Goal: Register for event/course: Sign up to attend an event or enroll in a course

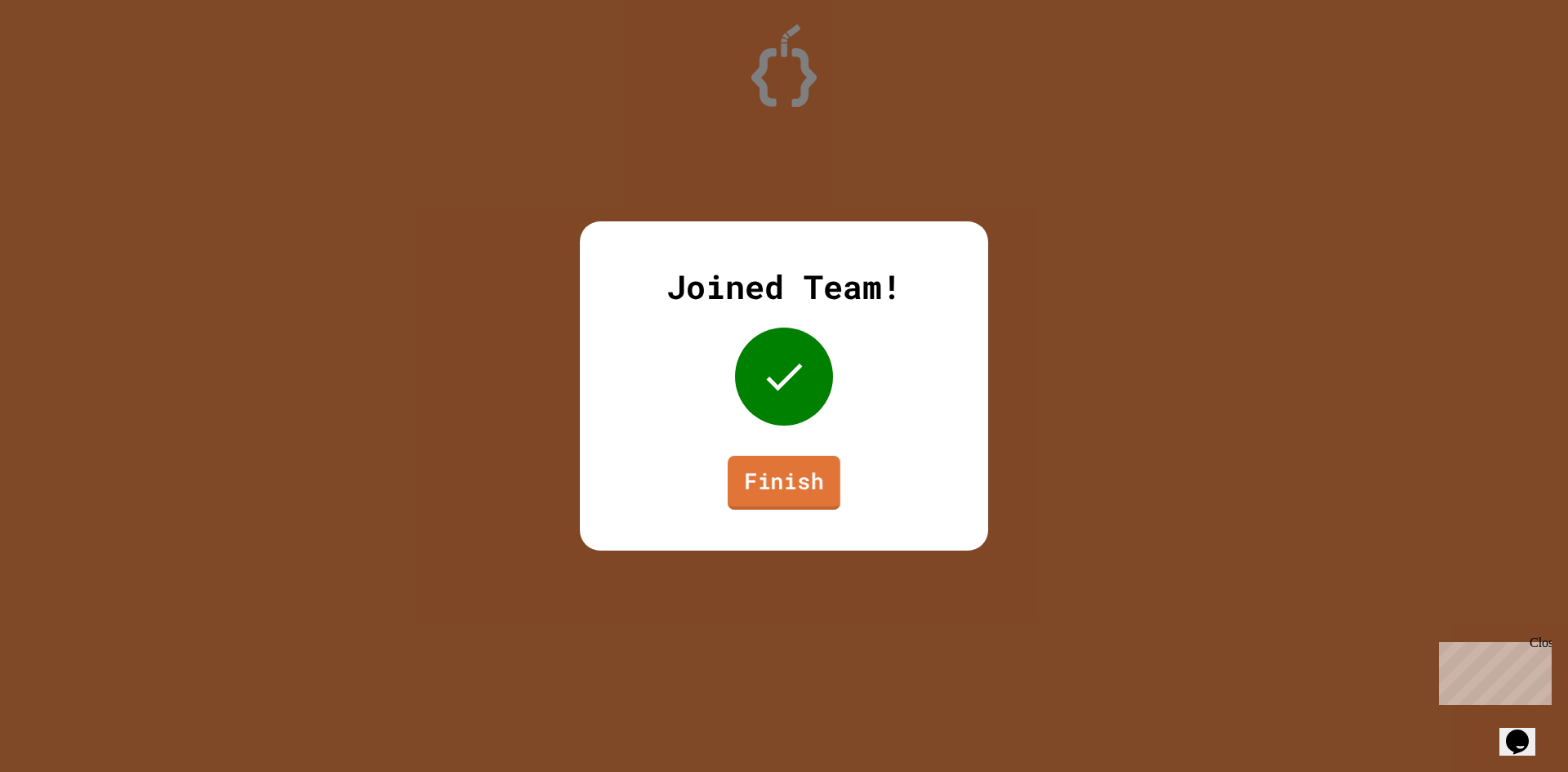
click at [787, 476] on link "Finish" at bounding box center [784, 483] width 112 height 54
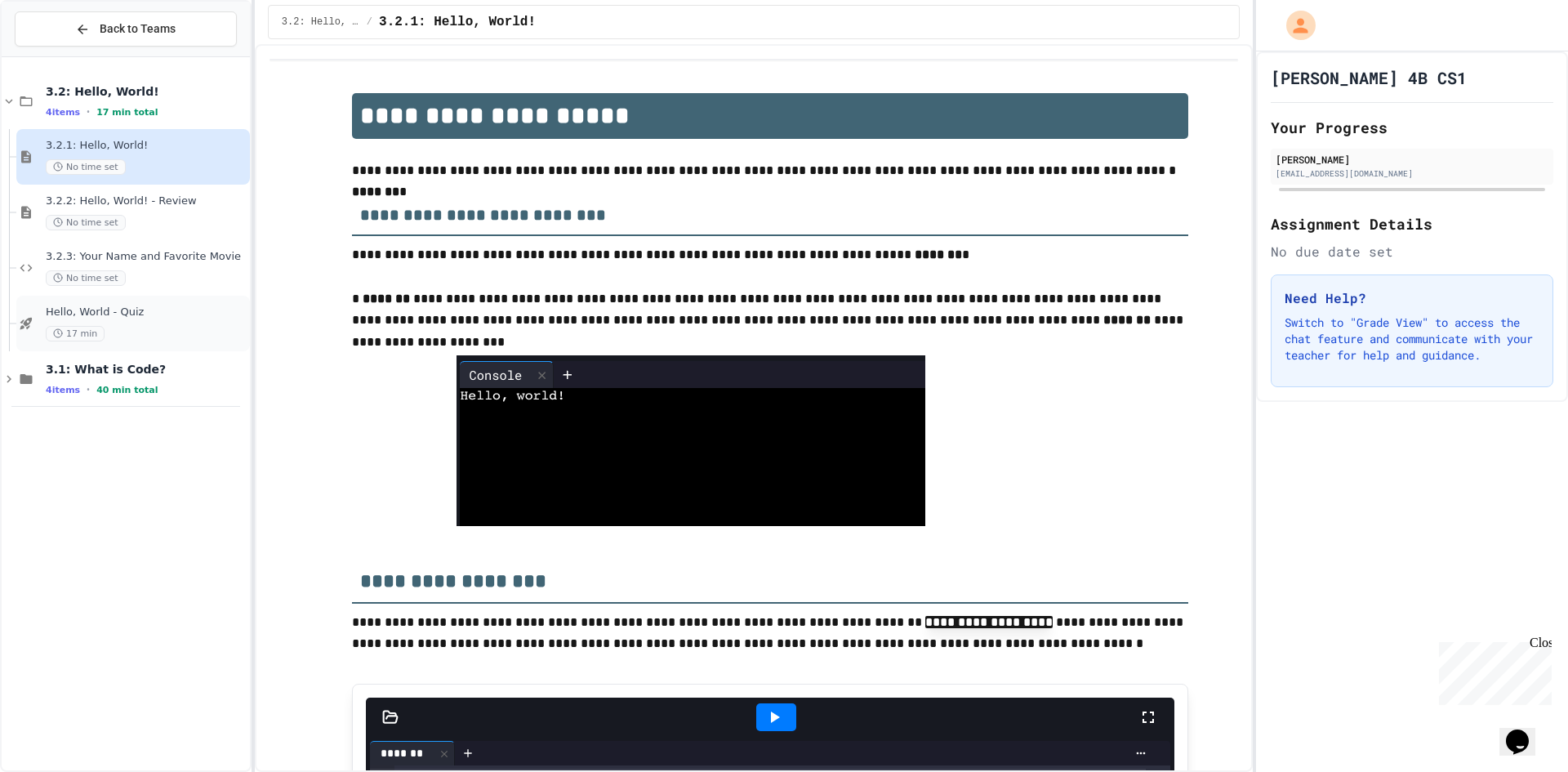
click at [142, 326] on div "17 min" at bounding box center [145, 333] width 201 height 15
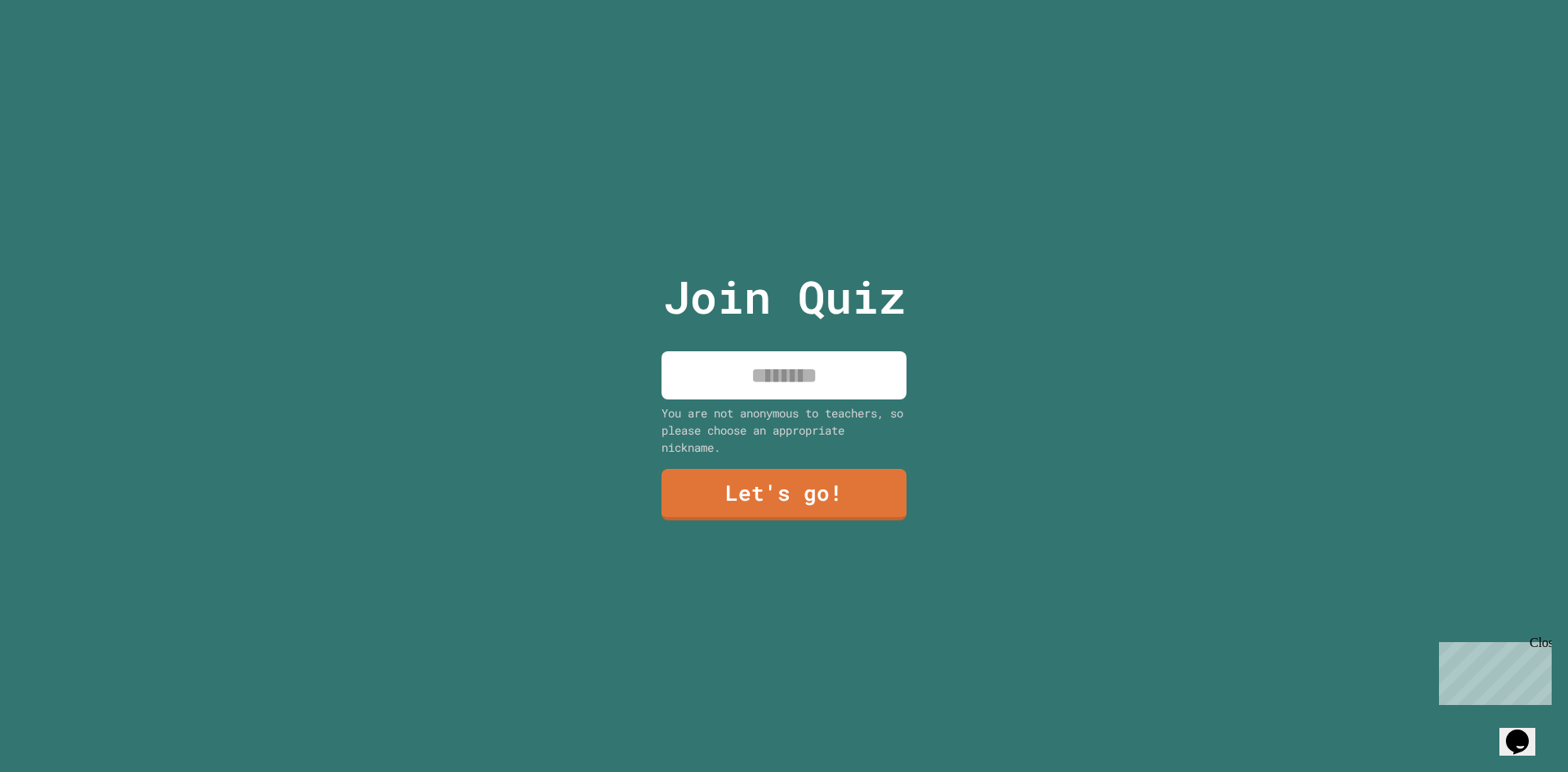
click at [747, 381] on input at bounding box center [783, 376] width 245 height 48
type input "*****"
click at [823, 511] on link "Let's go!" at bounding box center [783, 495] width 244 height 52
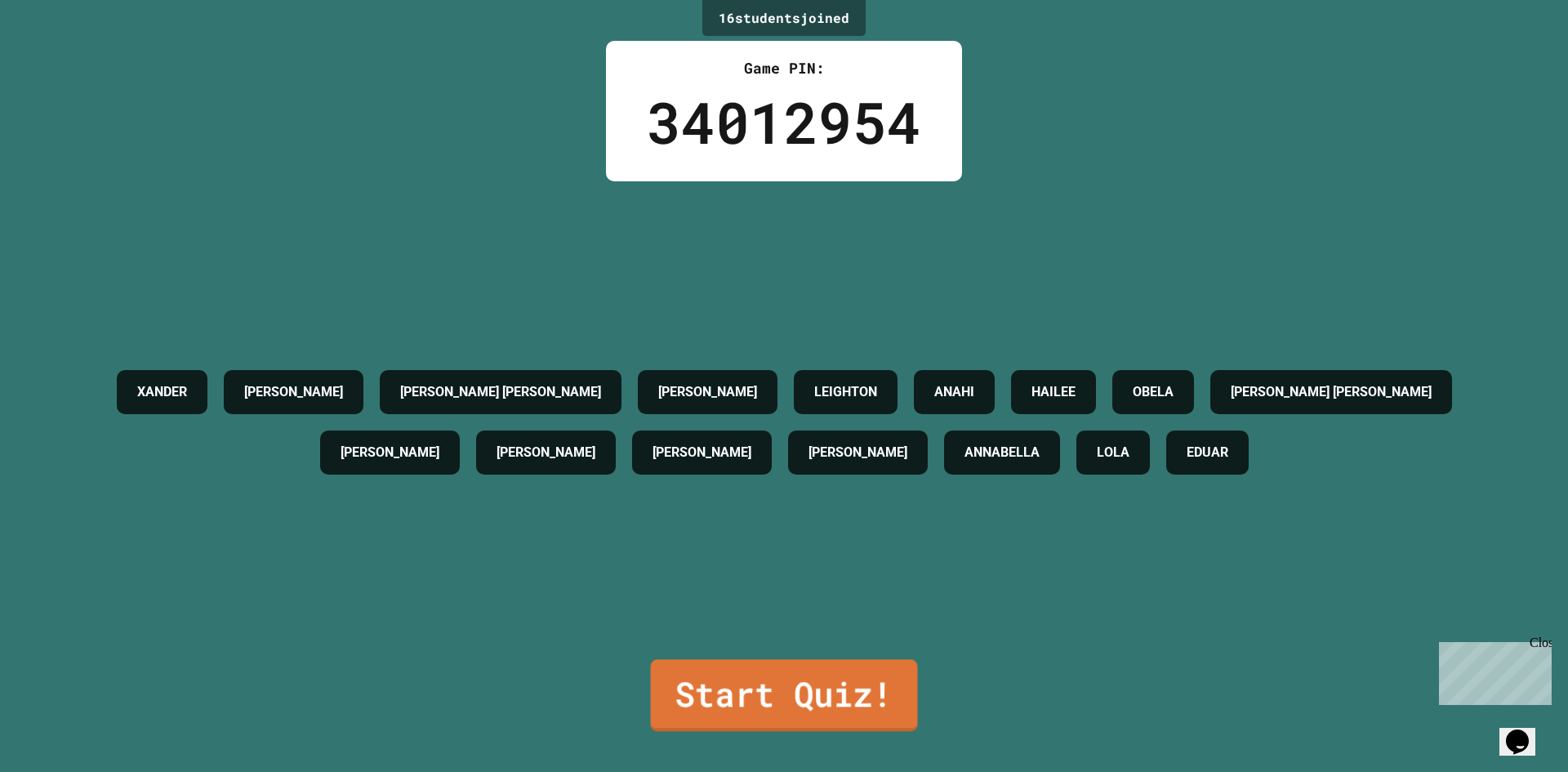
click at [813, 672] on link "Start Quiz!" at bounding box center [784, 695] width 267 height 72
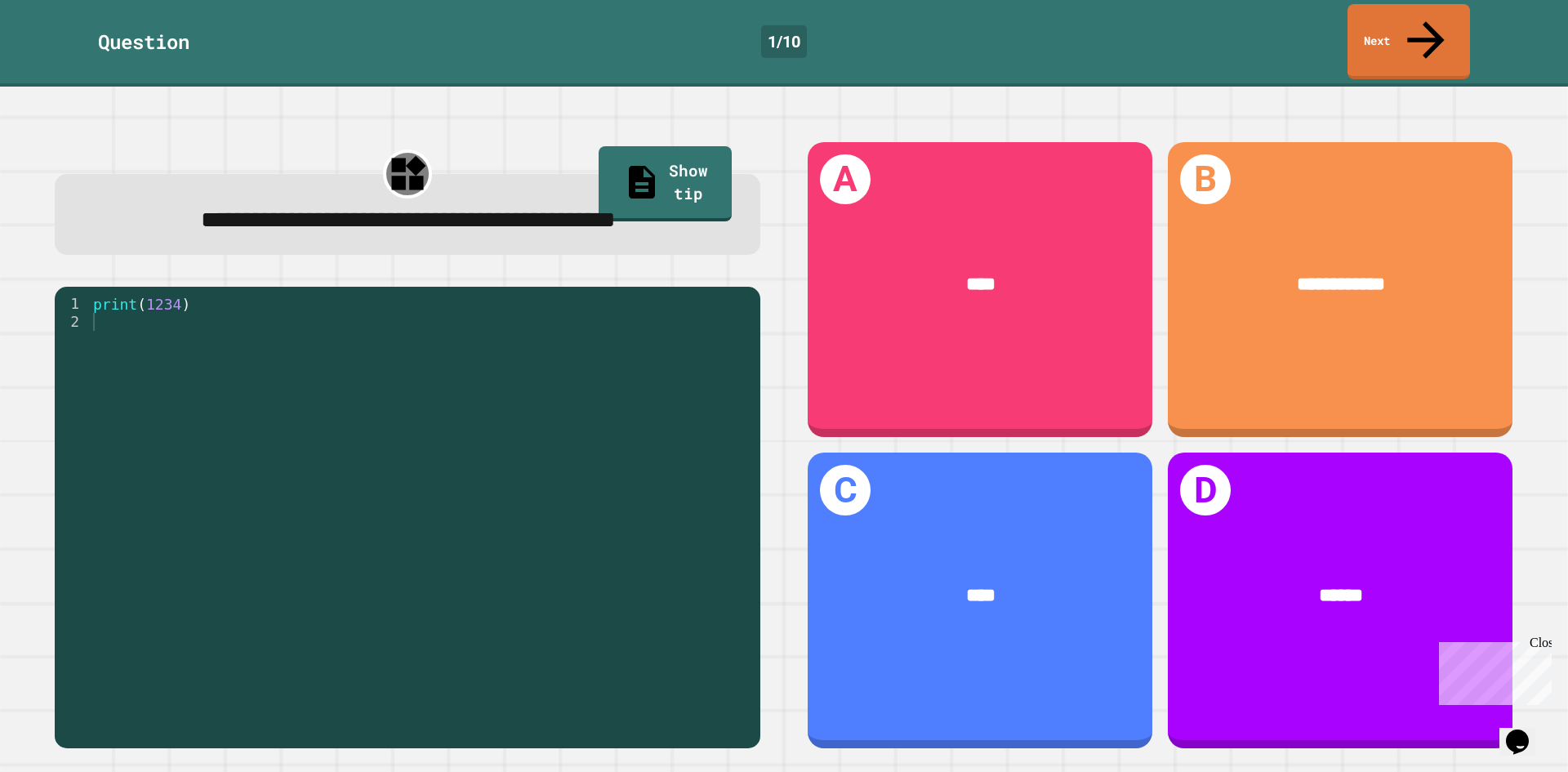
click at [242, 208] on span "**********" at bounding box center [408, 220] width 415 height 23
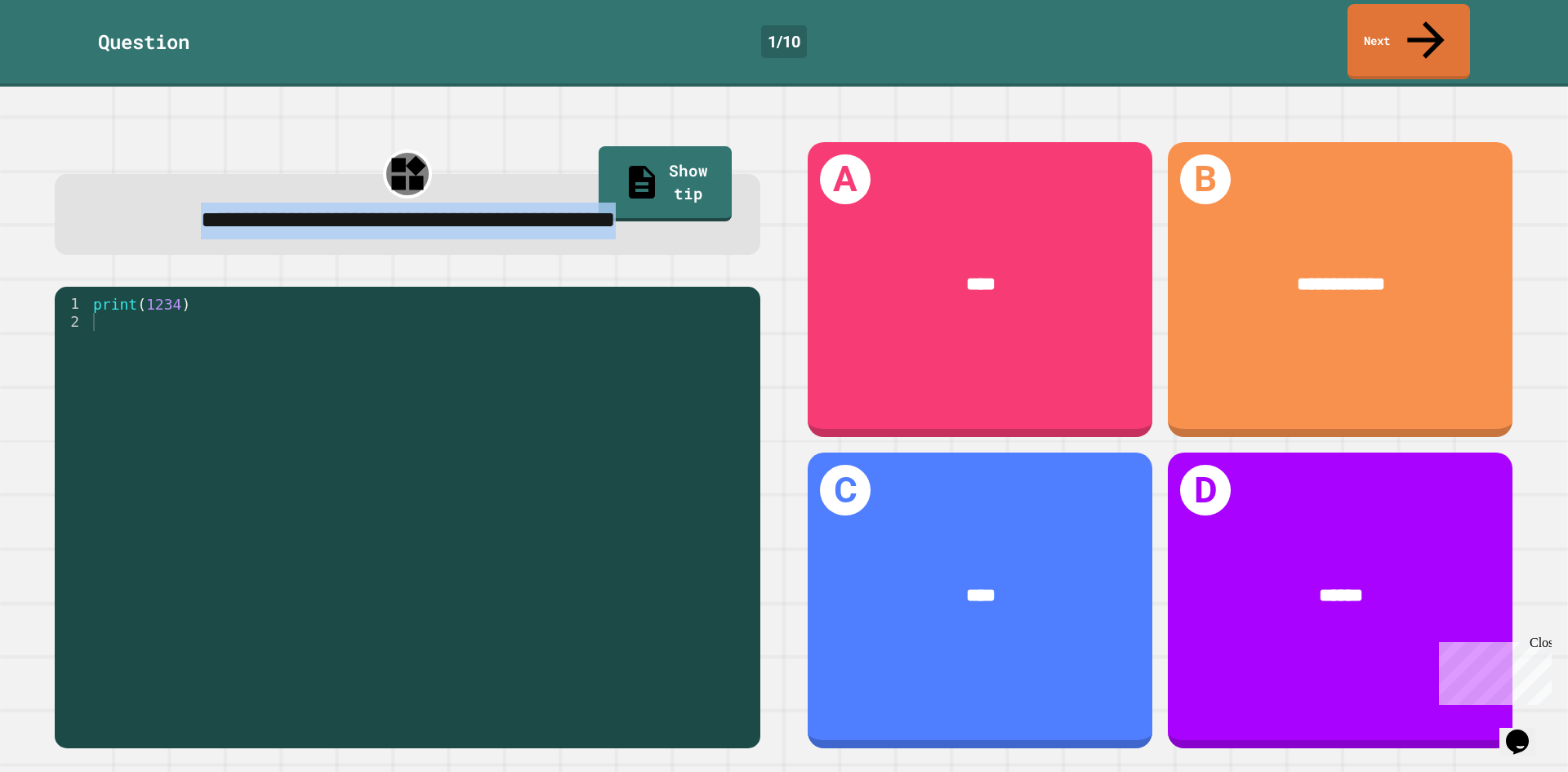
click at [242, 208] on span "**********" at bounding box center [408, 220] width 415 height 23
click at [379, 255] on div "**********" at bounding box center [407, 214] width 706 height 81
click at [348, 212] on div "**********" at bounding box center [408, 220] width 648 height 36
click at [233, 235] on div "**********" at bounding box center [408, 220] width 648 height 36
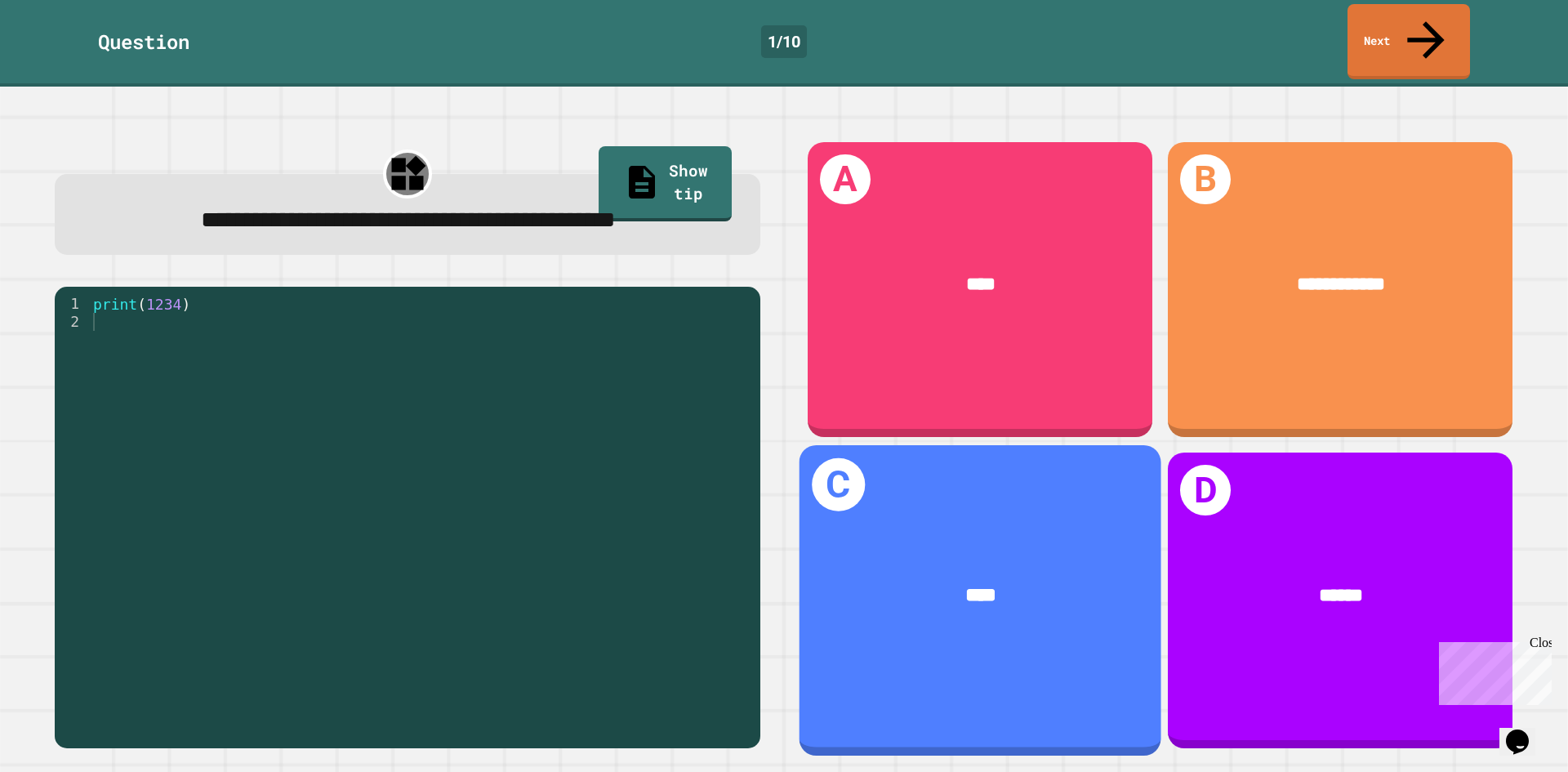
click at [912, 672] on div "C ****" at bounding box center [980, 601] width 362 height 311
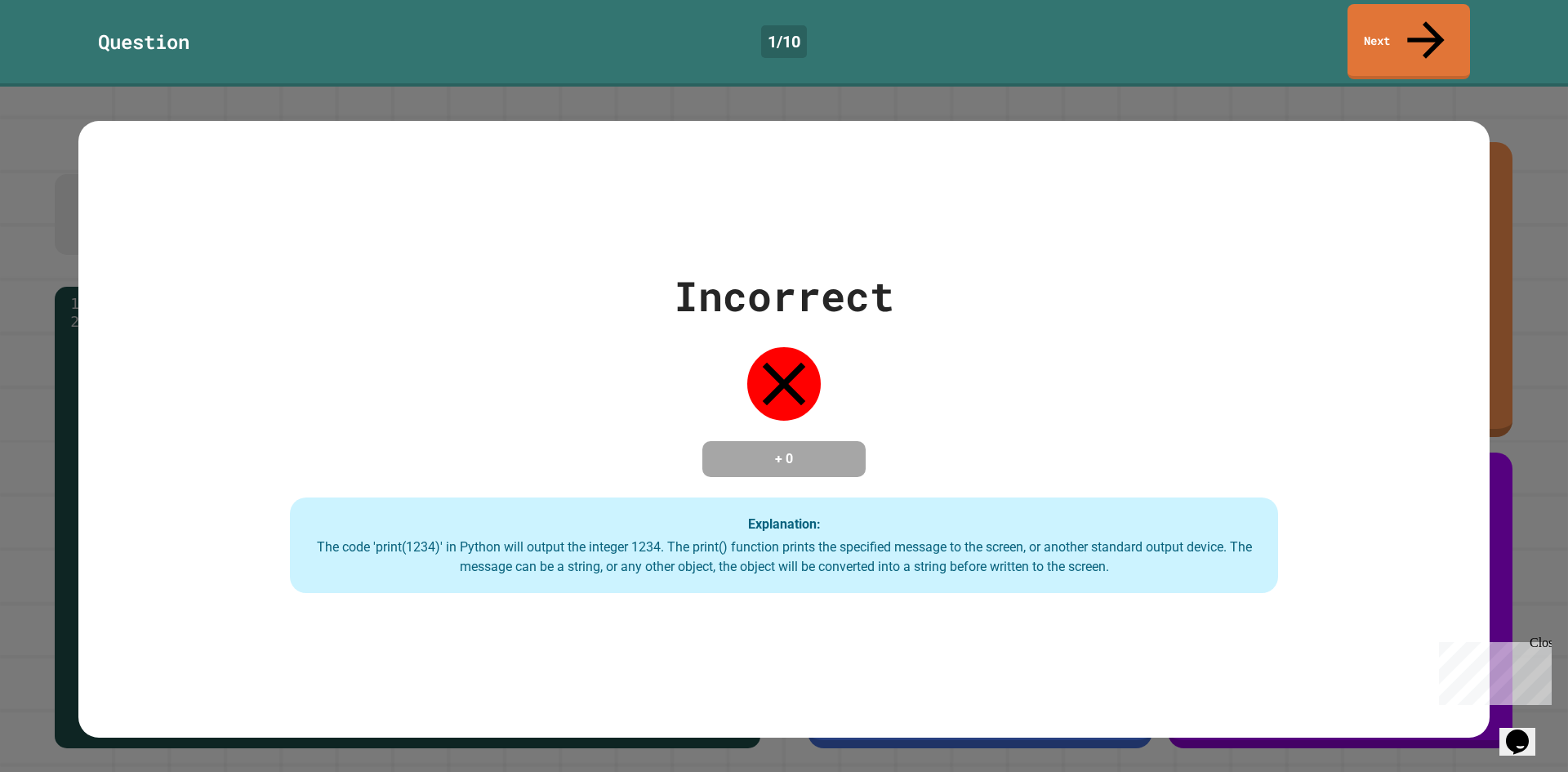
drag, startPoint x: 833, startPoint y: 377, endPoint x: 825, endPoint y: 388, distance: 13.6
click at [830, 382] on div "Incorrect + 0 Explanation: The code 'print(1234)' in Python will output the int…" at bounding box center [784, 430] width 1411 height 328
click at [1440, 26] on link "Next" at bounding box center [1407, 39] width 119 height 79
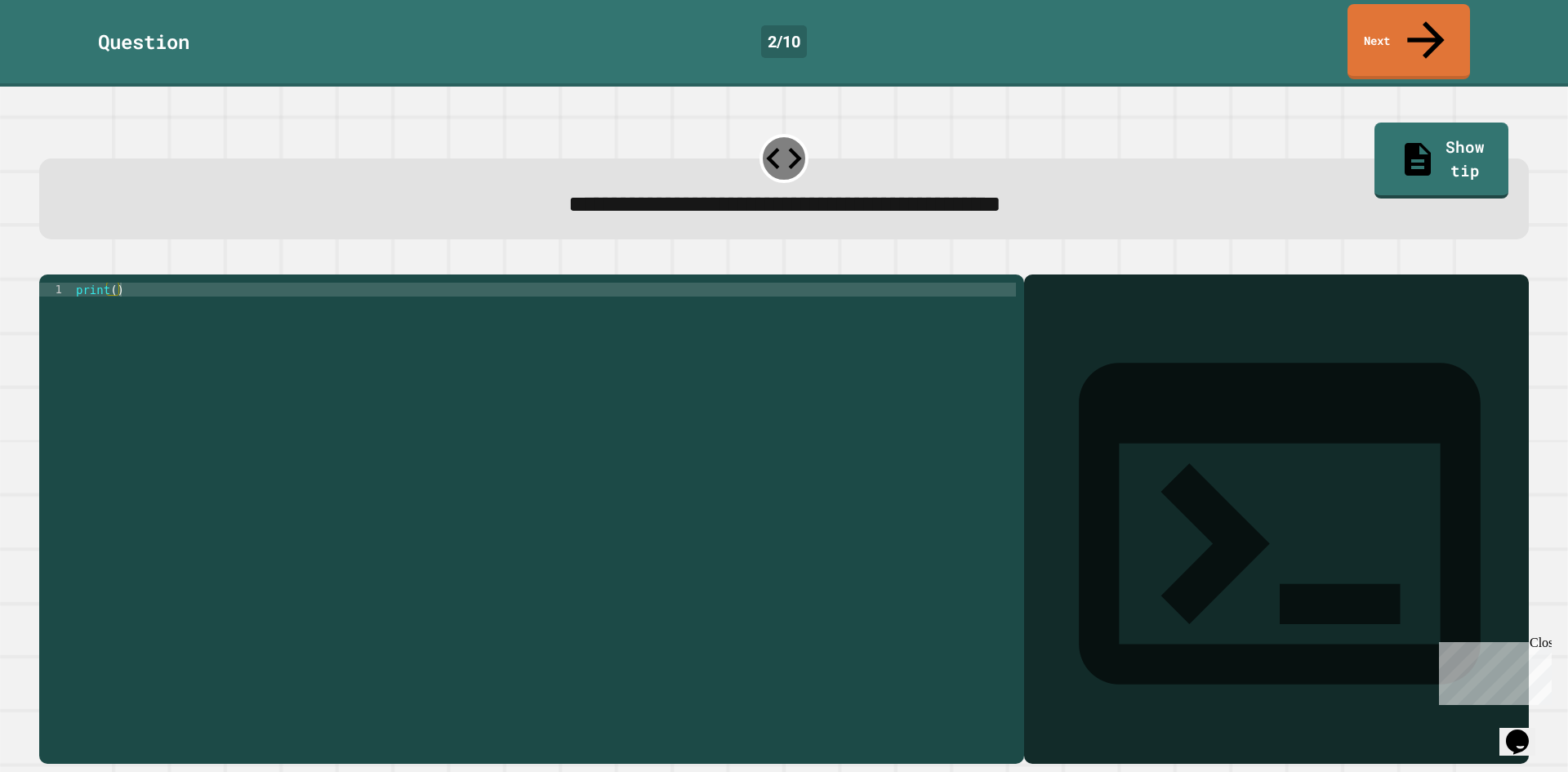
drag, startPoint x: 302, startPoint y: 255, endPoint x: 285, endPoint y: 270, distance: 22.7
click at [294, 262] on div "1 print ( ) XXXXXXXXXXXXXXXXXXXXXXXXXXXXXXXXXXXXXXXXXXXXXXXXXXXXXXXXXXXXXXXXXXX…" at bounding box center [784, 510] width 1490 height 509
drag, startPoint x: 218, startPoint y: 344, endPoint x: 199, endPoint y: 344, distance: 19.0
click at [202, 345] on div "print ( )" at bounding box center [543, 519] width 943 height 472
click at [175, 346] on div "print ( )" at bounding box center [543, 519] width 943 height 472
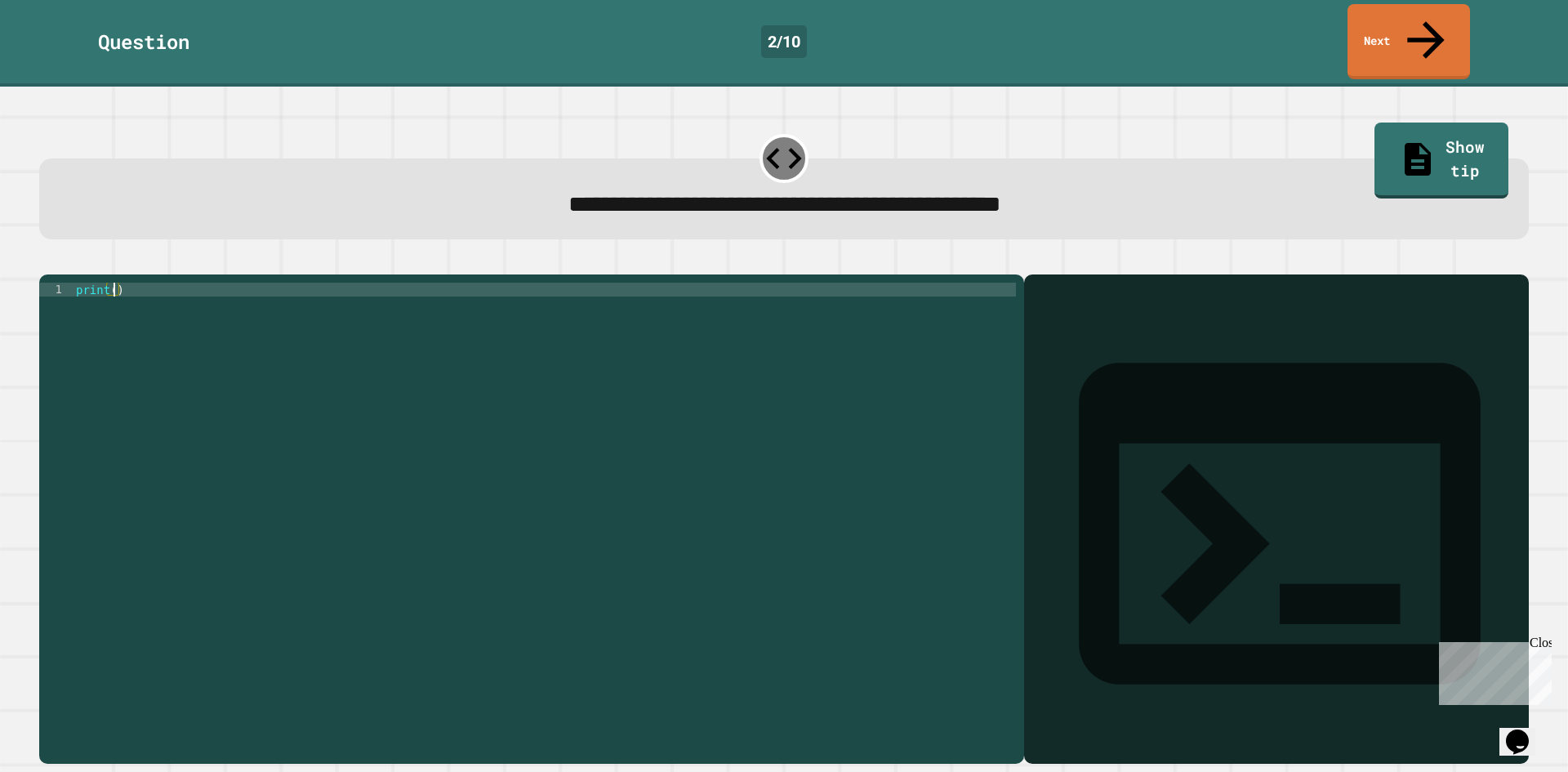
click at [115, 283] on div "print ( )" at bounding box center [543, 519] width 943 height 472
type textarea "*******"
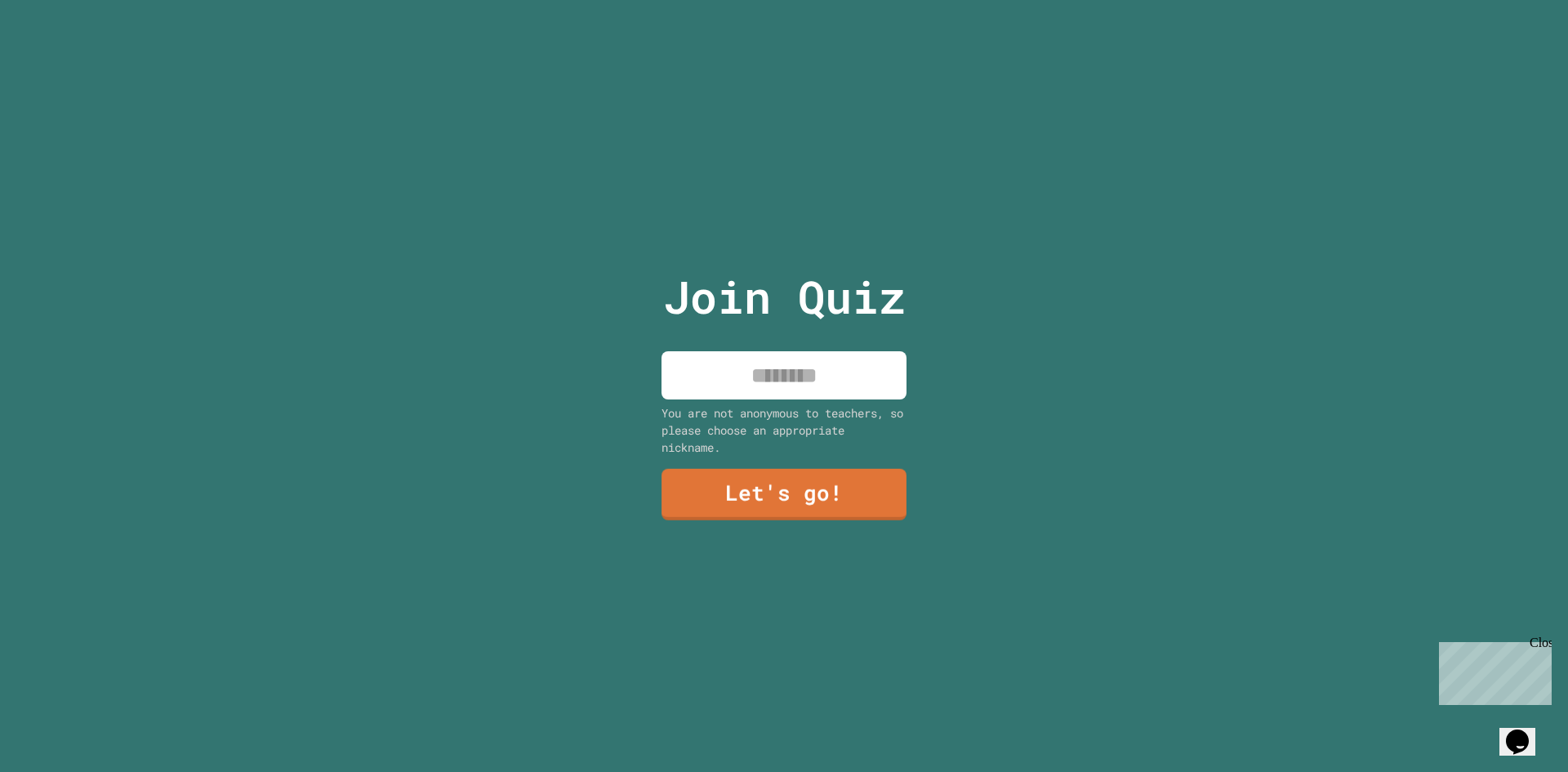
drag, startPoint x: 826, startPoint y: 361, endPoint x: 822, endPoint y: 374, distance: 13.6
click at [824, 369] on input at bounding box center [783, 376] width 245 height 48
type input "*****"
click at [850, 502] on link "Let's go!" at bounding box center [784, 493] width 233 height 54
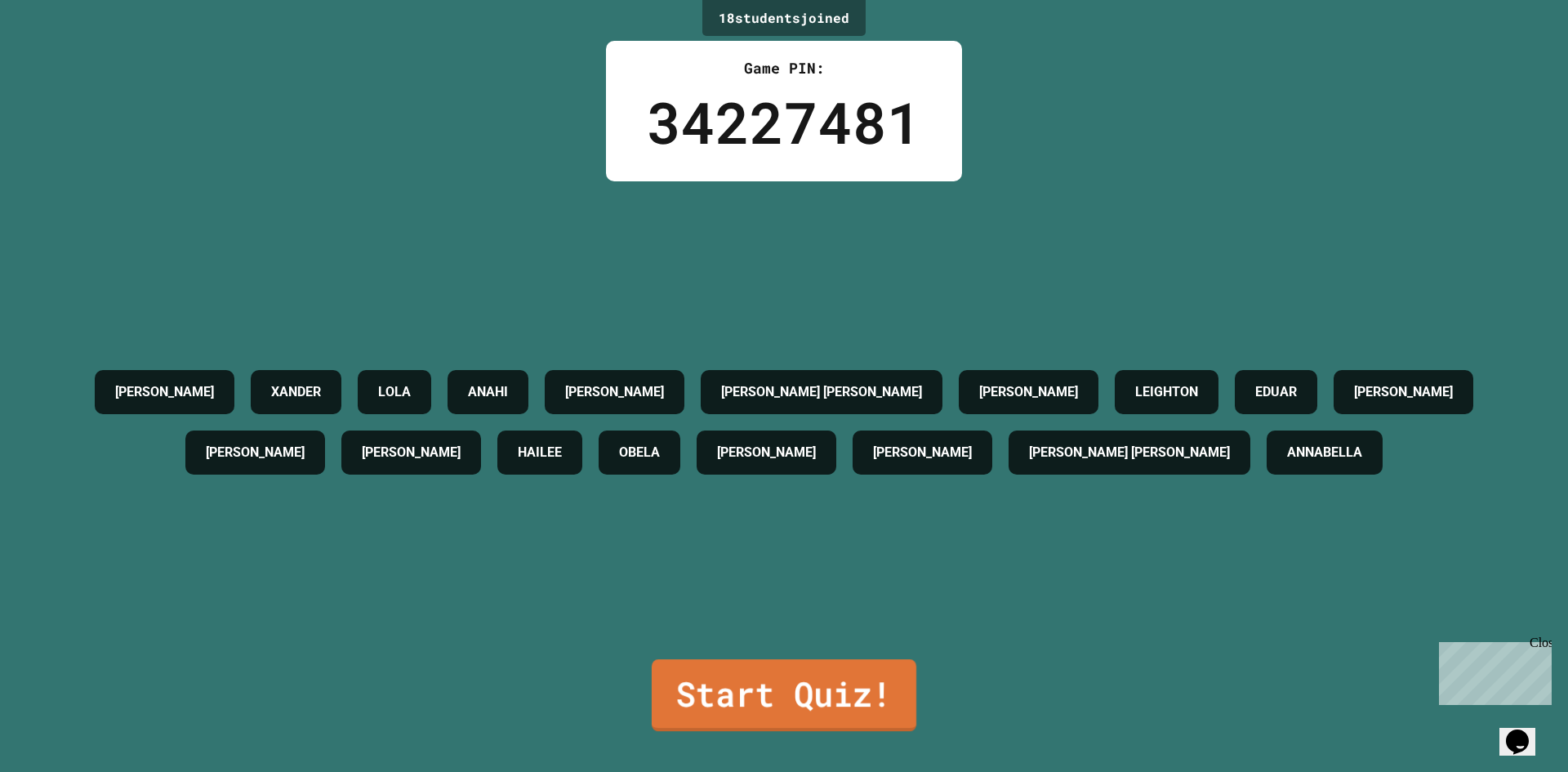
click at [862, 692] on link "Start Quiz!" at bounding box center [783, 695] width 265 height 72
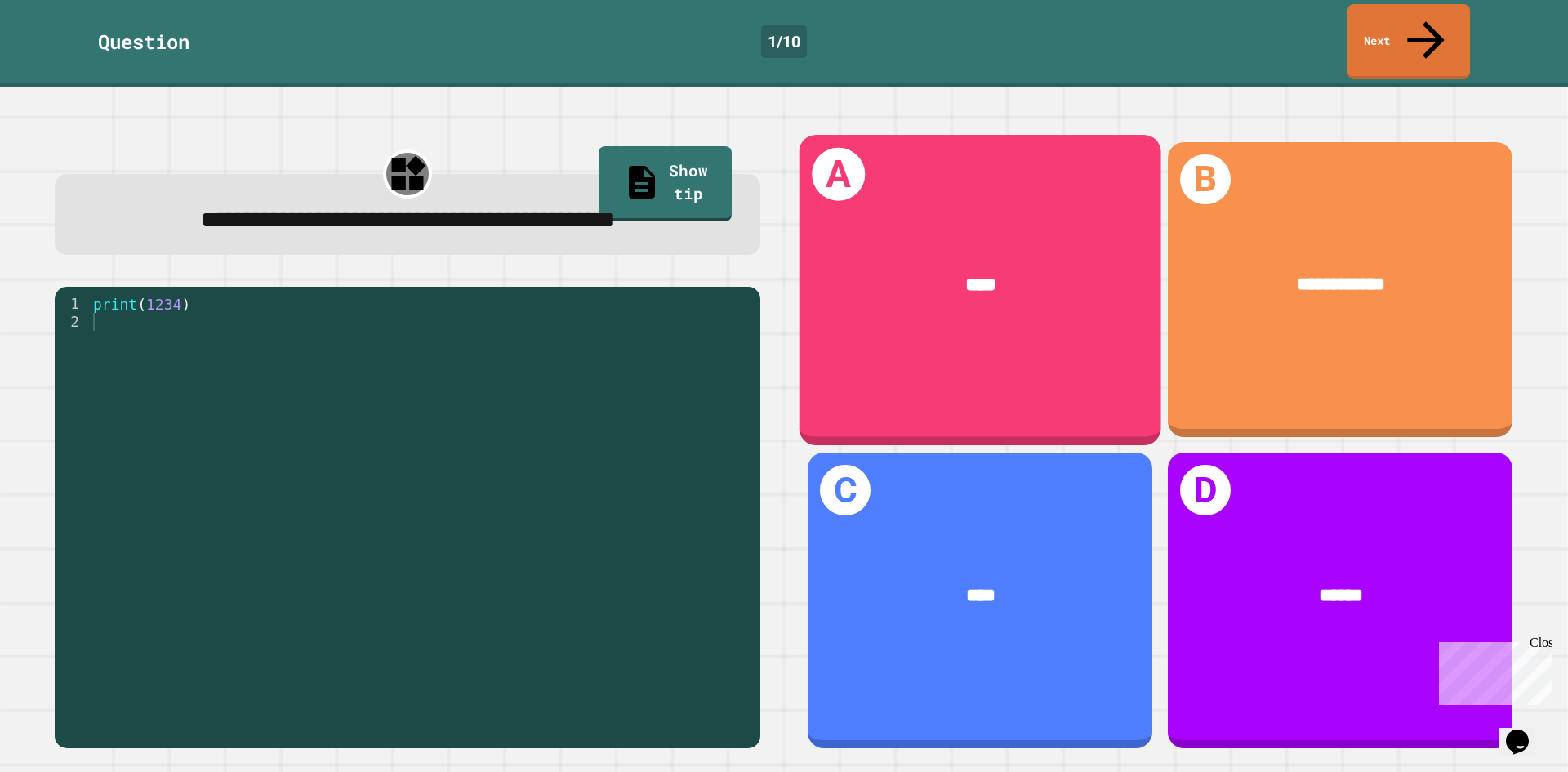
click at [962, 331] on div "A ****" at bounding box center [980, 290] width 362 height 311
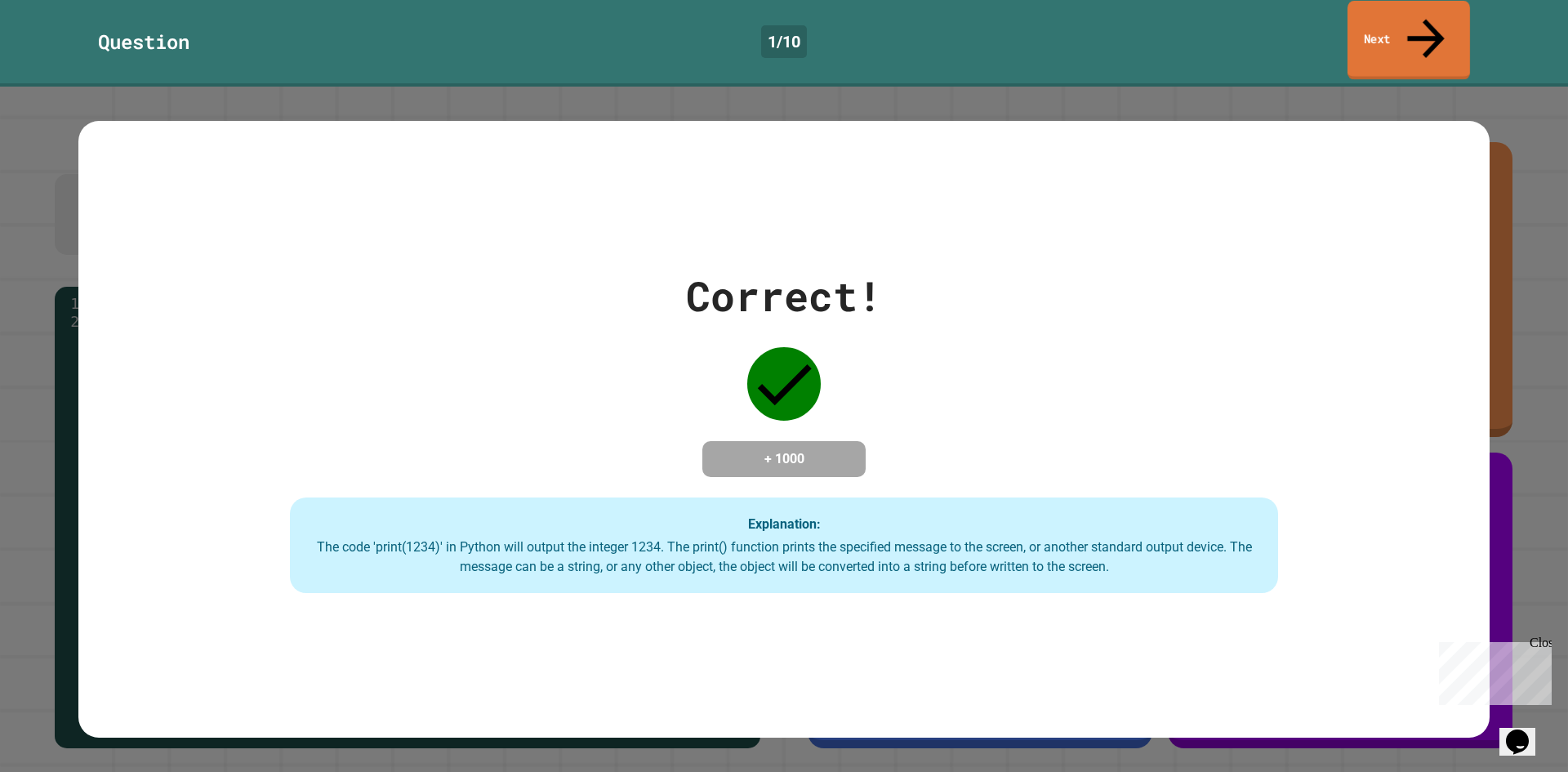
drag, startPoint x: 1404, startPoint y: 39, endPoint x: 1376, endPoint y: 49, distance: 29.7
click at [1402, 39] on link "Next" at bounding box center [1407, 40] width 122 height 79
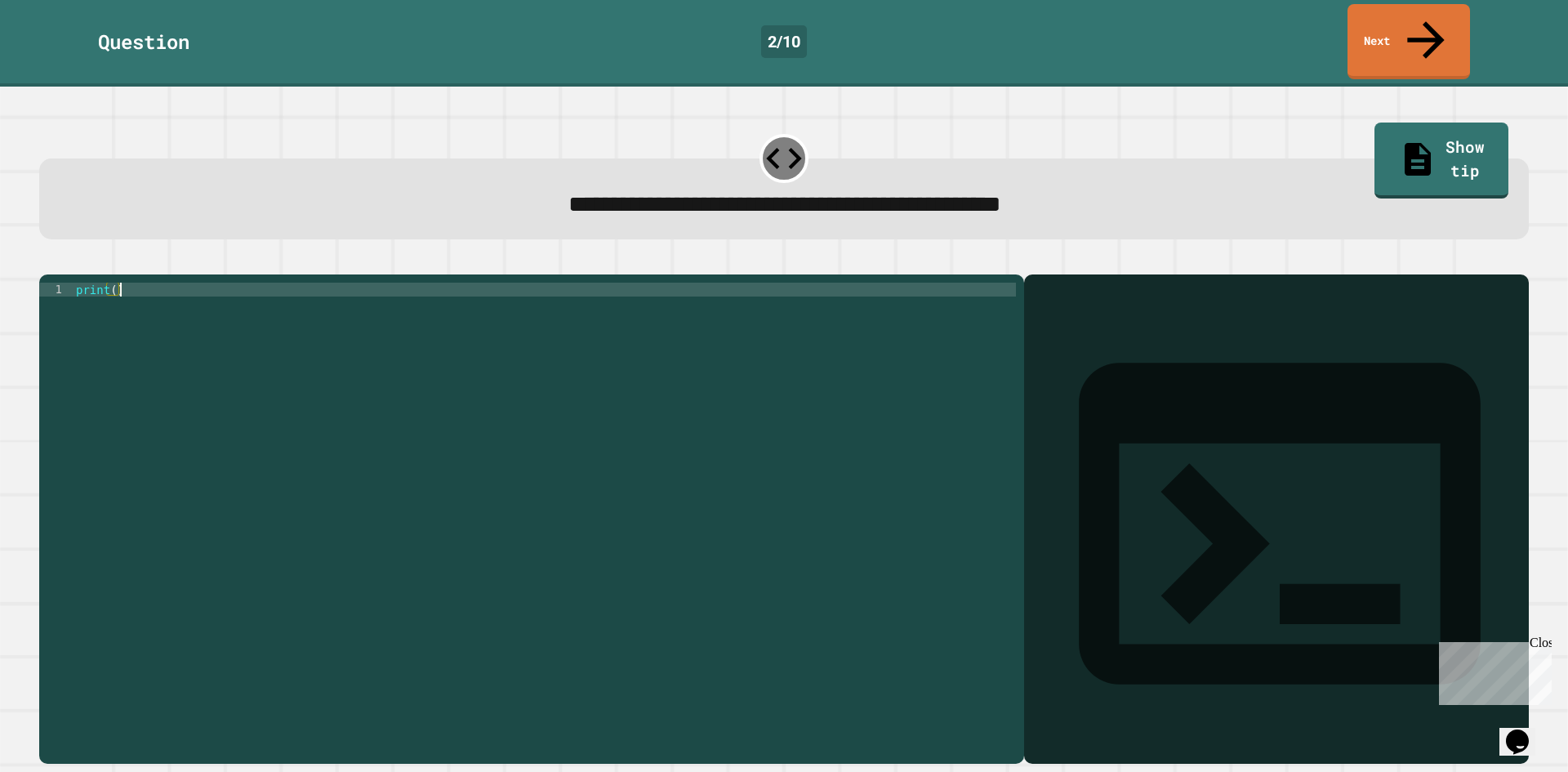
click at [113, 283] on div "print ( )" at bounding box center [543, 519] width 943 height 472
click at [114, 283] on div "print ( )" at bounding box center [543, 519] width 943 height 472
type textarea "**********"
click at [1419, 34] on link "Next" at bounding box center [1407, 40] width 122 height 79
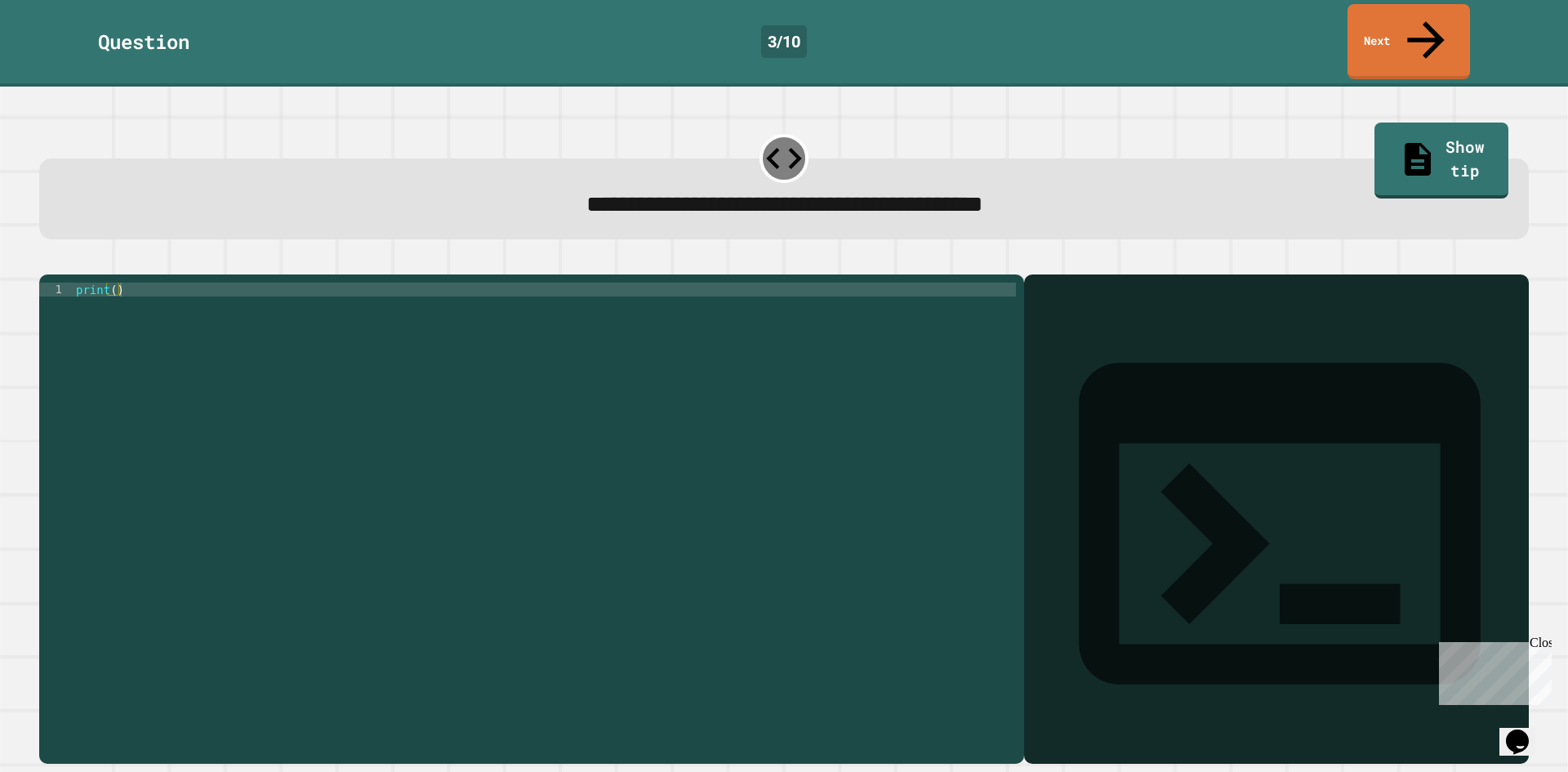
click at [111, 283] on div "print ( )" at bounding box center [543, 519] width 943 height 472
click at [107, 283] on div "print ( )" at bounding box center [543, 519] width 943 height 472
click at [109, 283] on div "print ( )" at bounding box center [543, 519] width 943 height 472
click at [111, 283] on div "print ( )" at bounding box center [543, 519] width 943 height 472
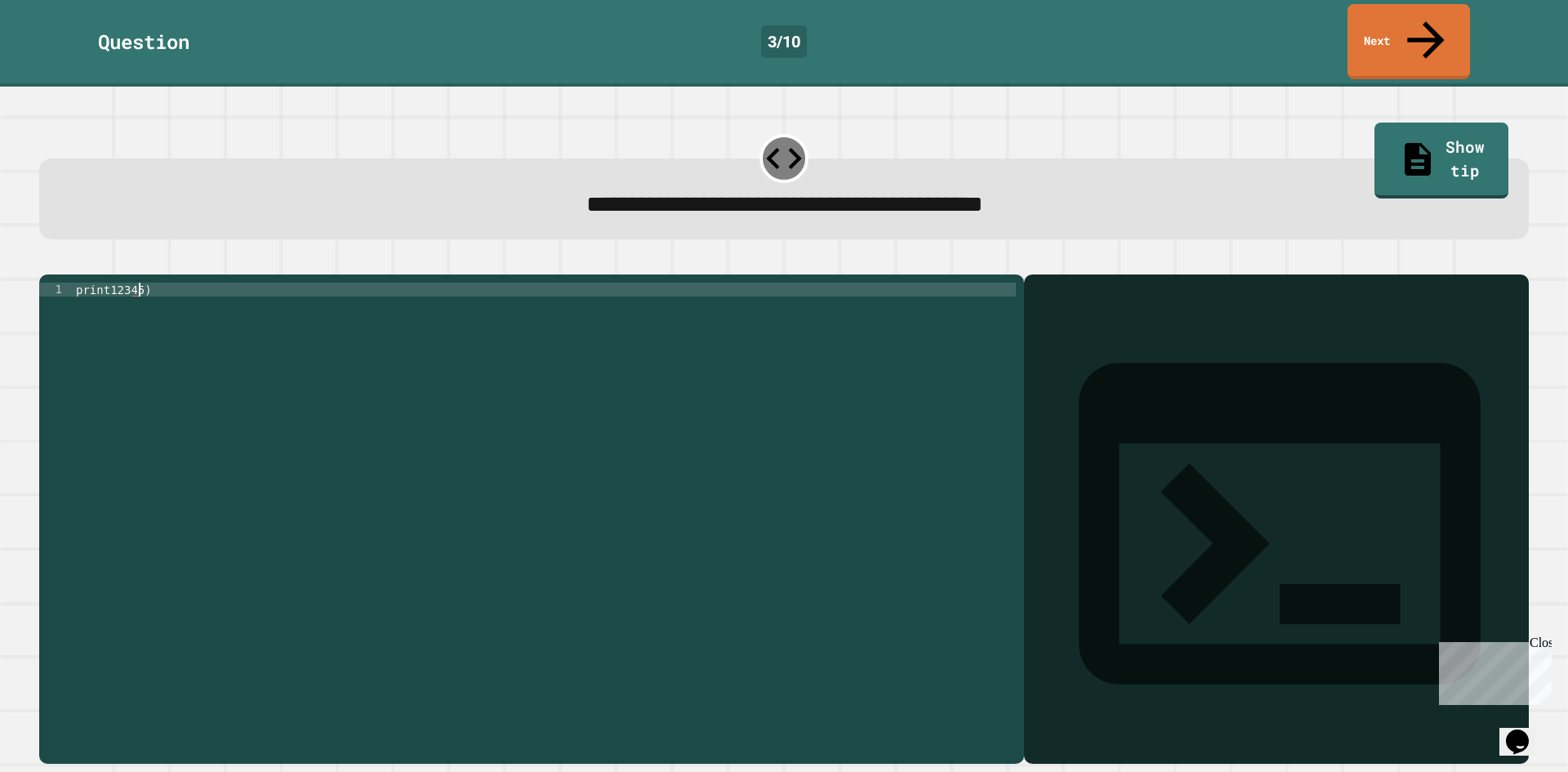
scroll to position [0, 4]
click at [106, 283] on div "print123456 )" at bounding box center [543, 519] width 943 height 472
type textarea "**********"
click at [1394, 32] on link "Next" at bounding box center [1407, 39] width 113 height 79
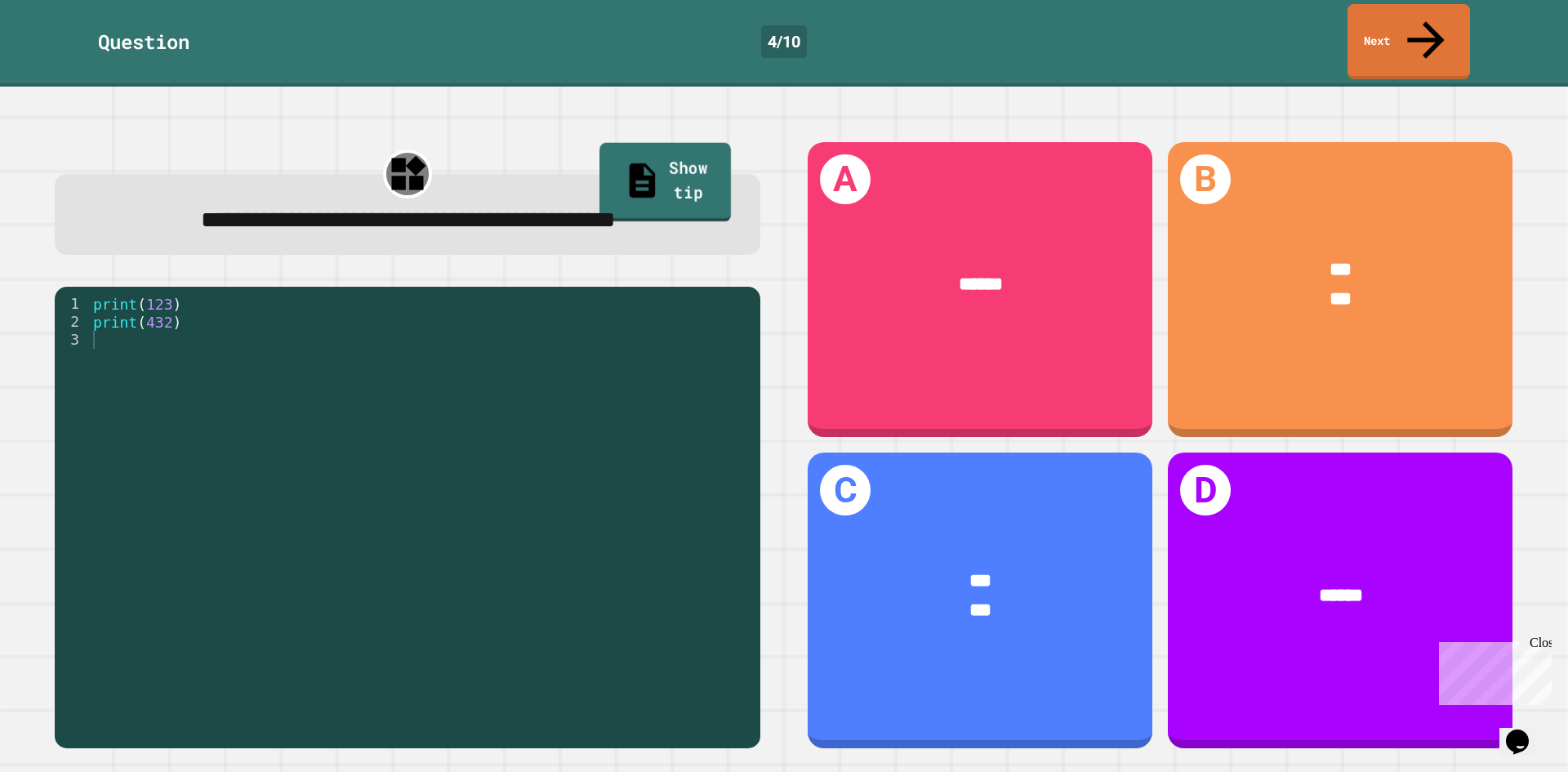
click at [660, 143] on link "Show tip" at bounding box center [664, 182] width 131 height 79
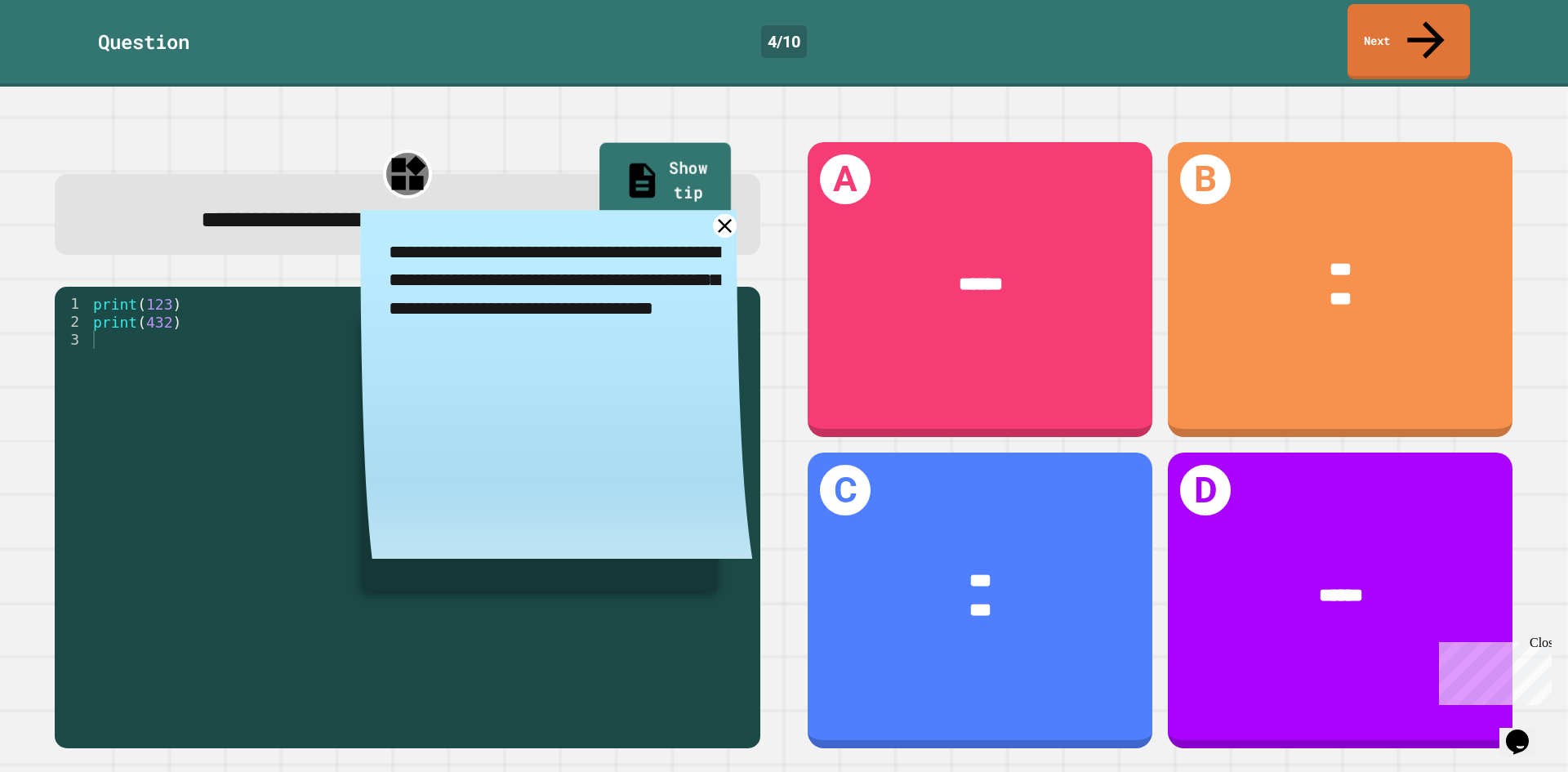
click at [652, 146] on link "Show tip" at bounding box center [664, 182] width 131 height 79
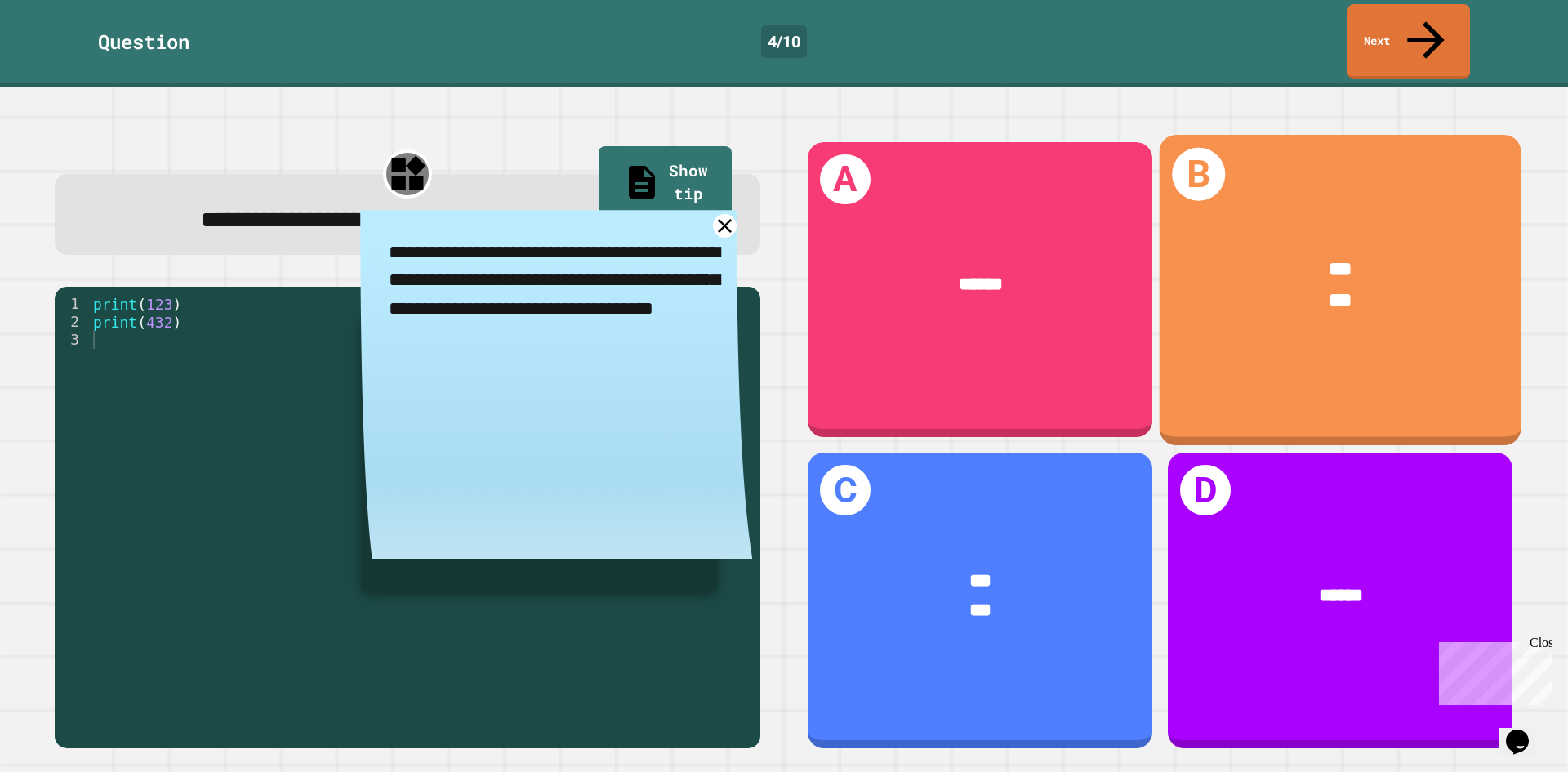
click at [1331, 374] on div "B *** ***" at bounding box center [1341, 290] width 362 height 311
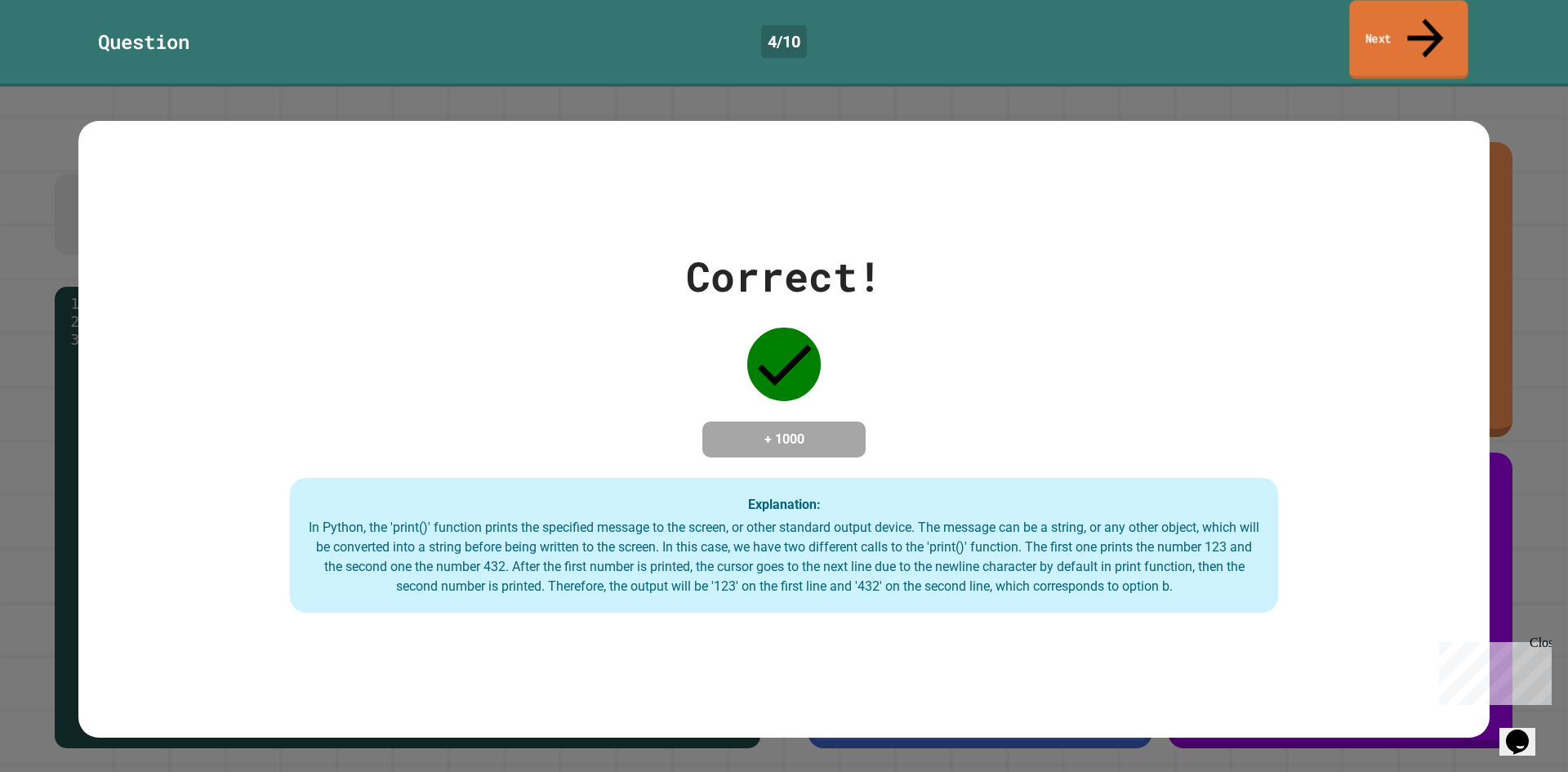
drag, startPoint x: 1406, startPoint y: 29, endPoint x: 1380, endPoint y: 37, distance: 27.2
click at [1400, 29] on link "Next" at bounding box center [1407, 39] width 119 height 79
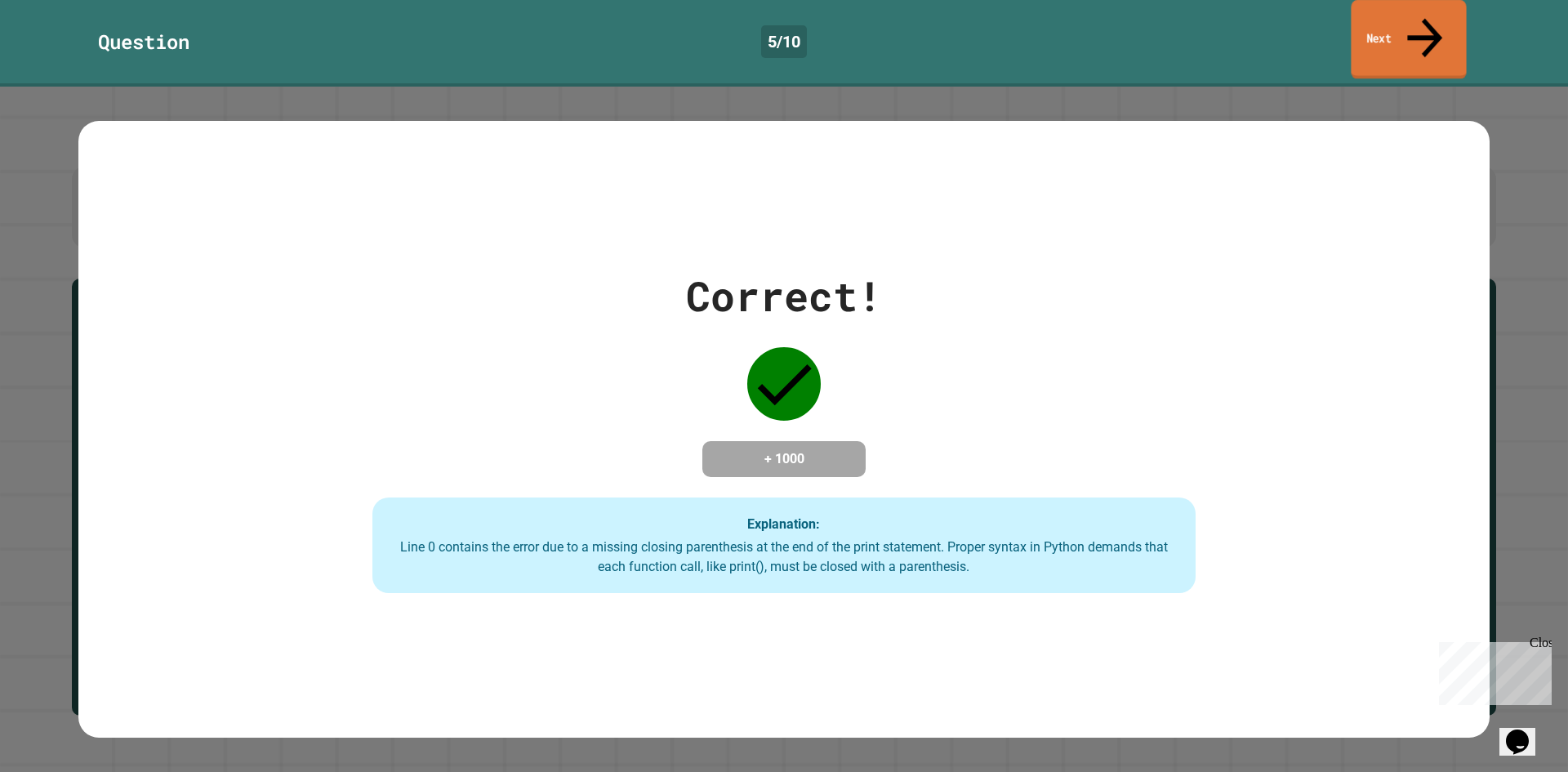
click at [1418, 25] on icon at bounding box center [1424, 37] width 53 height 58
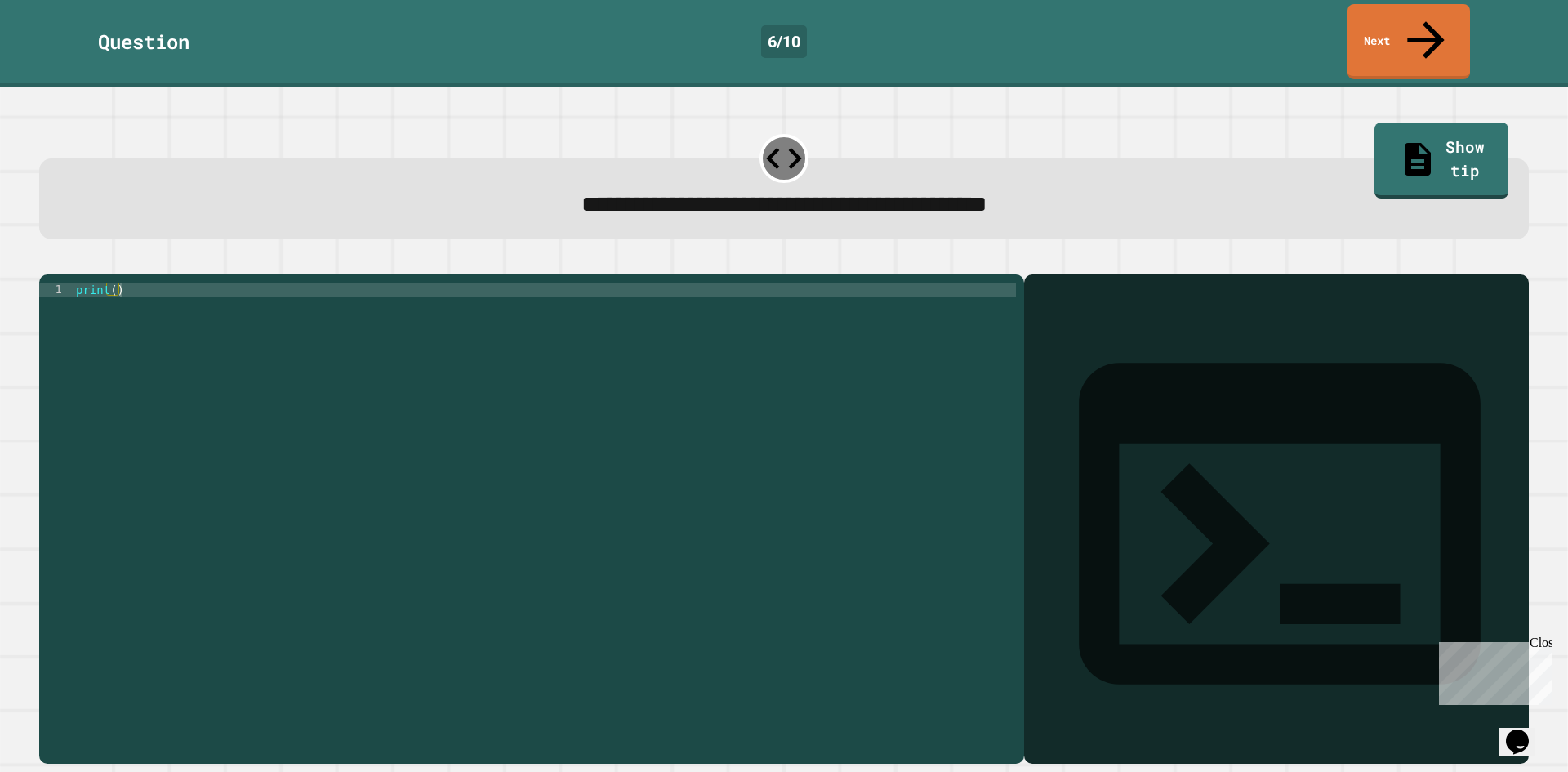
click at [117, 275] on div "1 print ( ) XXXXXXXXXXXXXXXXXXXXXXXXXXXXXXXXXXXXXXXXXXXXXXXXXXXXXXXXXXXXXXXXXXX…" at bounding box center [532, 519] width 985 height 489
click at [111, 283] on div "print ( )" at bounding box center [543, 519] width 943 height 472
type textarea "**********"
click at [1380, 33] on link "Next" at bounding box center [1407, 40] width 120 height 79
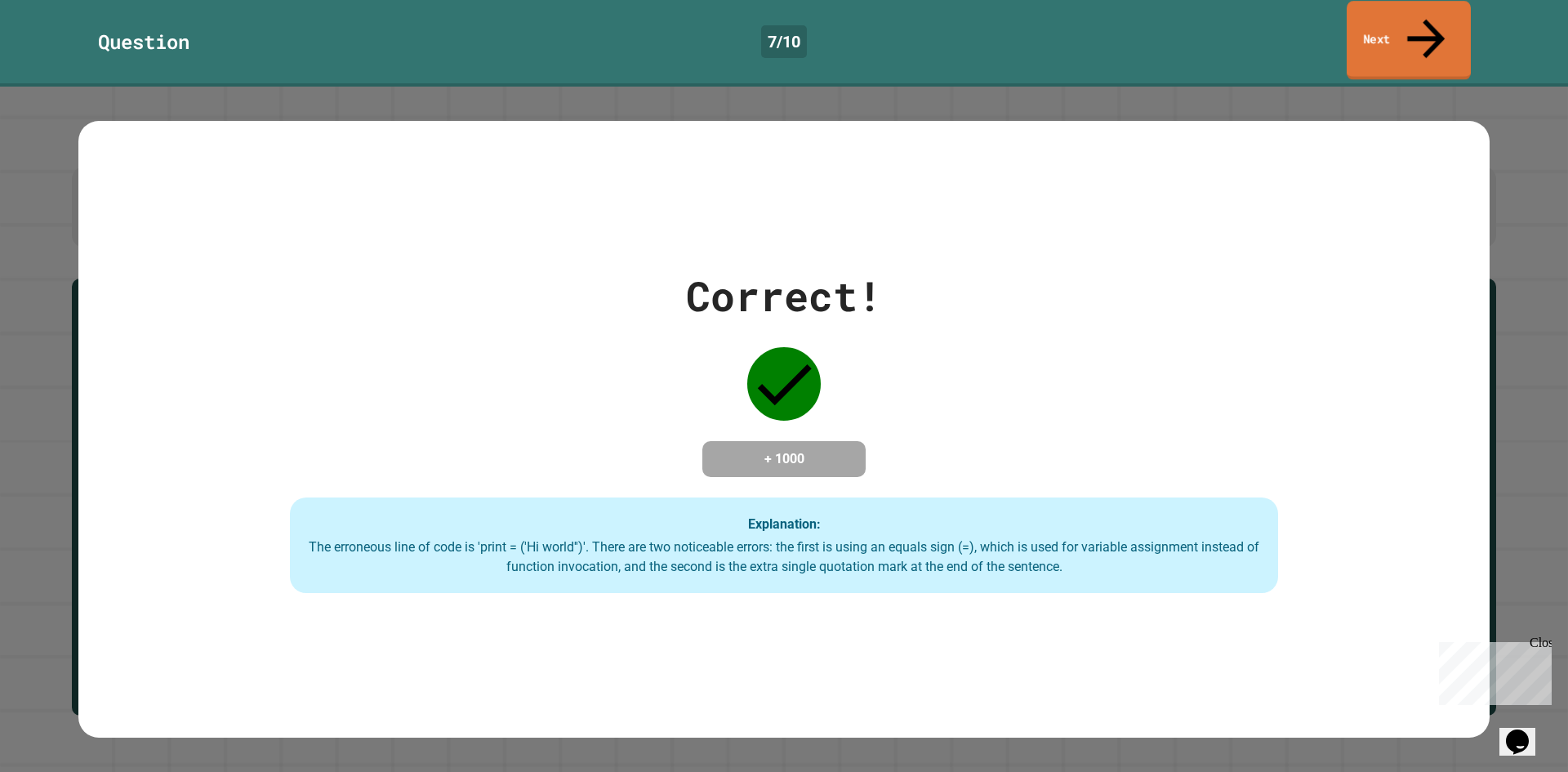
click at [1411, 32] on link "Next" at bounding box center [1407, 40] width 124 height 79
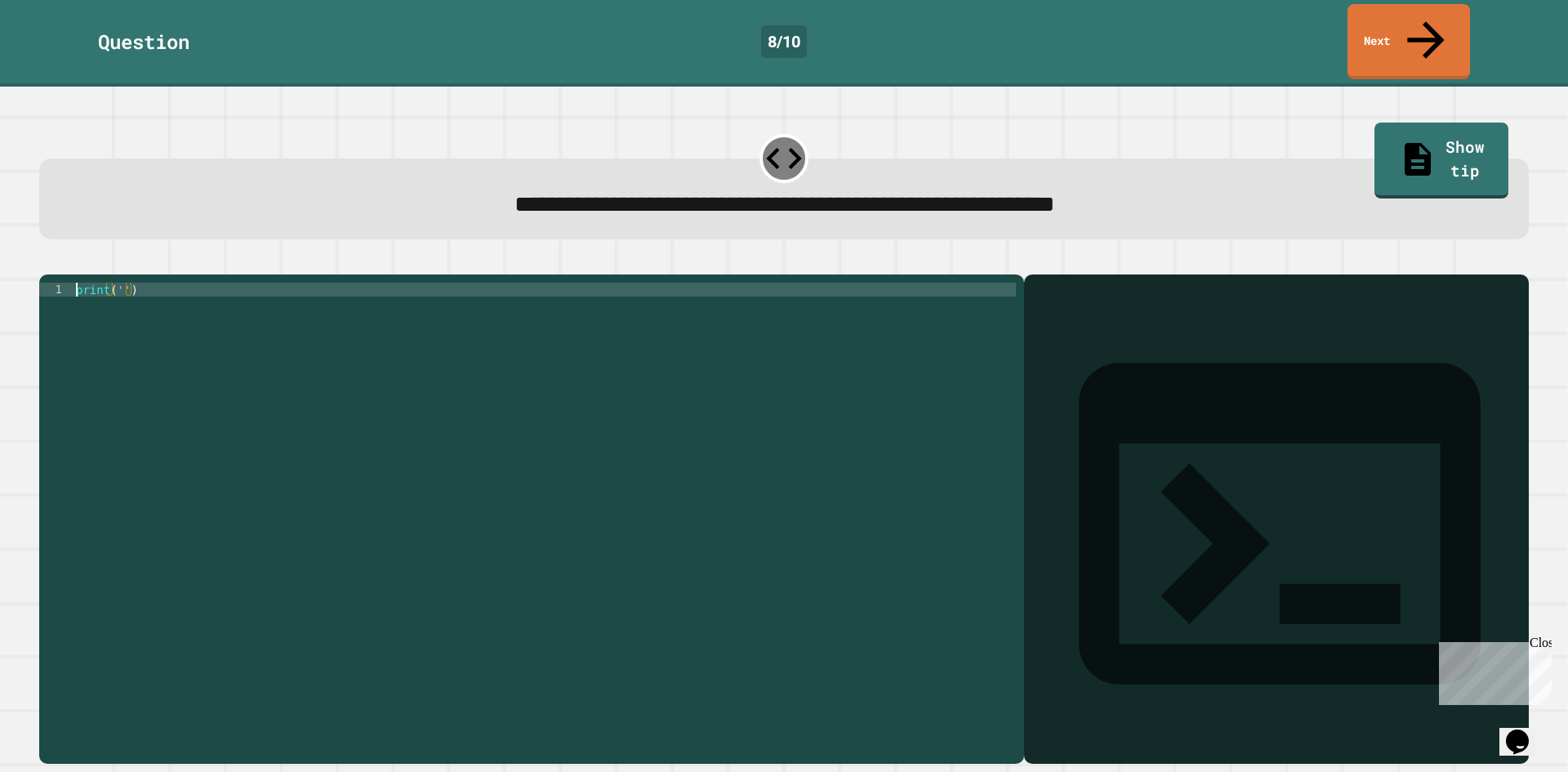
click at [120, 283] on div "print ( '' )" at bounding box center [543, 505] width 943 height 444
click at [120, 283] on div "print ( '' )" at bounding box center [543, 519] width 943 height 472
click at [135, 283] on div "print ( 'it' )" at bounding box center [543, 519] width 943 height 472
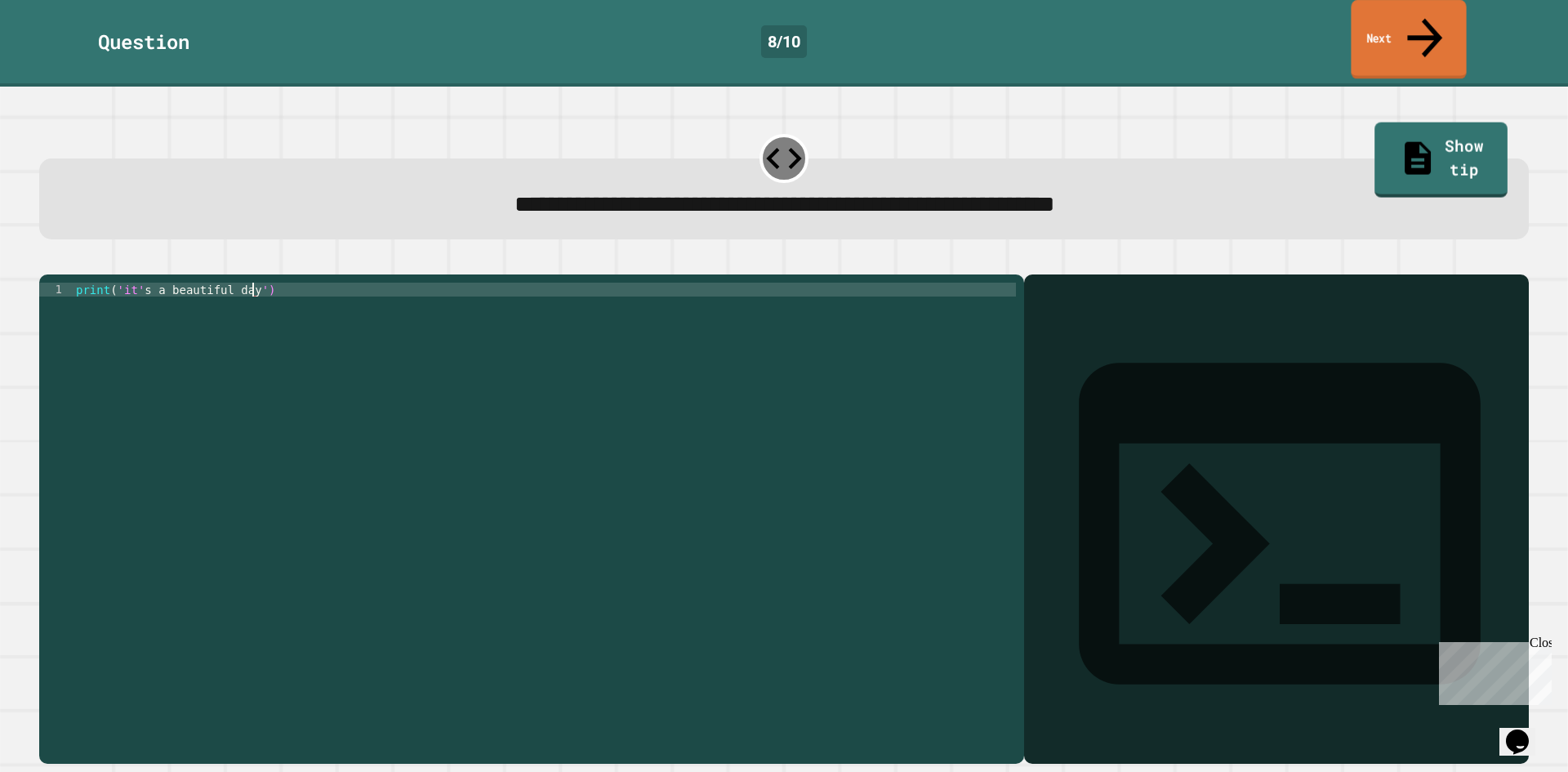
type textarea "**********"
click at [1404, 32] on link "Next" at bounding box center [1407, 40] width 123 height 79
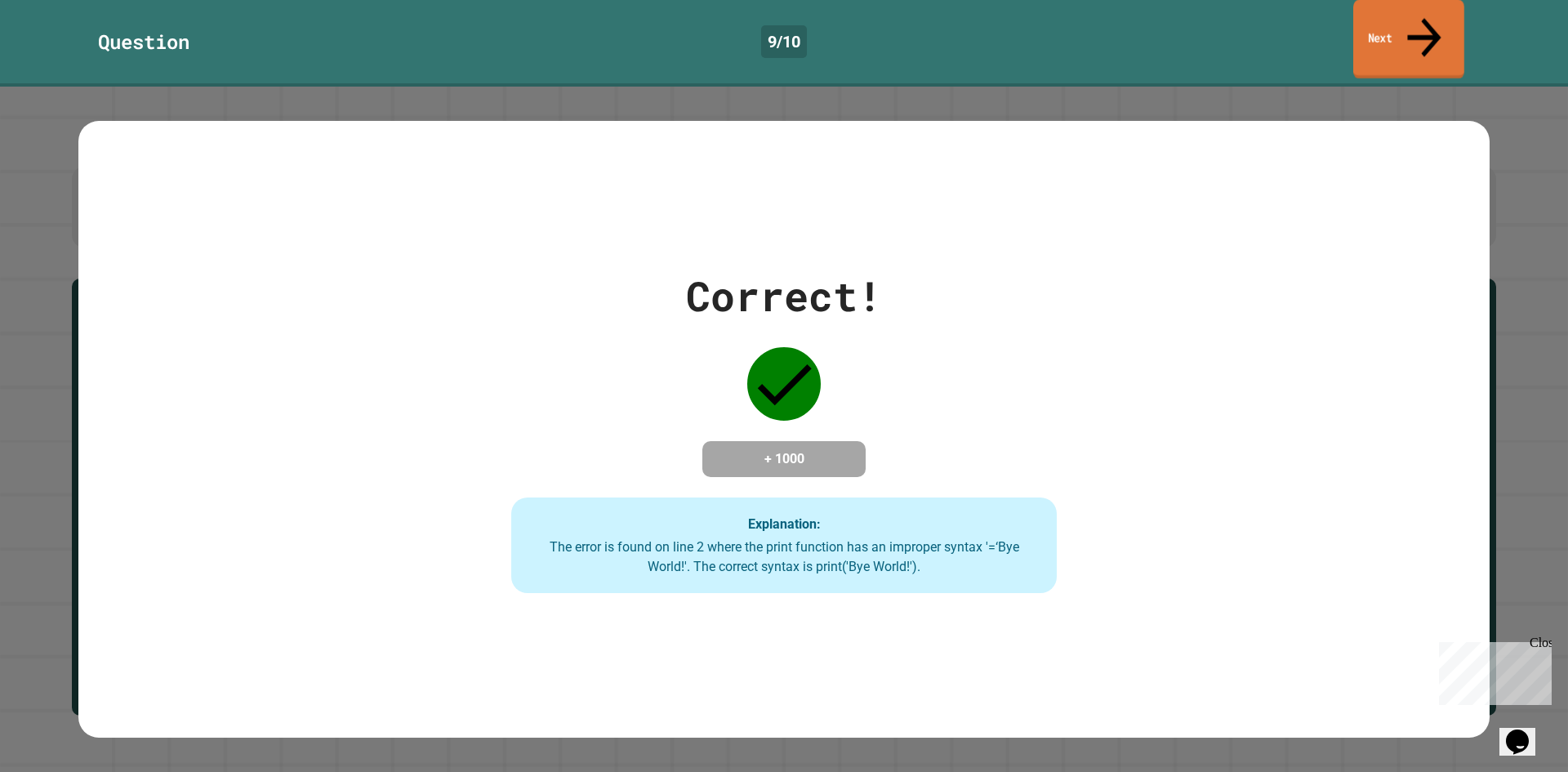
click at [1388, 34] on link "Next" at bounding box center [1408, 39] width 111 height 79
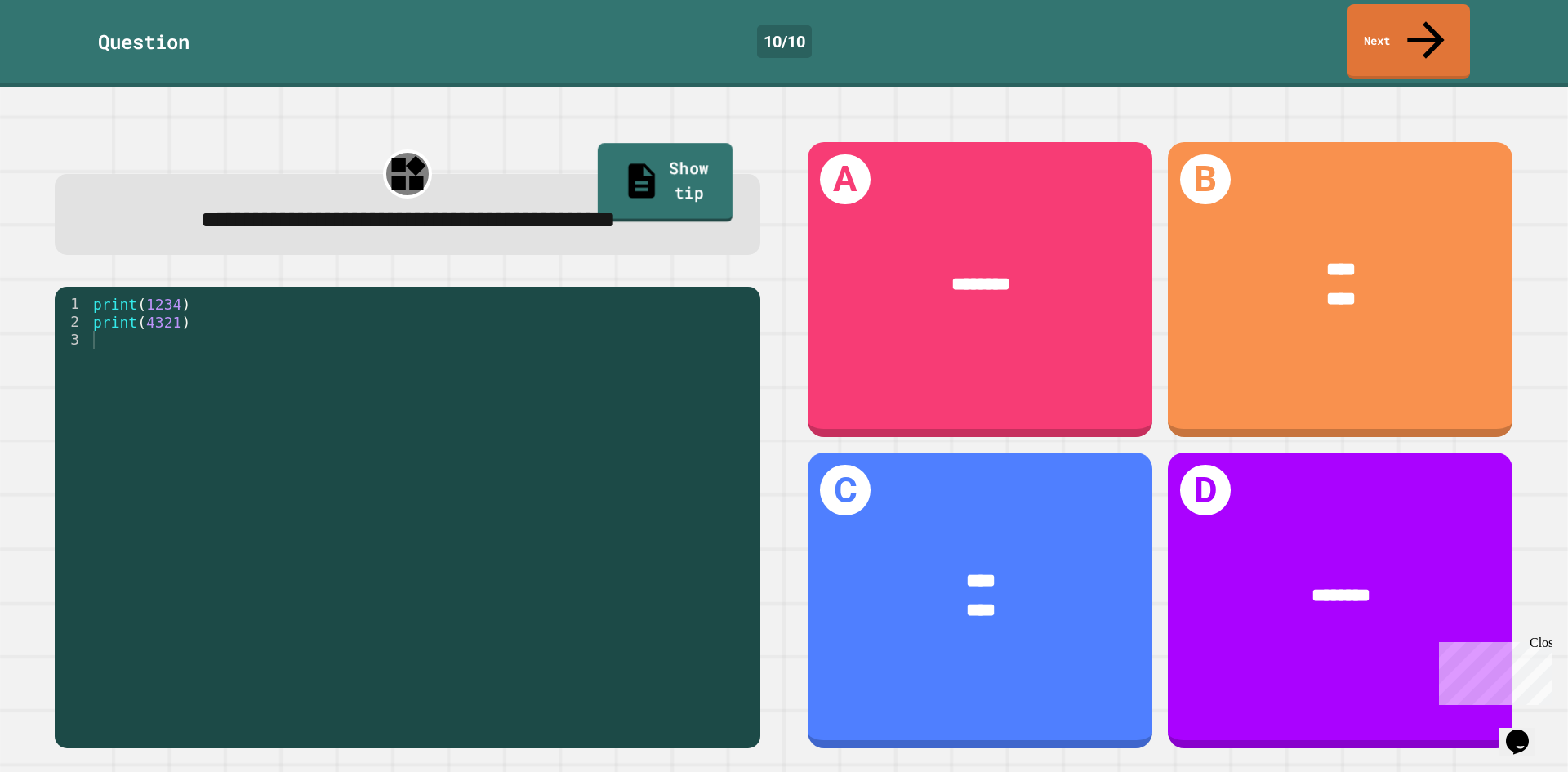
drag, startPoint x: 659, startPoint y: 121, endPoint x: 643, endPoint y: 130, distance: 18.4
click at [655, 143] on link "Show tip" at bounding box center [665, 182] width 136 height 79
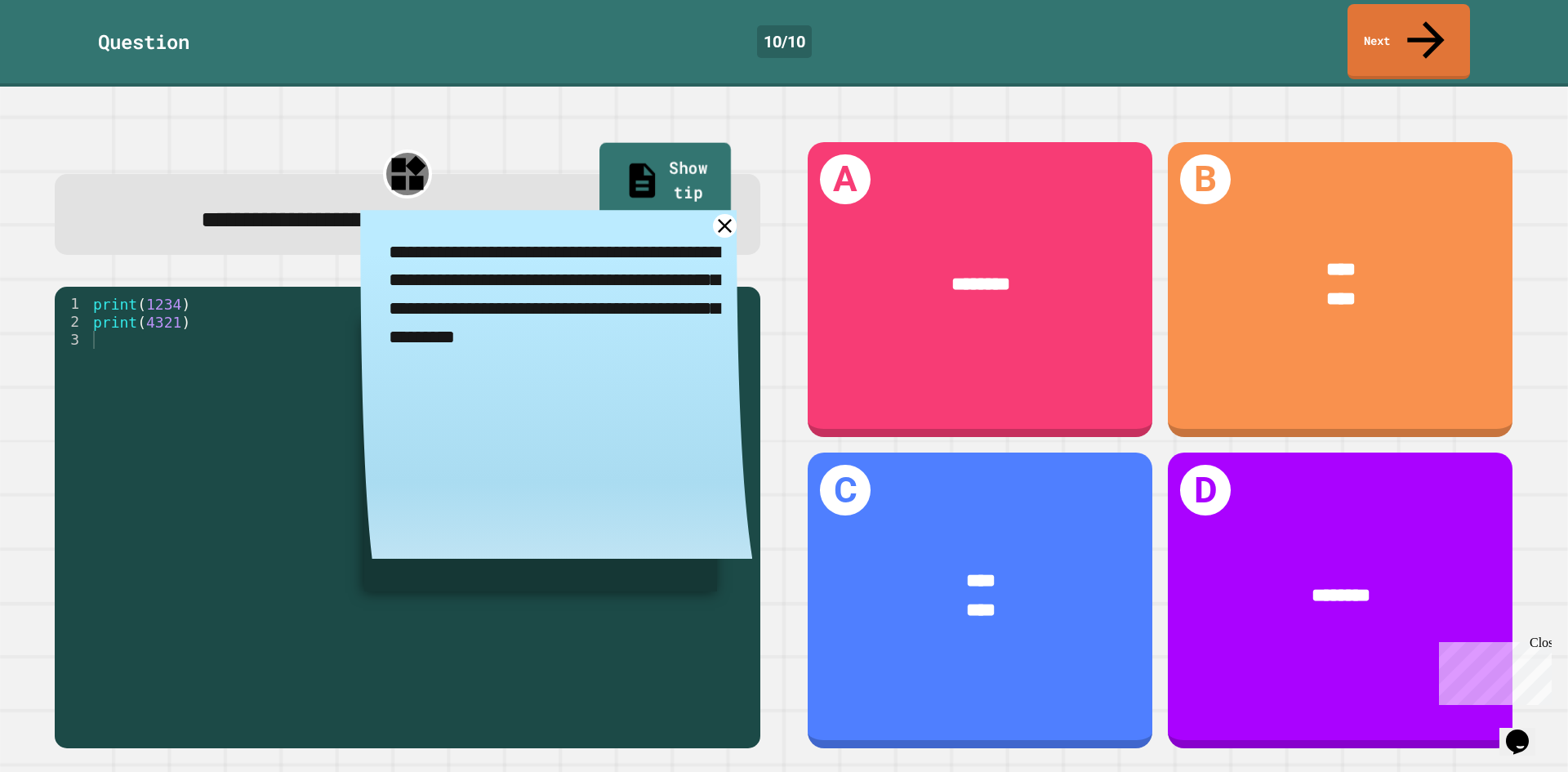
click at [635, 145] on link "Show tip" at bounding box center [664, 182] width 131 height 79
click at [710, 220] on icon at bounding box center [724, 226] width 29 height 29
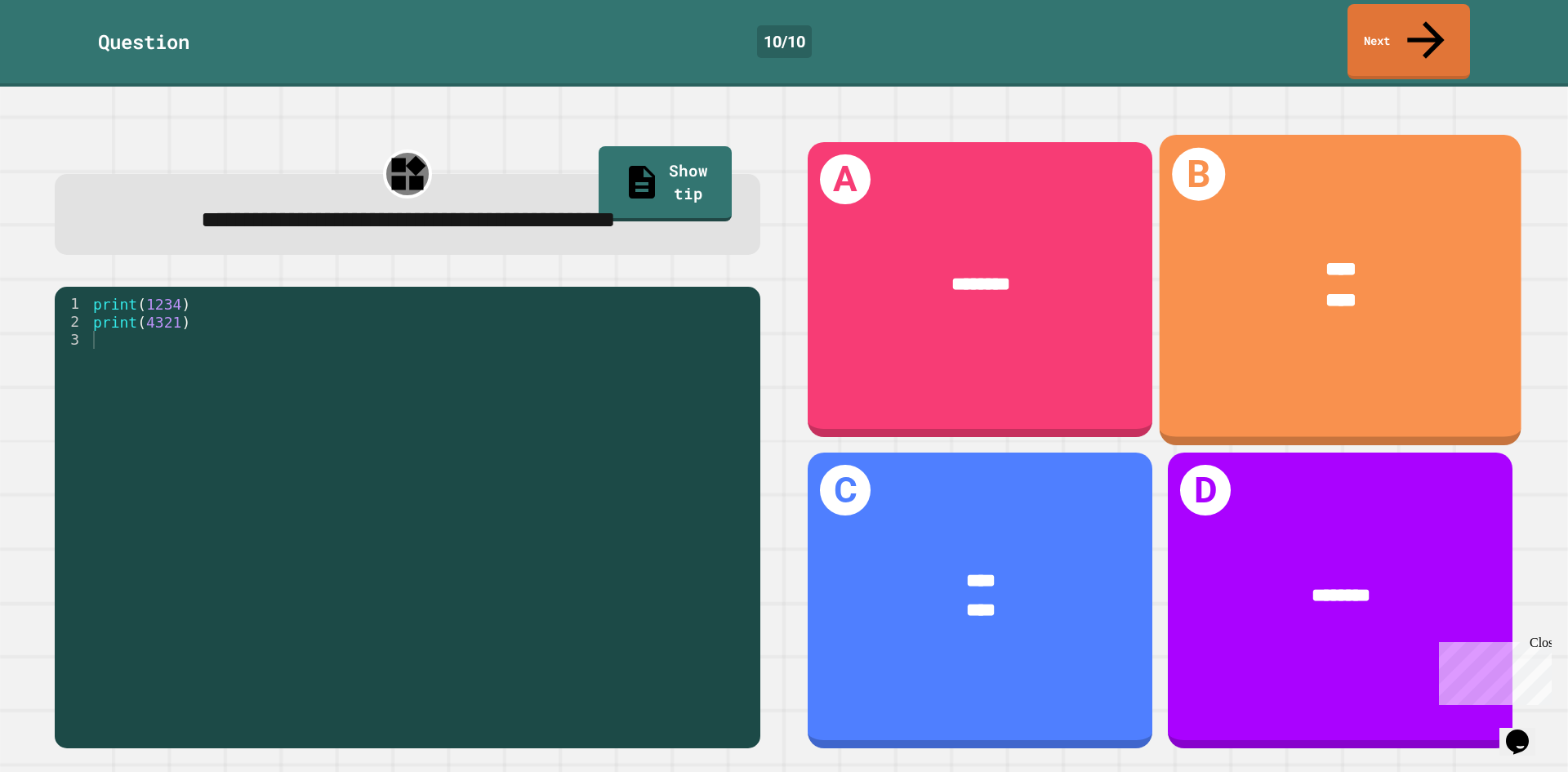
click at [1325, 289] on span "****" at bounding box center [1341, 299] width 31 height 20
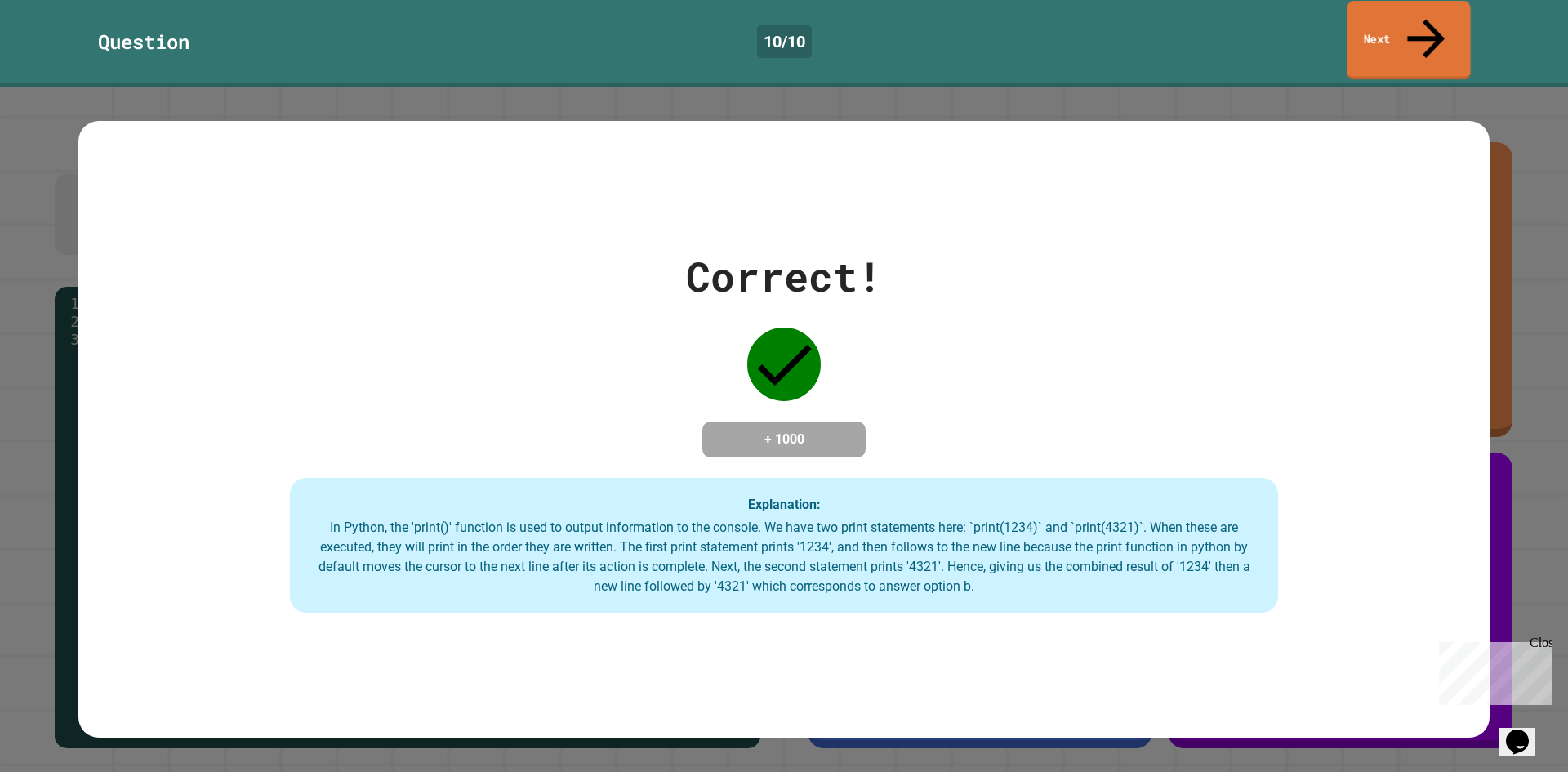
click at [1402, 16] on link "Next" at bounding box center [1407, 40] width 123 height 79
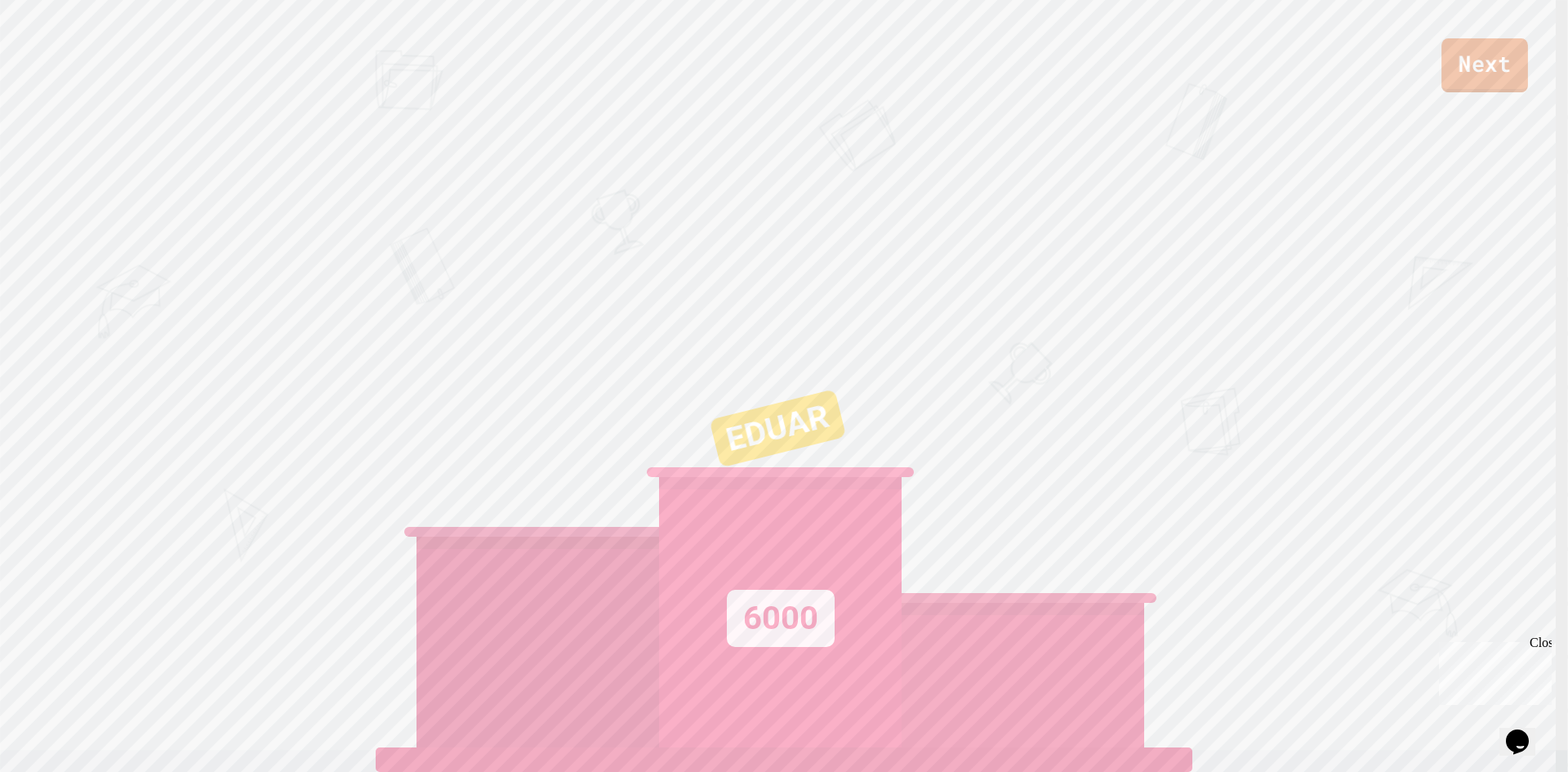
click at [1482, 79] on link "Next" at bounding box center [1484, 65] width 87 height 54
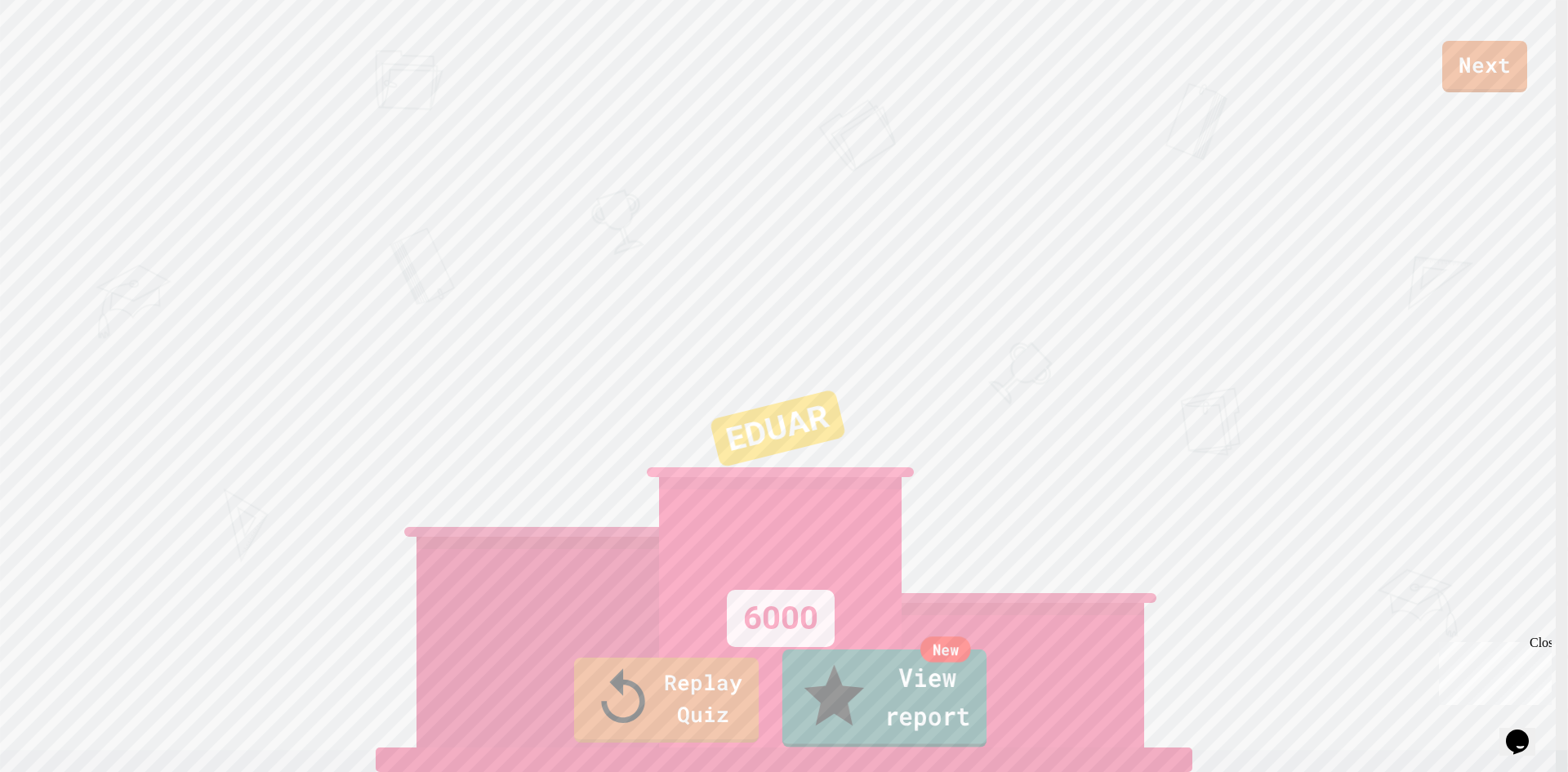
click at [845, 718] on link "New View report" at bounding box center [884, 699] width 204 height 98
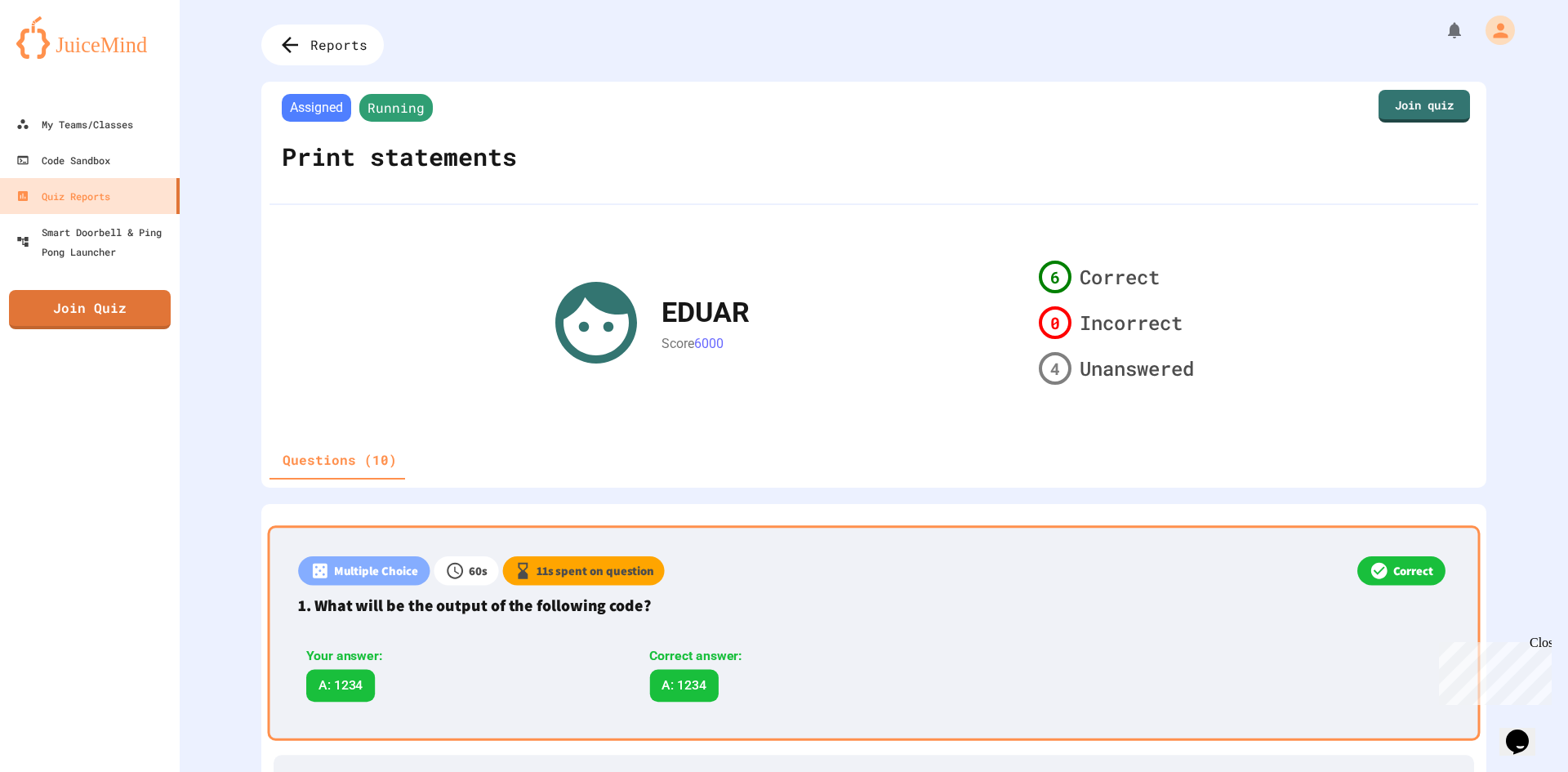
drag, startPoint x: 1047, startPoint y: 543, endPoint x: 1037, endPoint y: 555, distance: 15.6
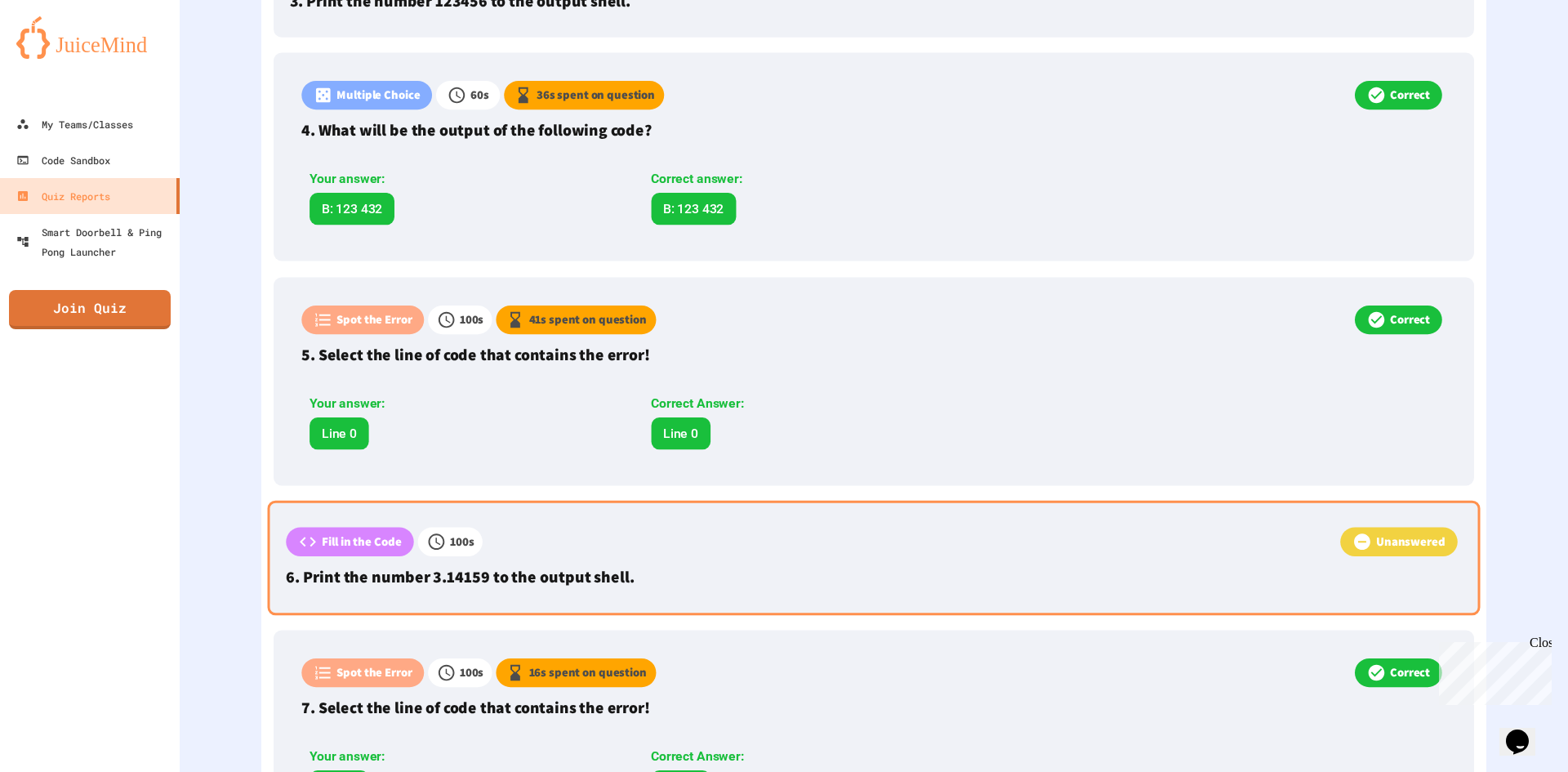
scroll to position [943, 0]
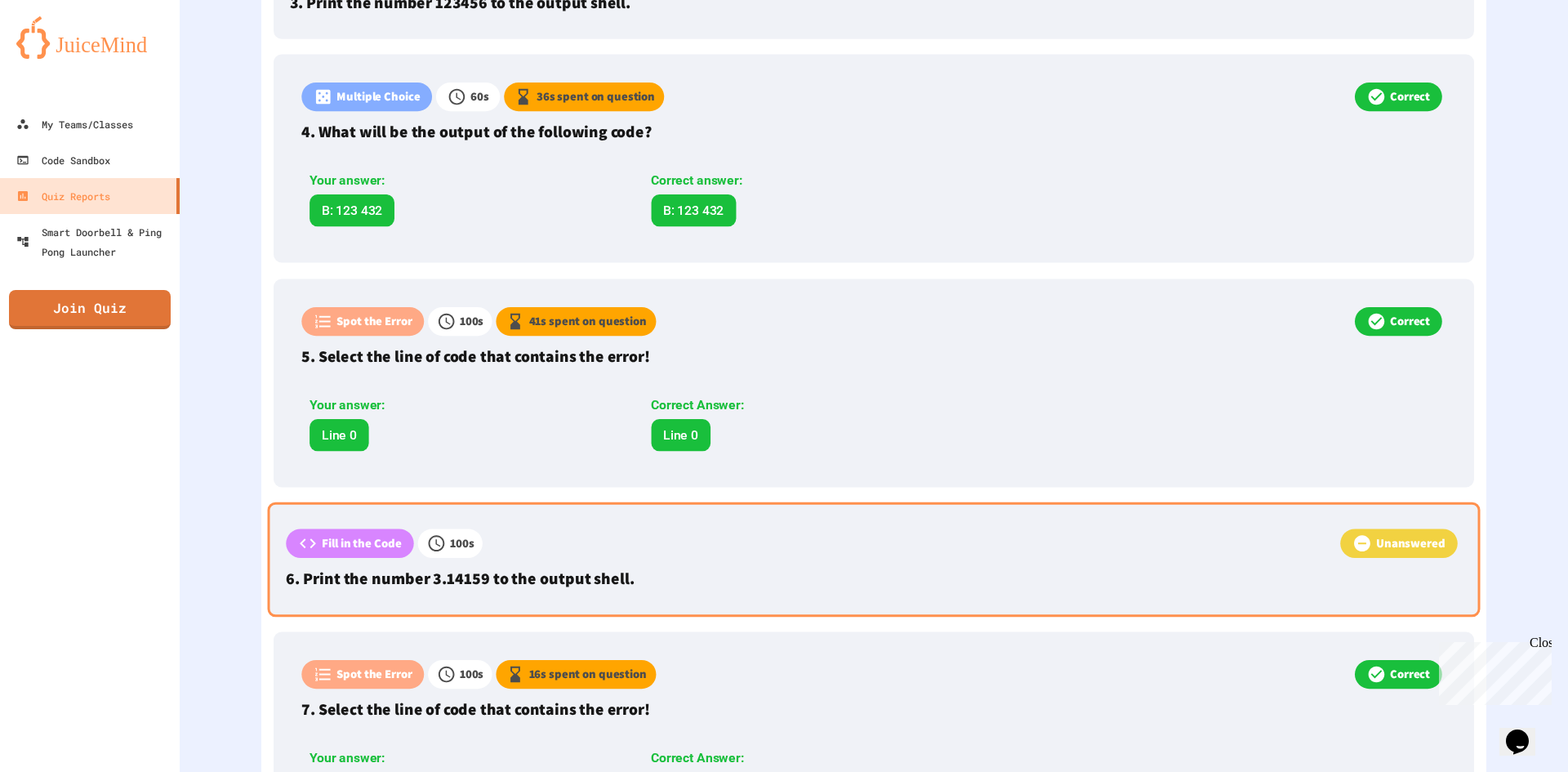
click at [1389, 545] on p "Unanswered" at bounding box center [1410, 544] width 70 height 18
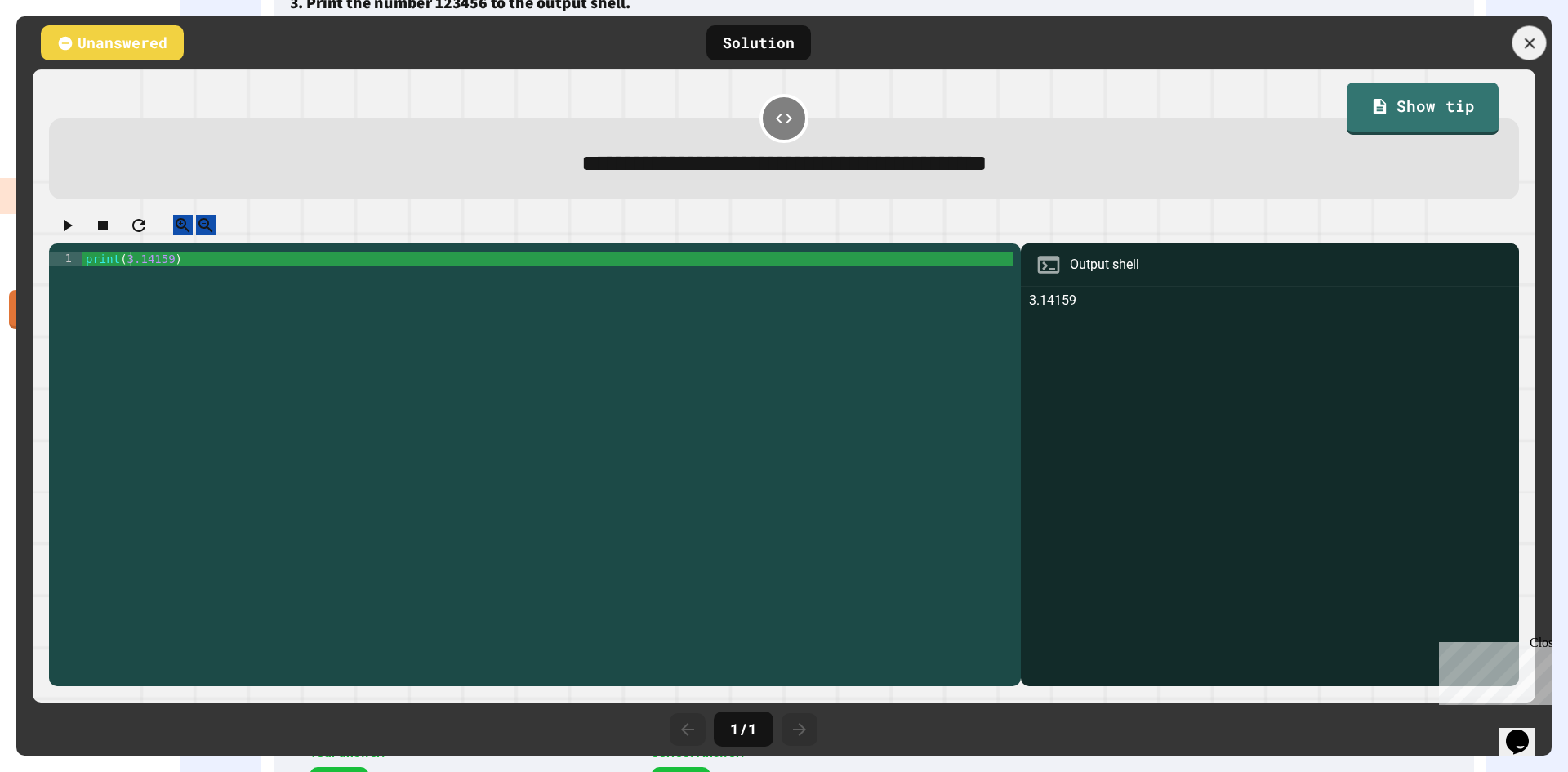
click at [1533, 46] on icon at bounding box center [1529, 43] width 11 height 11
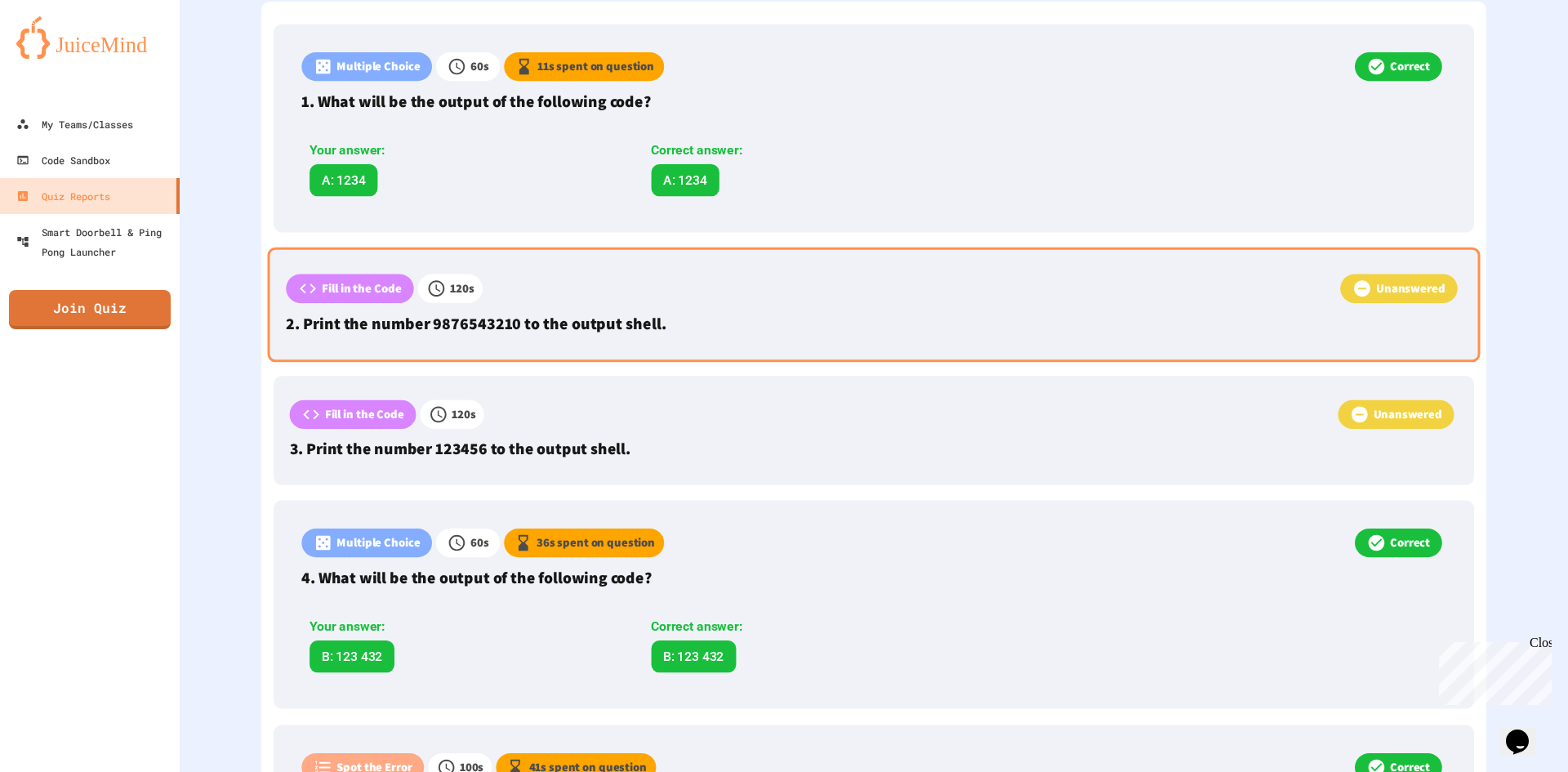
scroll to position [453, 0]
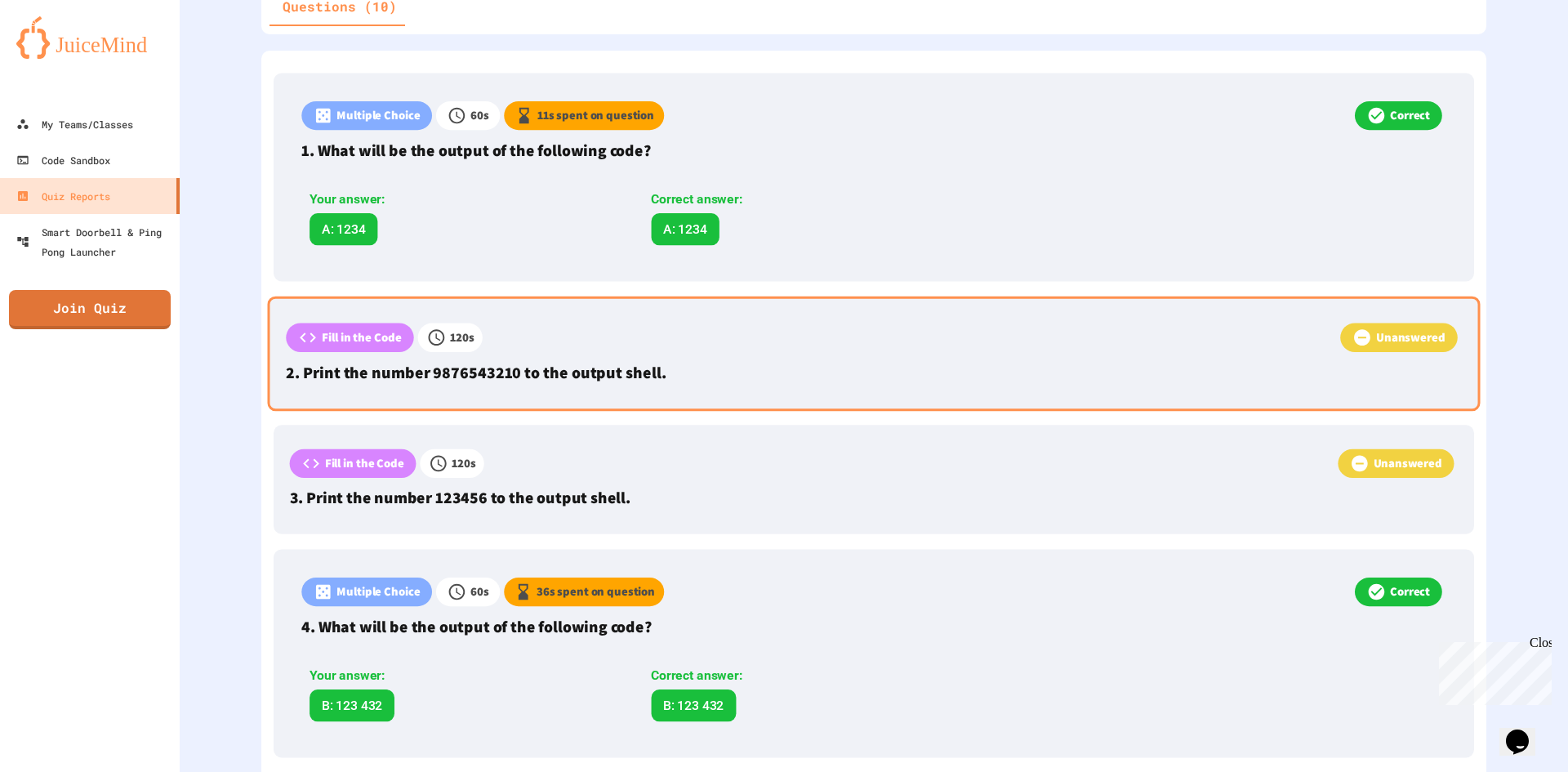
drag, startPoint x: 705, startPoint y: 380, endPoint x: 693, endPoint y: 383, distance: 12.4
click at [693, 383] on p "2. Print the number 9876543210 to the output shell." at bounding box center [872, 372] width 1175 height 24
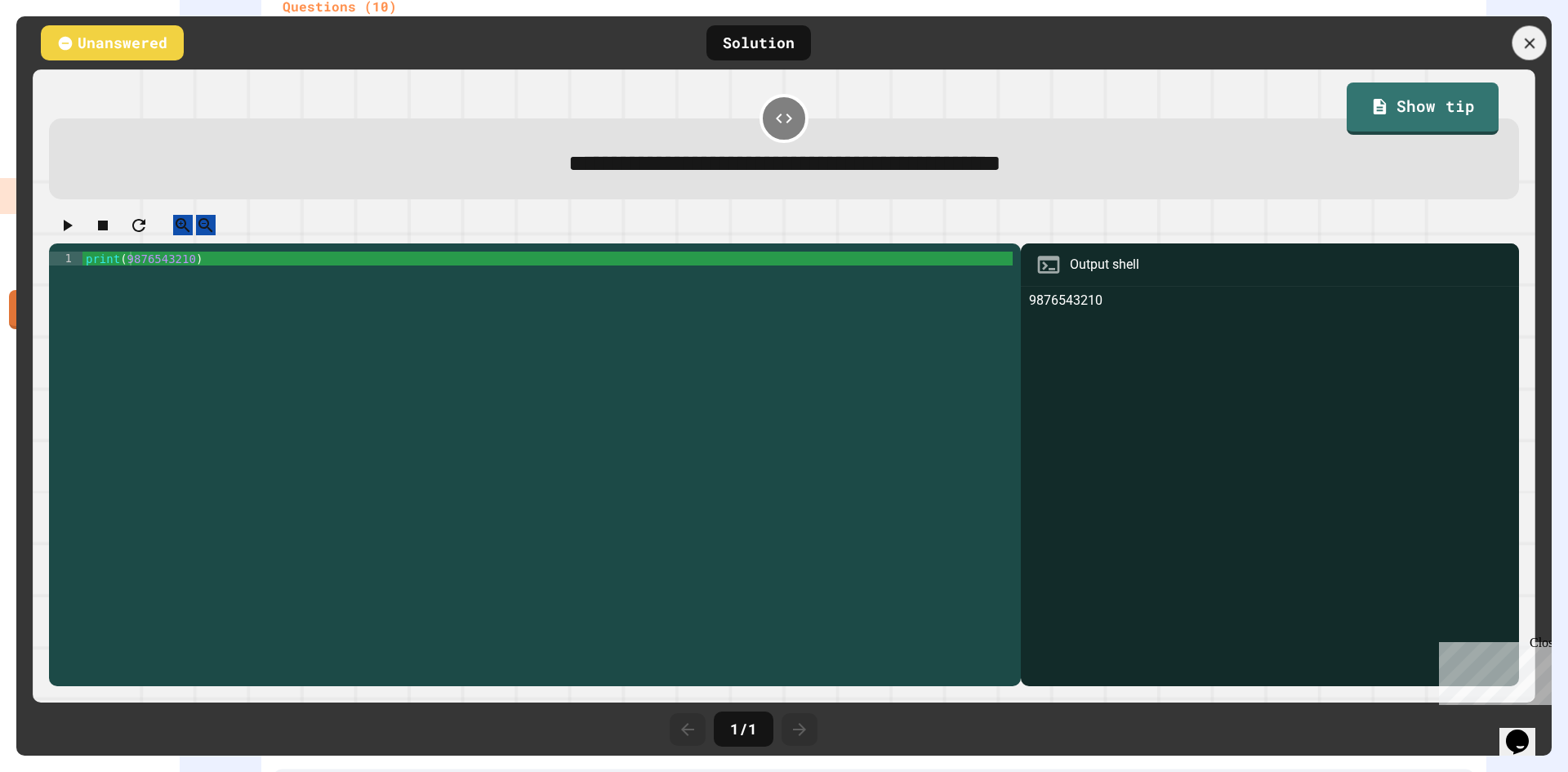
click at [1524, 52] on icon at bounding box center [1529, 43] width 18 height 18
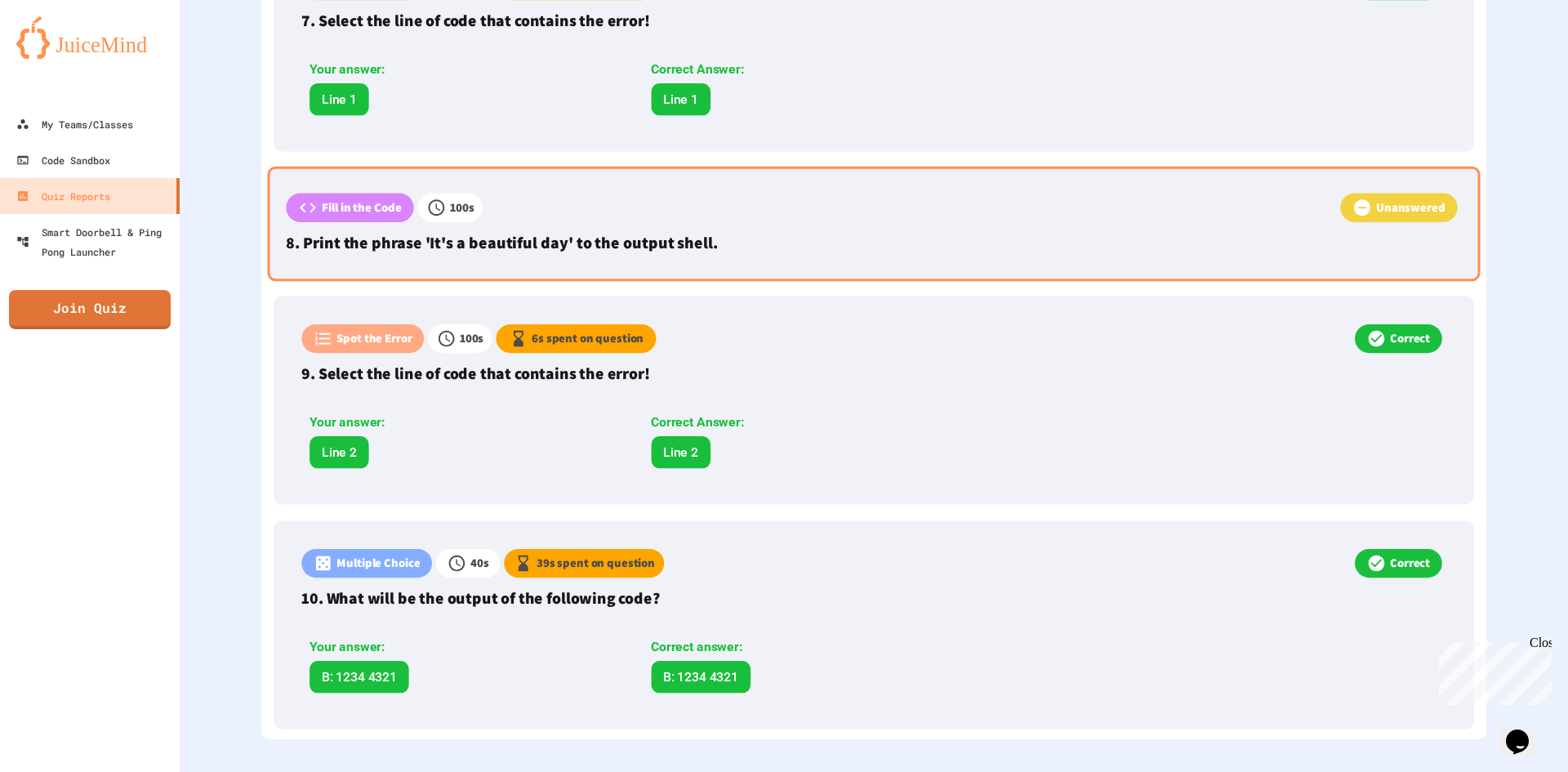
scroll to position [1639, 0]
click at [353, 198] on p "Fill in the Code" at bounding box center [362, 207] width 80 height 18
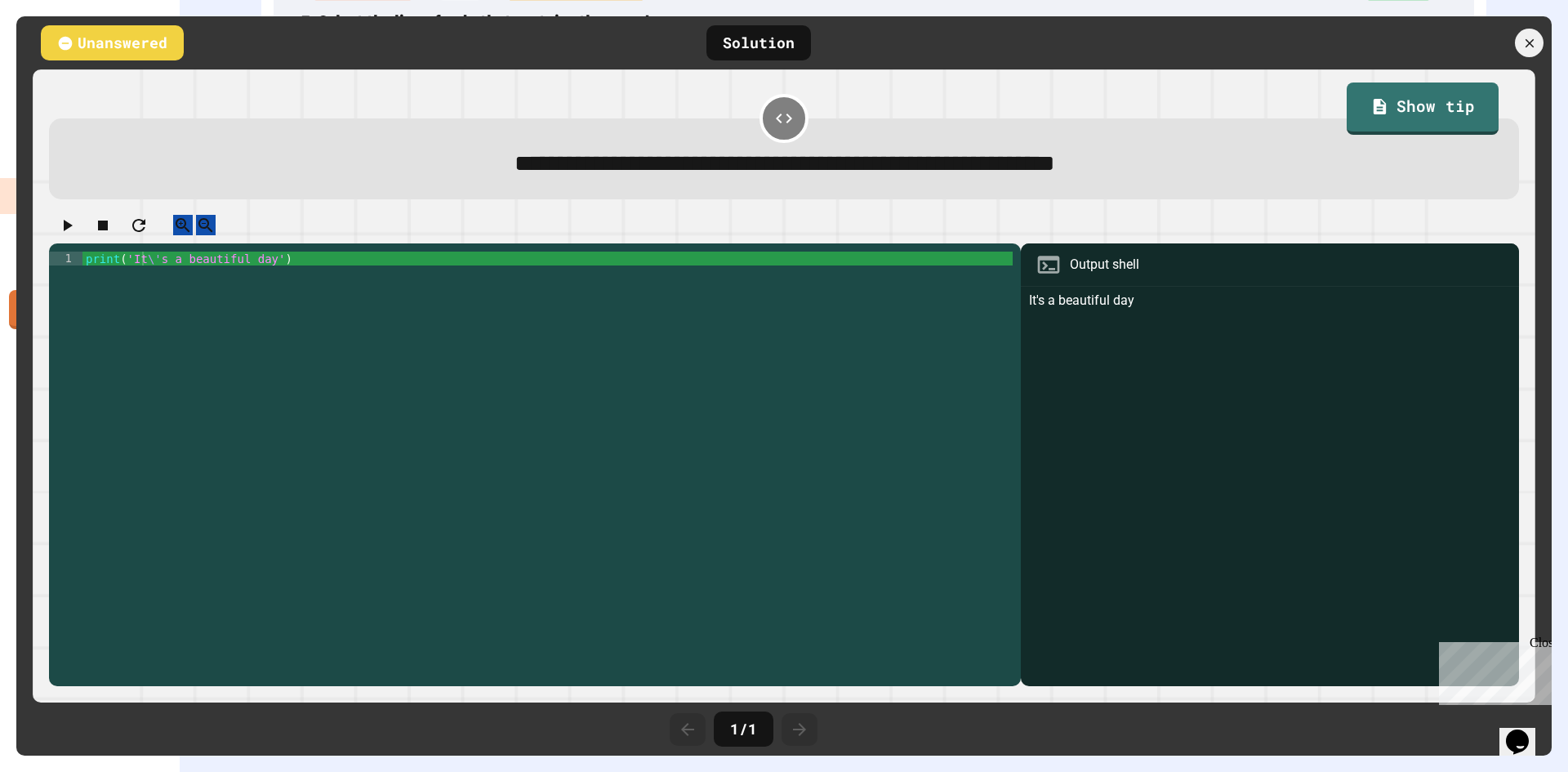
scroll to position [1635, 0]
click at [248, 275] on div "print ( 'It \' s a beautiful day' )" at bounding box center [548, 460] width 931 height 417
click at [141, 273] on div "print ( 'It \' s a beautiful day' )" at bounding box center [548, 460] width 931 height 417
click at [144, 274] on div "print ( 'It \' s a beautiful day' )" at bounding box center [548, 460] width 931 height 417
type textarea "**********"
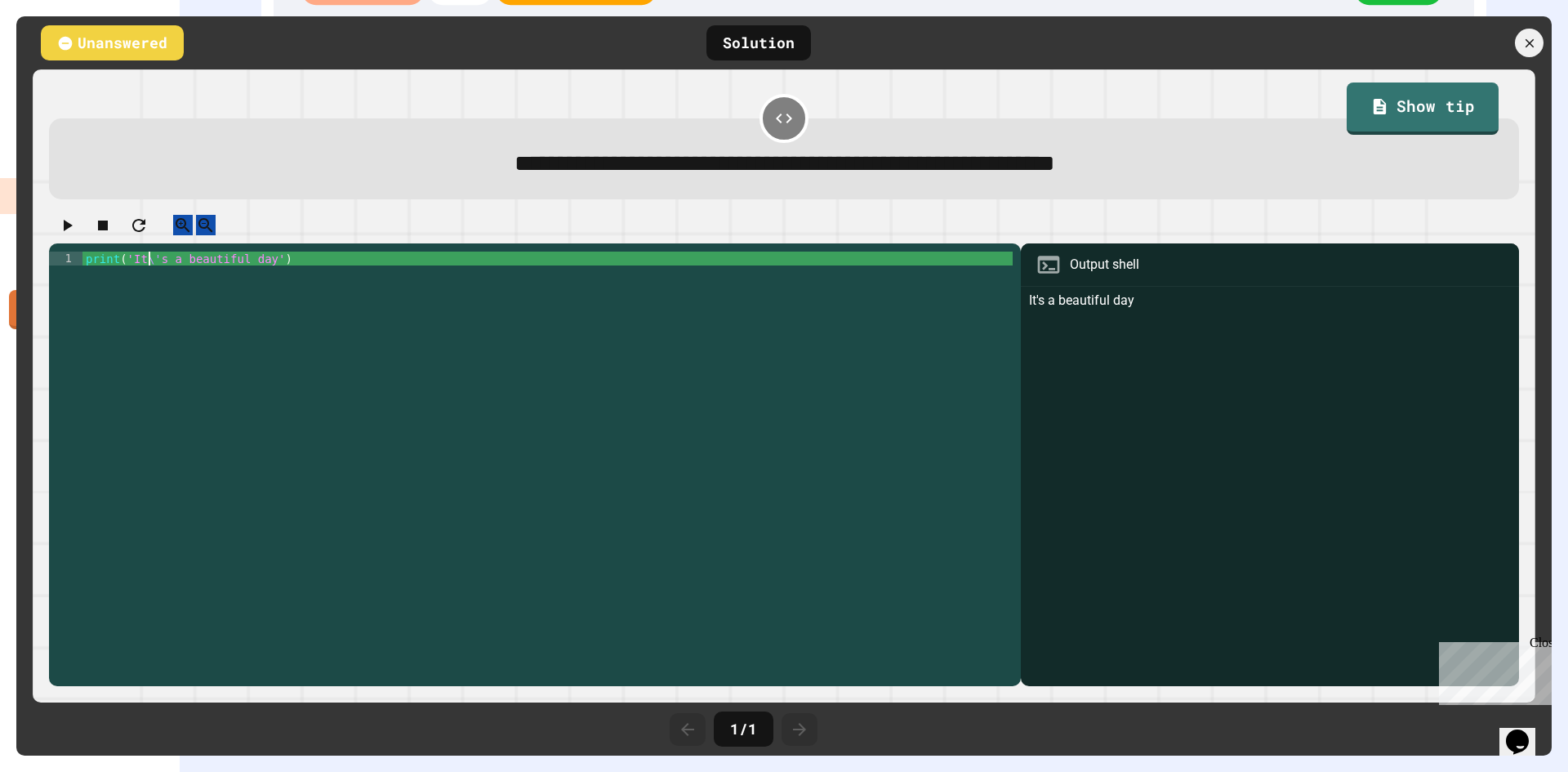
click at [147, 273] on div "print ( 'It \' s a beautiful day' )" at bounding box center [548, 460] width 931 height 417
click at [144, 277] on div "print ( 'It \' s a beautiful day' )" at bounding box center [548, 460] width 931 height 417
click at [140, 269] on div "print ( 'It \' s a beautiful day' )" at bounding box center [548, 460] width 931 height 417
click at [147, 277] on div "print ( 'It \' s a beautiful day' )" at bounding box center [548, 460] width 931 height 417
drag, startPoint x: 266, startPoint y: 238, endPoint x: 256, endPoint y: 331, distance: 93.5
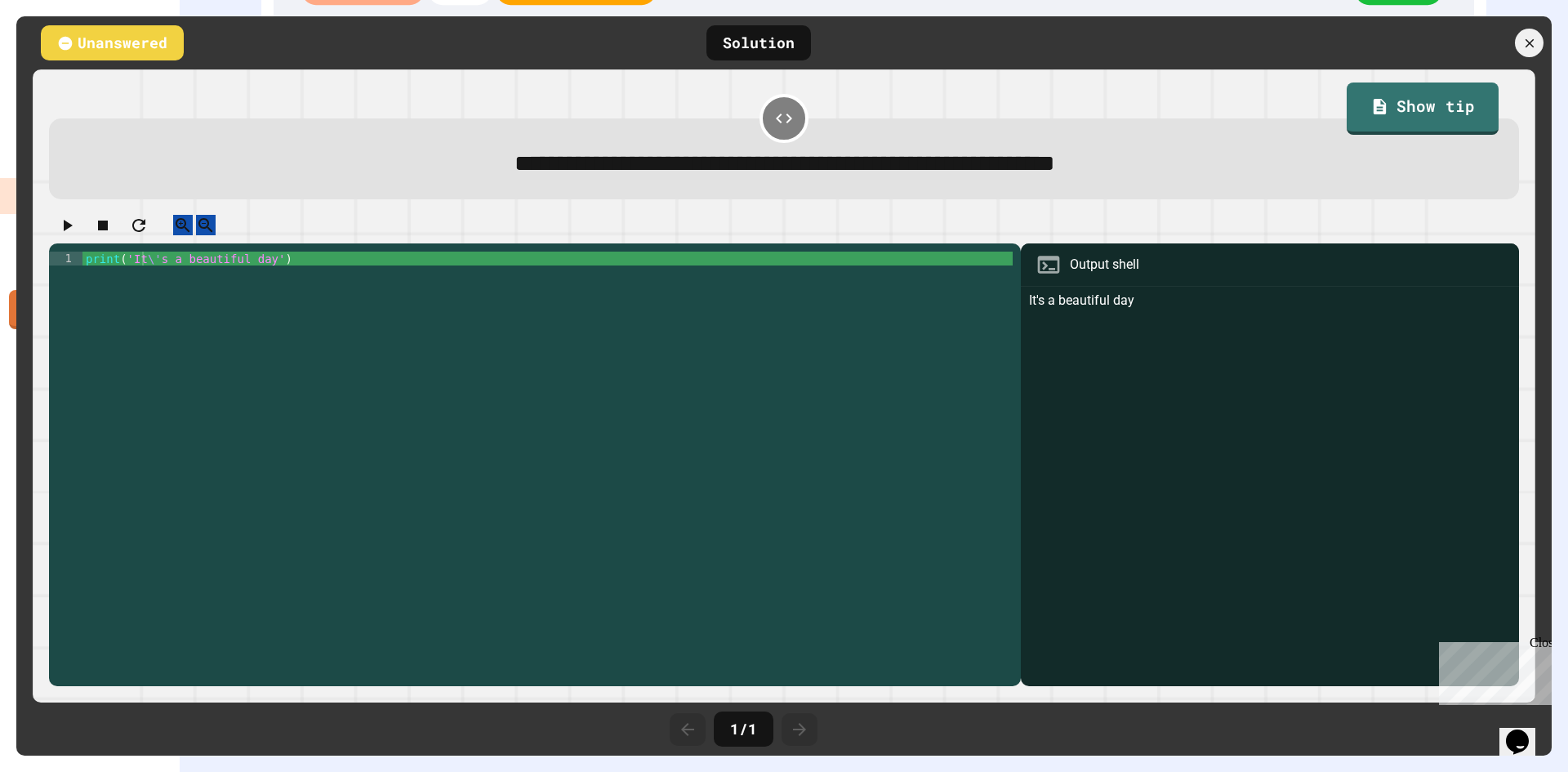
click at [256, 312] on div "**********" at bounding box center [784, 451] width 1471 height 471
click at [241, 282] on div "print ( 'It \' s a beautiful day' )" at bounding box center [548, 460] width 931 height 417
click at [1530, 45] on icon at bounding box center [1529, 43] width 11 height 11
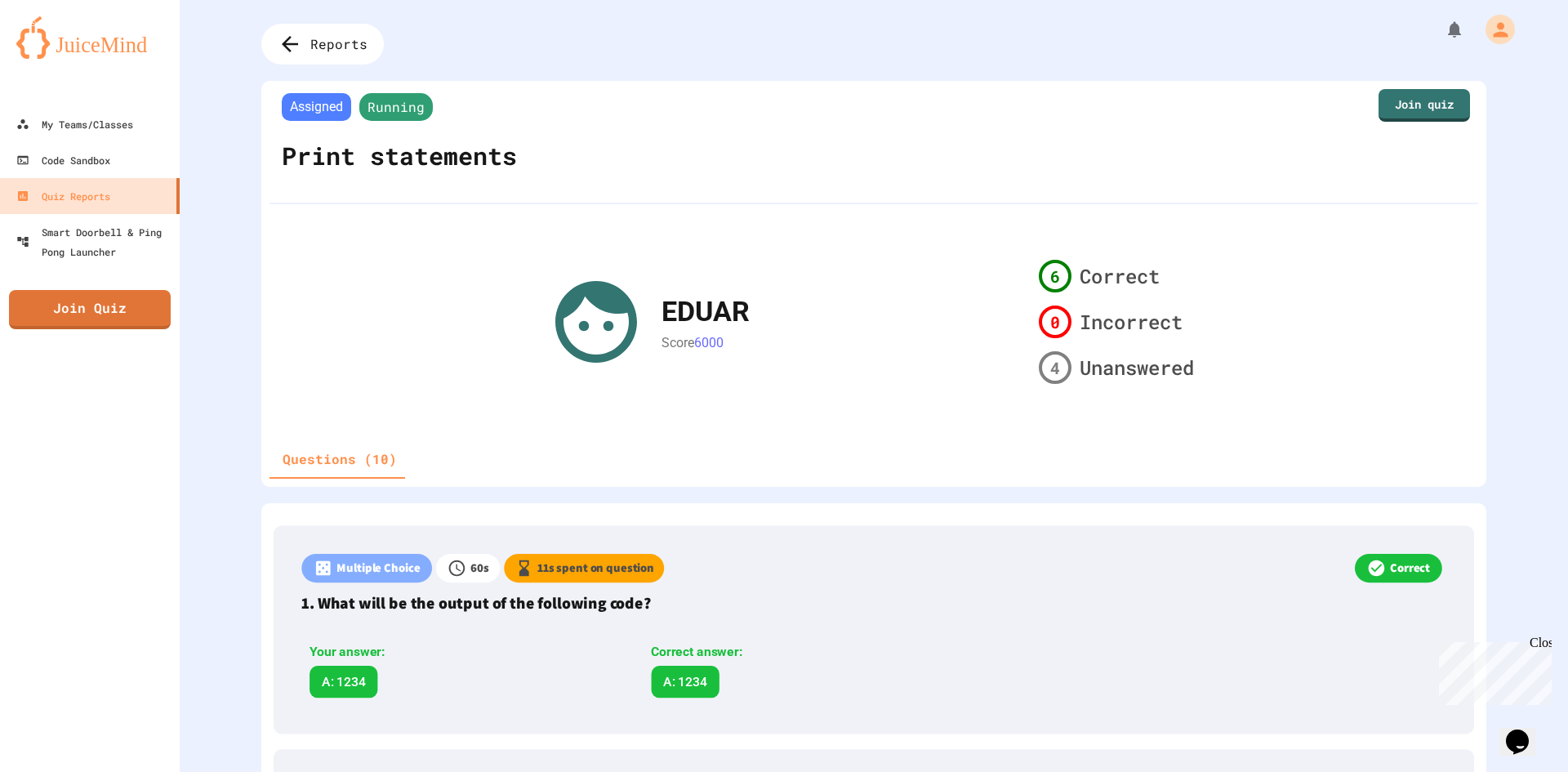
scroll to position [0, 0]
click at [371, 111] on span "Running" at bounding box center [396, 107] width 73 height 28
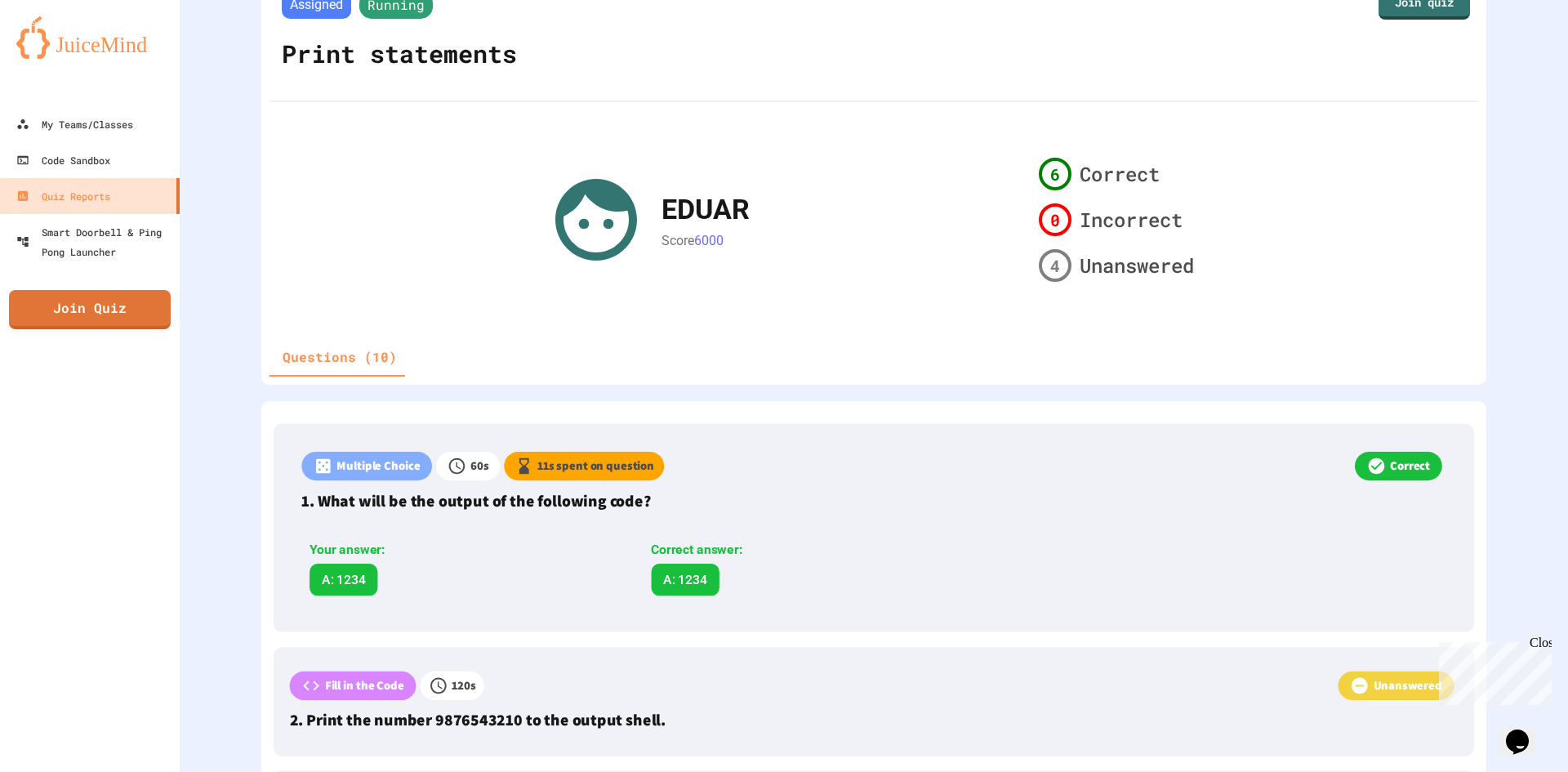
drag, startPoint x: 526, startPoint y: 358, endPoint x: 535, endPoint y: 343, distance: 17.5
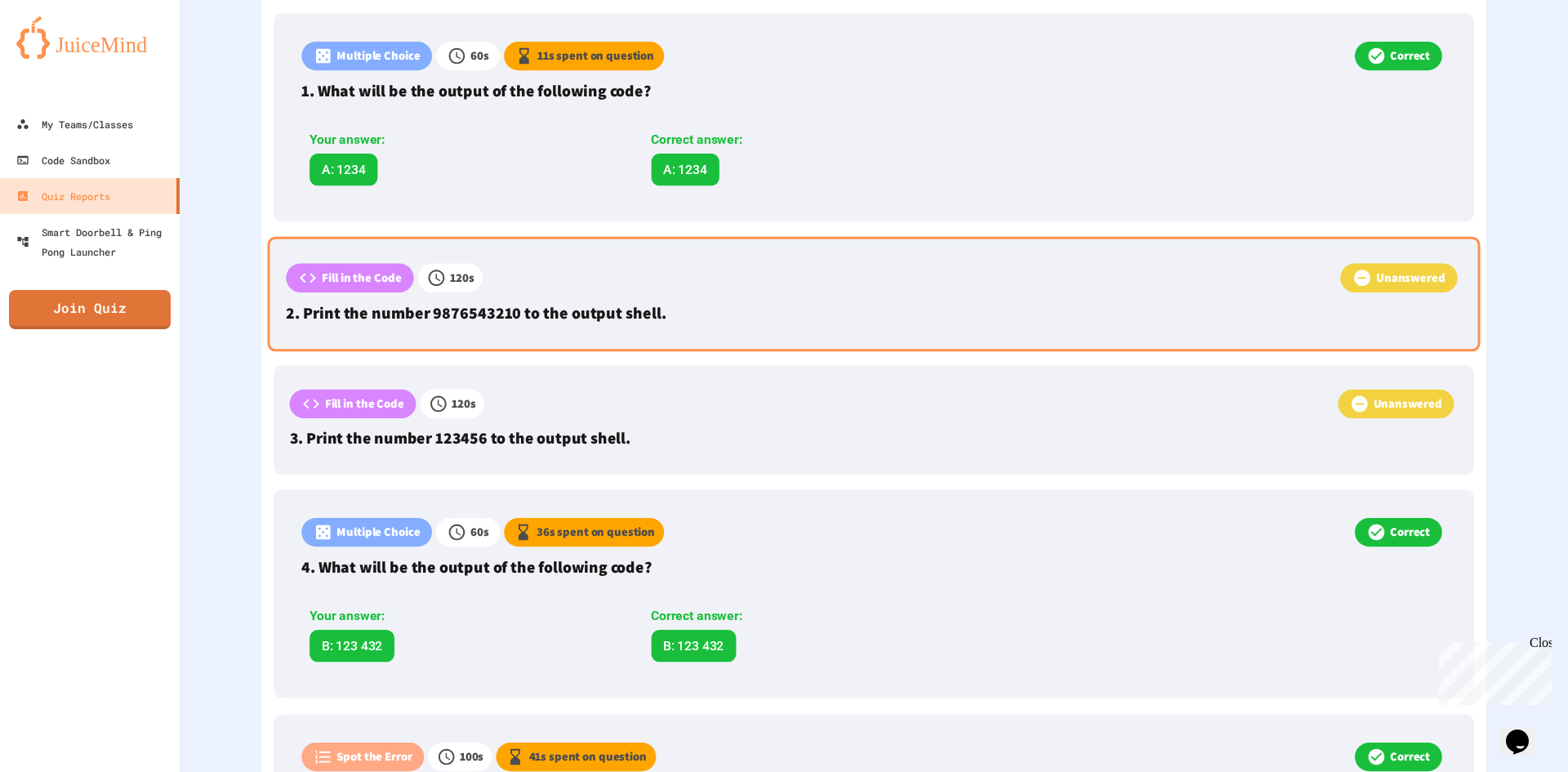
scroll to position [489, 0]
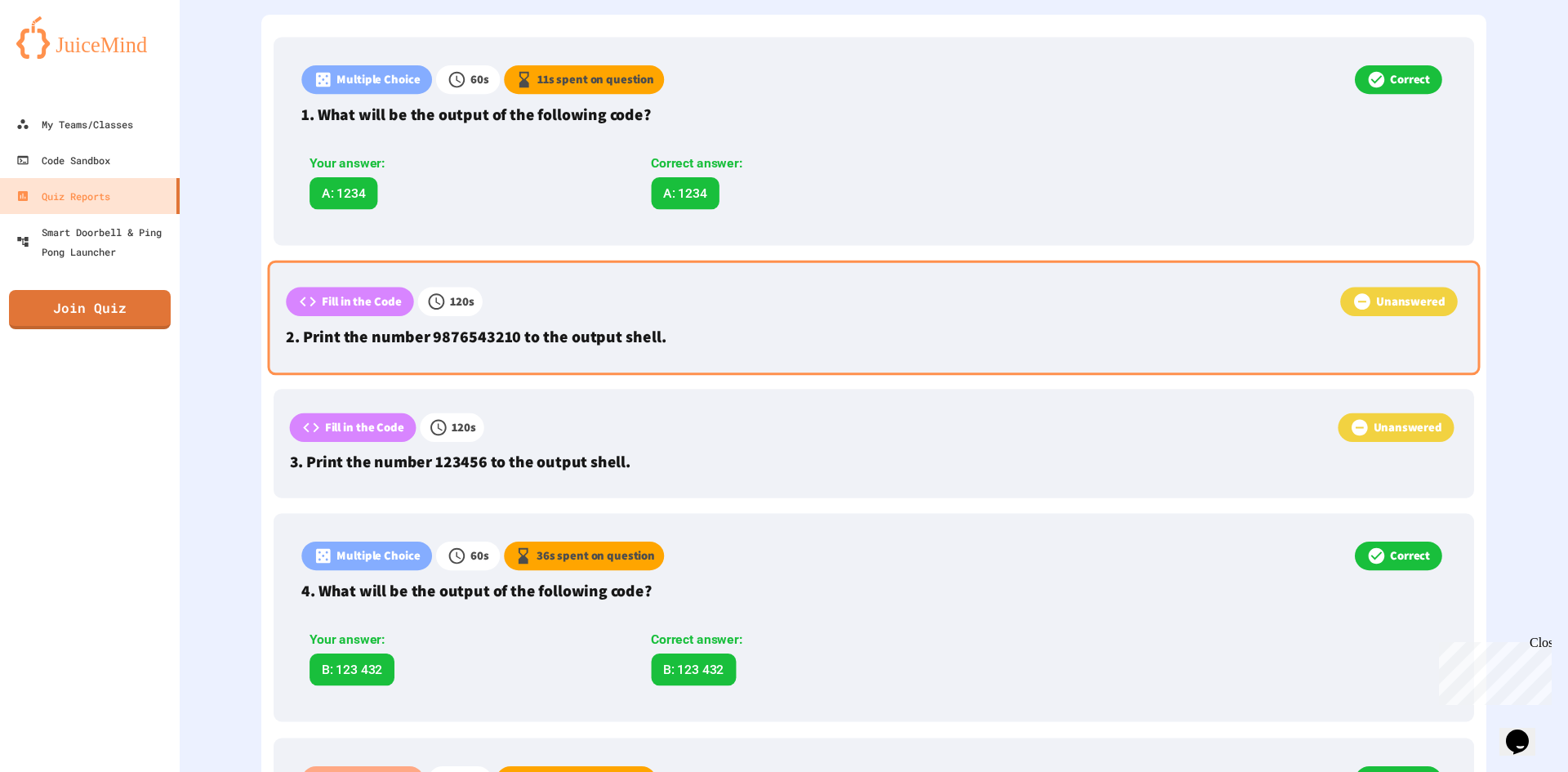
click at [372, 297] on p "Fill in the Code" at bounding box center [362, 302] width 80 height 18
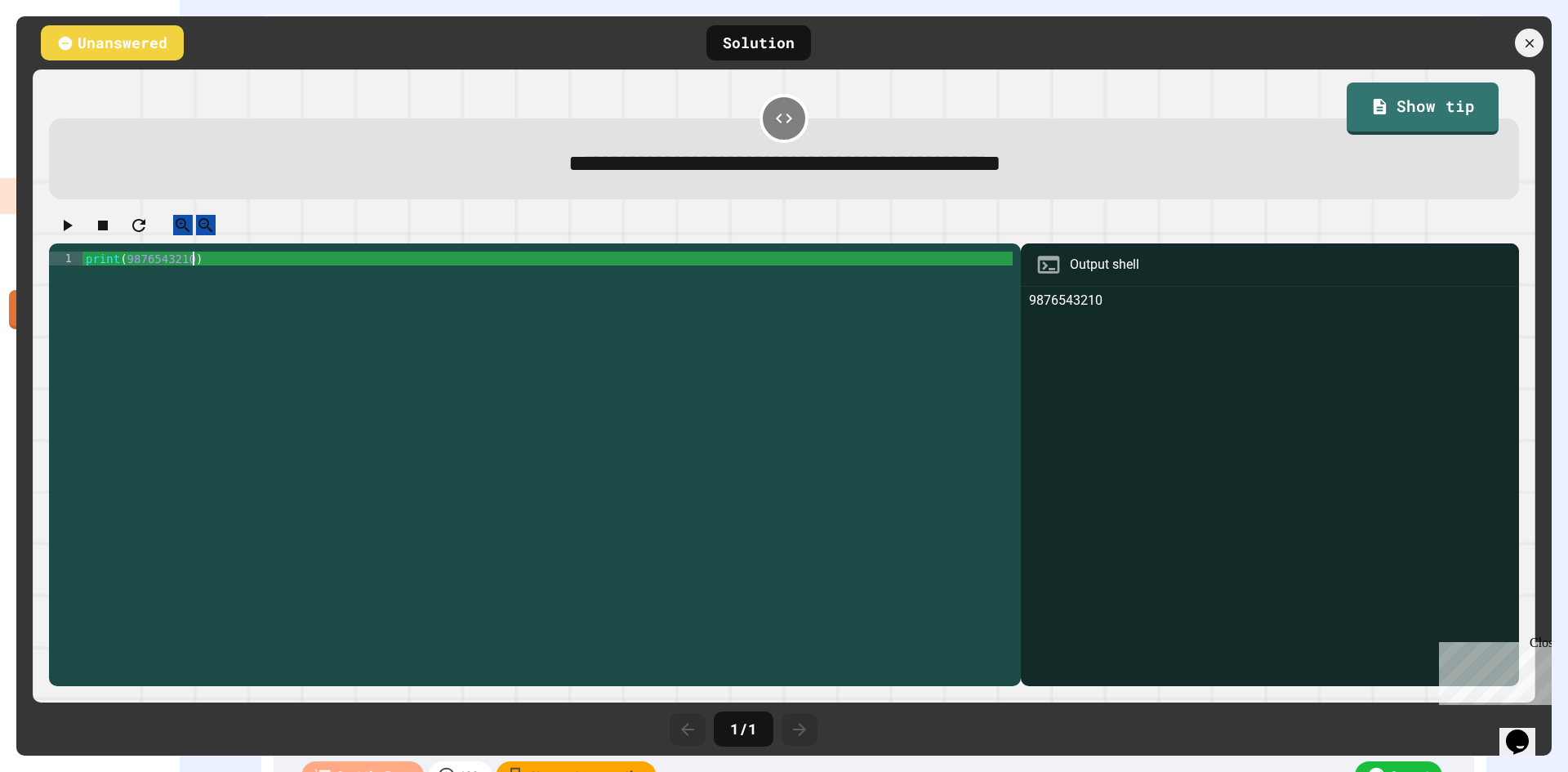
click at [413, 272] on div "print ( 9876543210 )" at bounding box center [548, 460] width 931 height 417
click at [1085, 314] on div "9876543210" at bounding box center [1269, 489] width 482 height 396
click at [1087, 320] on div "9876543210" at bounding box center [1269, 489] width 482 height 396
drag, startPoint x: 961, startPoint y: 310, endPoint x: 953, endPoint y: 314, distance: 8.9
click at [953, 314] on div "print ( 9876543210 )" at bounding box center [548, 460] width 931 height 417
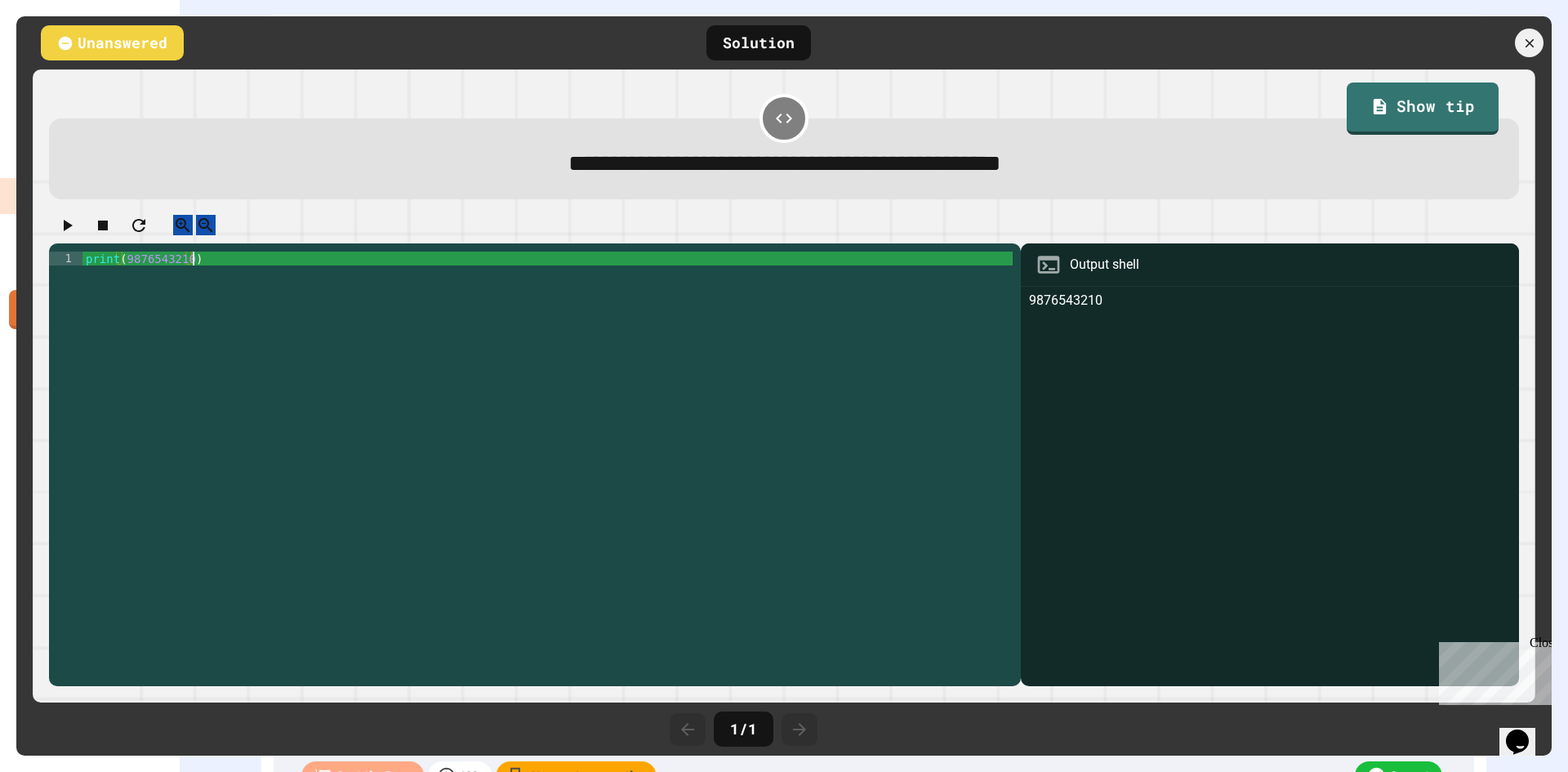
drag, startPoint x: 746, startPoint y: 293, endPoint x: 728, endPoint y: 290, distance: 18.2
click at [738, 293] on div "print ( 9876543210 )" at bounding box center [548, 460] width 931 height 417
type textarea "**********"
drag, startPoint x: 777, startPoint y: 34, endPoint x: 796, endPoint y: 46, distance: 22.5
click at [777, 34] on div "Solution" at bounding box center [758, 42] width 104 height 35
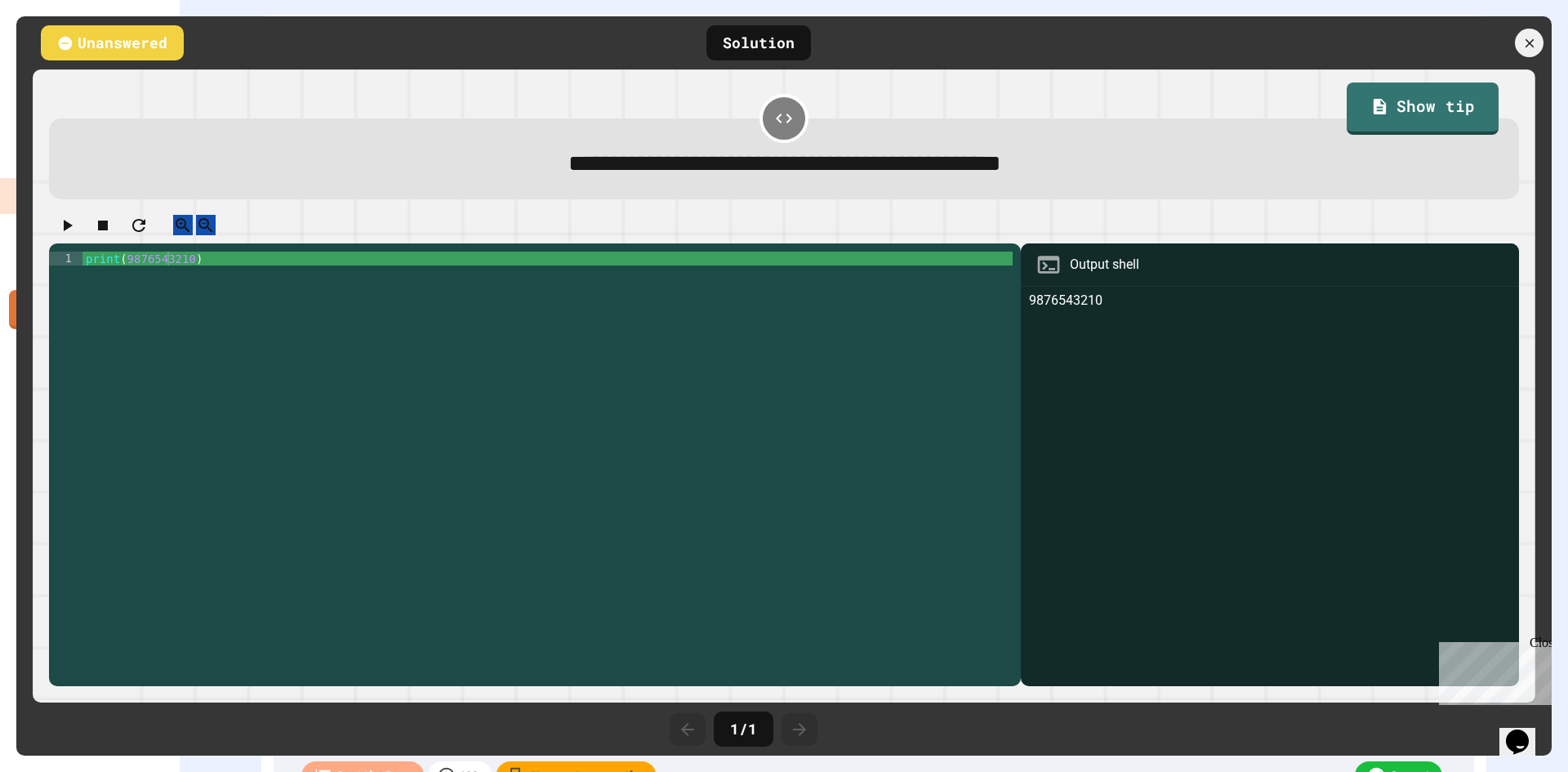
click at [111, 52] on div "Unanswered" at bounding box center [112, 42] width 143 height 35
click at [1527, 54] on div at bounding box center [1529, 43] width 31 height 31
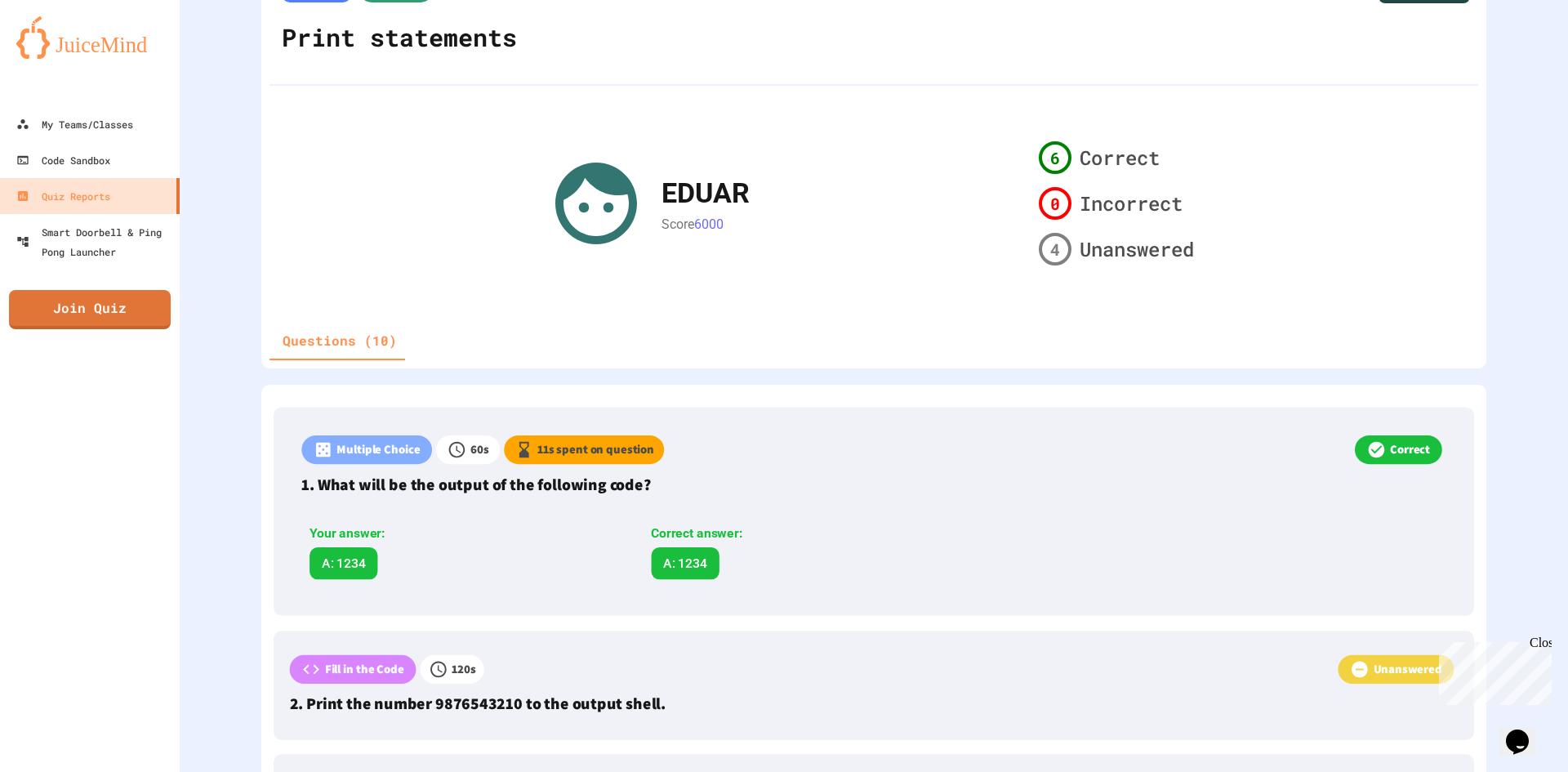
scroll to position [81, 0]
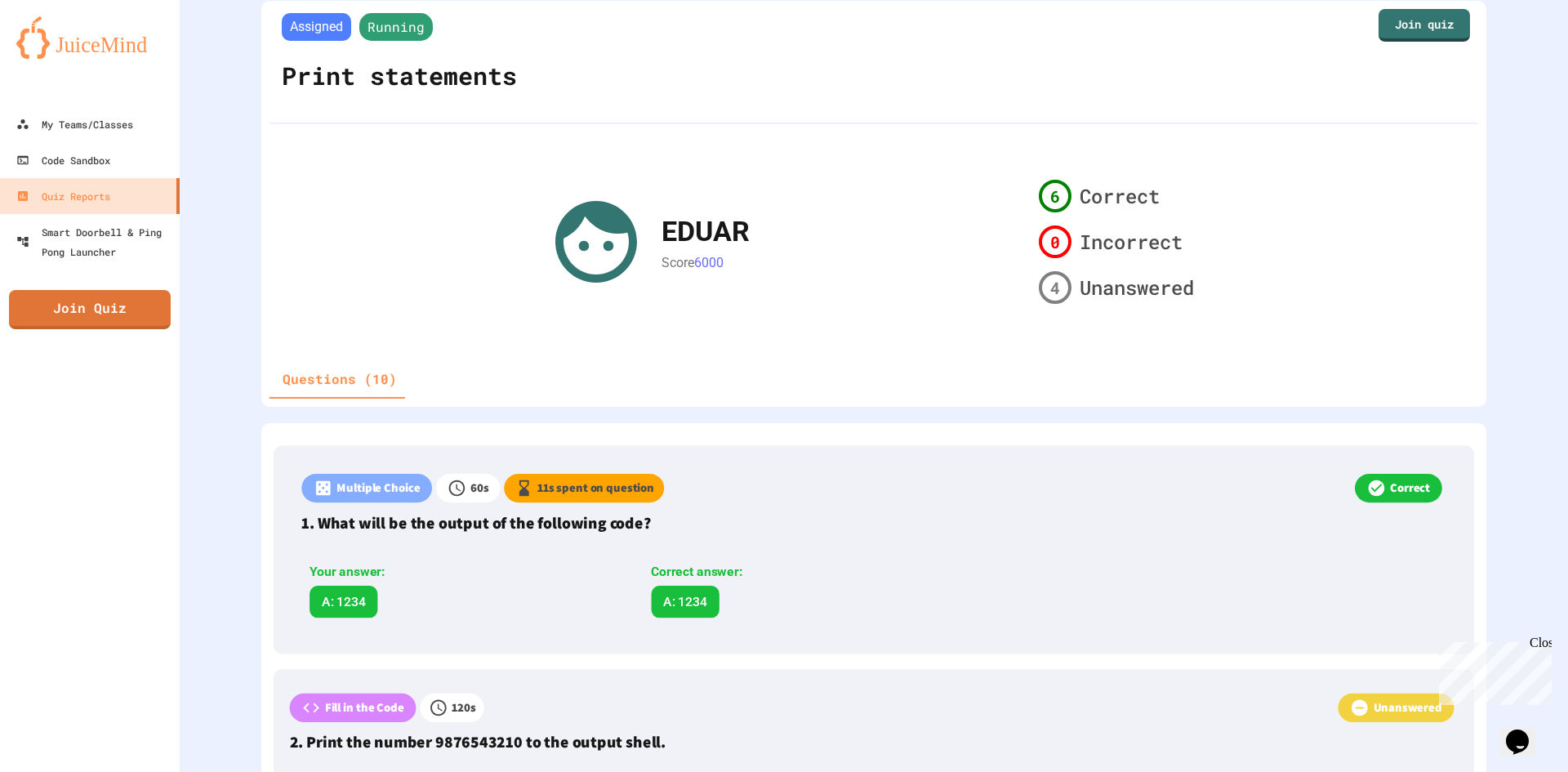
click at [341, 381] on button "Questions (10)" at bounding box center [339, 379] width 140 height 39
click at [146, 209] on link "Quiz Reports" at bounding box center [90, 195] width 186 height 37
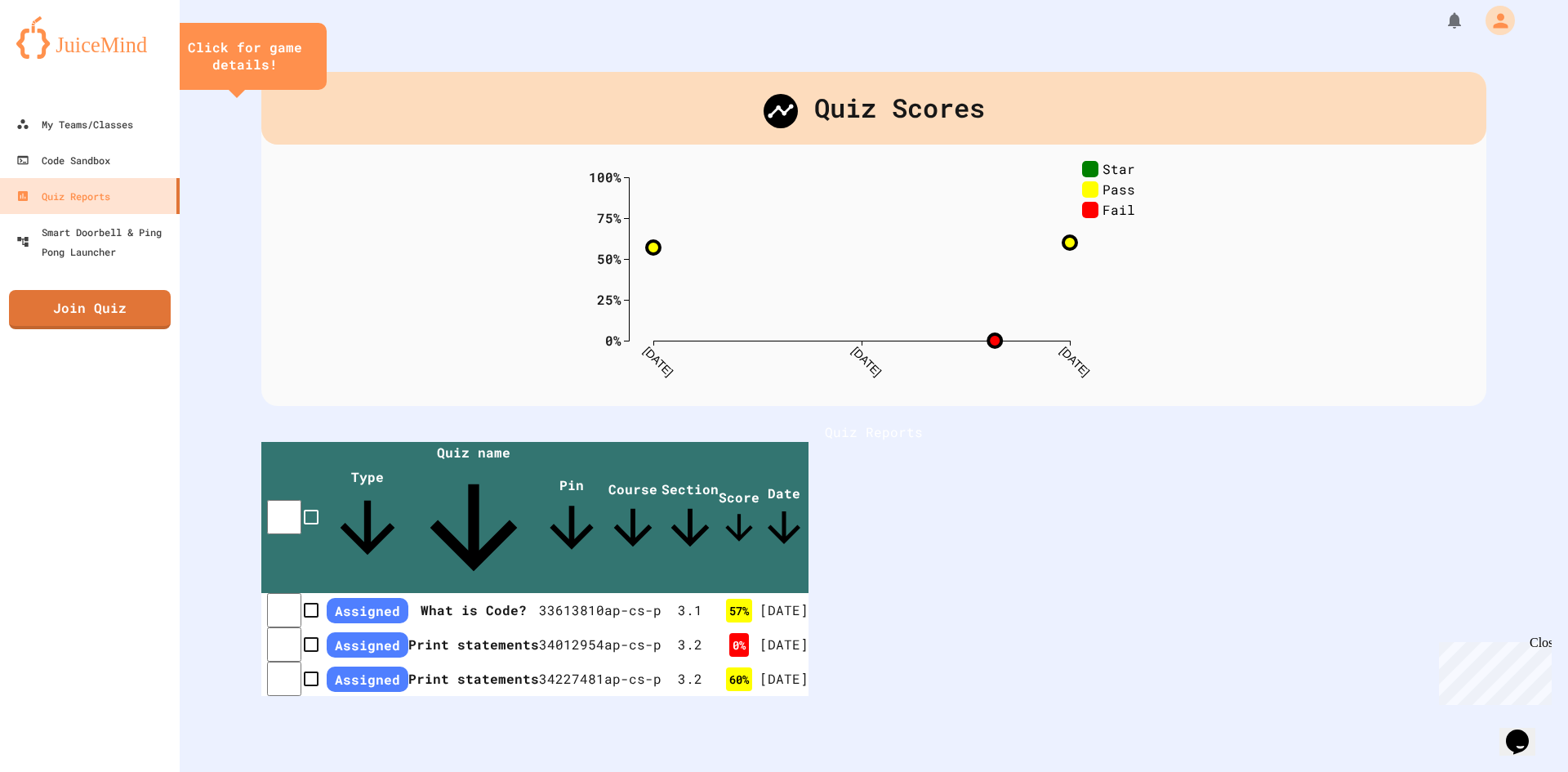
scroll to position [19, 0]
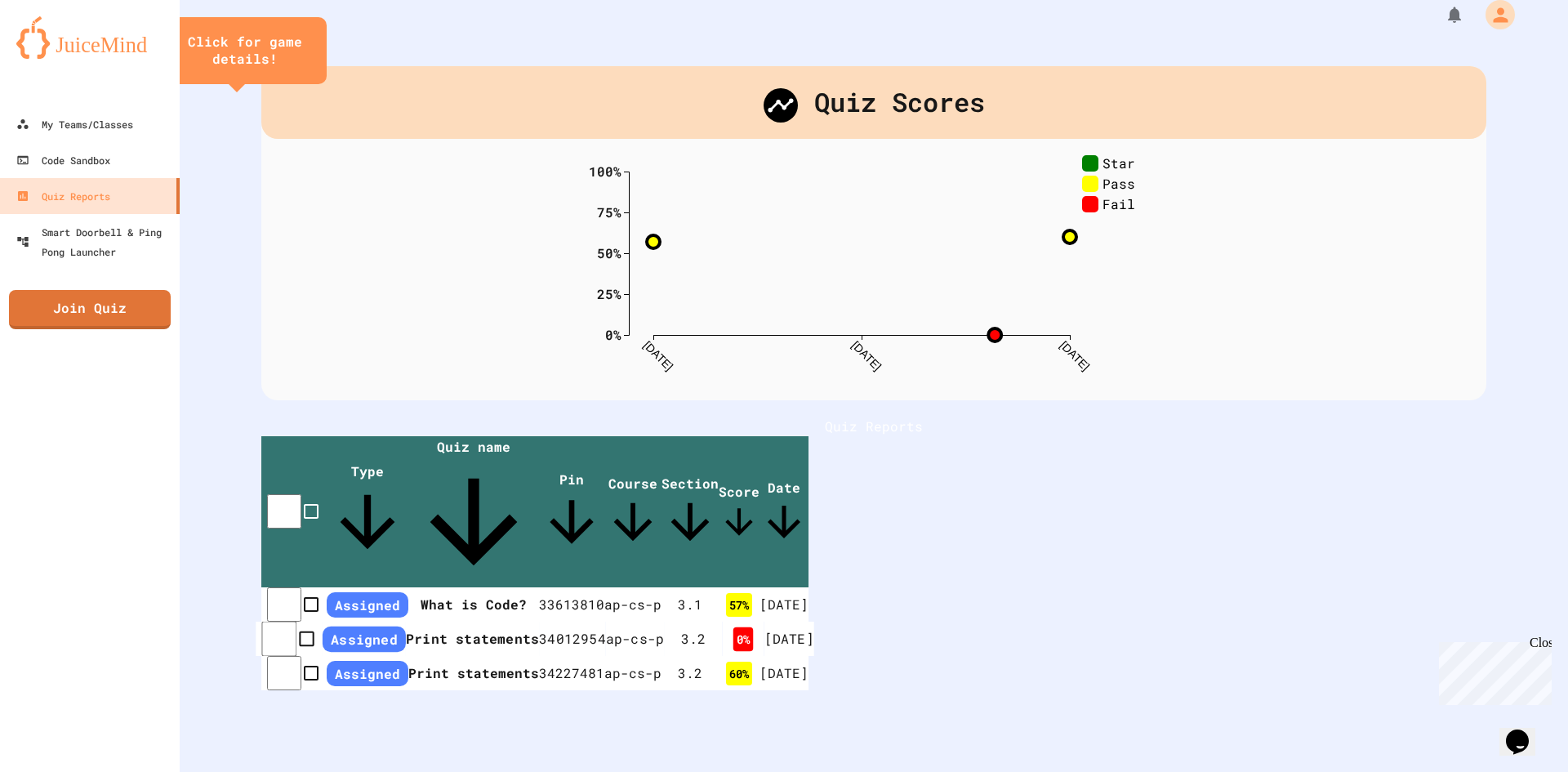
click at [606, 622] on td "34012954" at bounding box center [572, 639] width 67 height 35
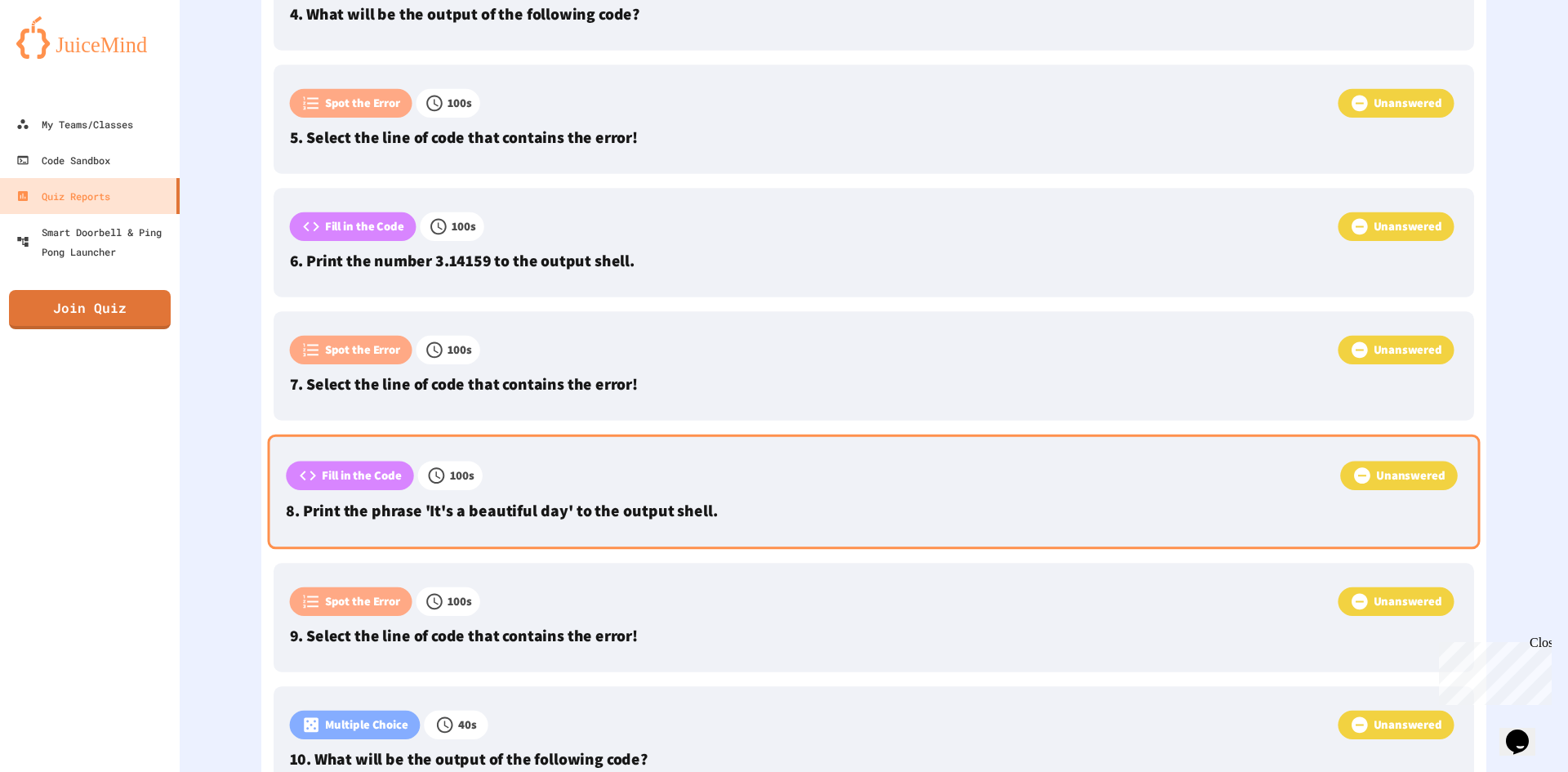
scroll to position [1062, 0]
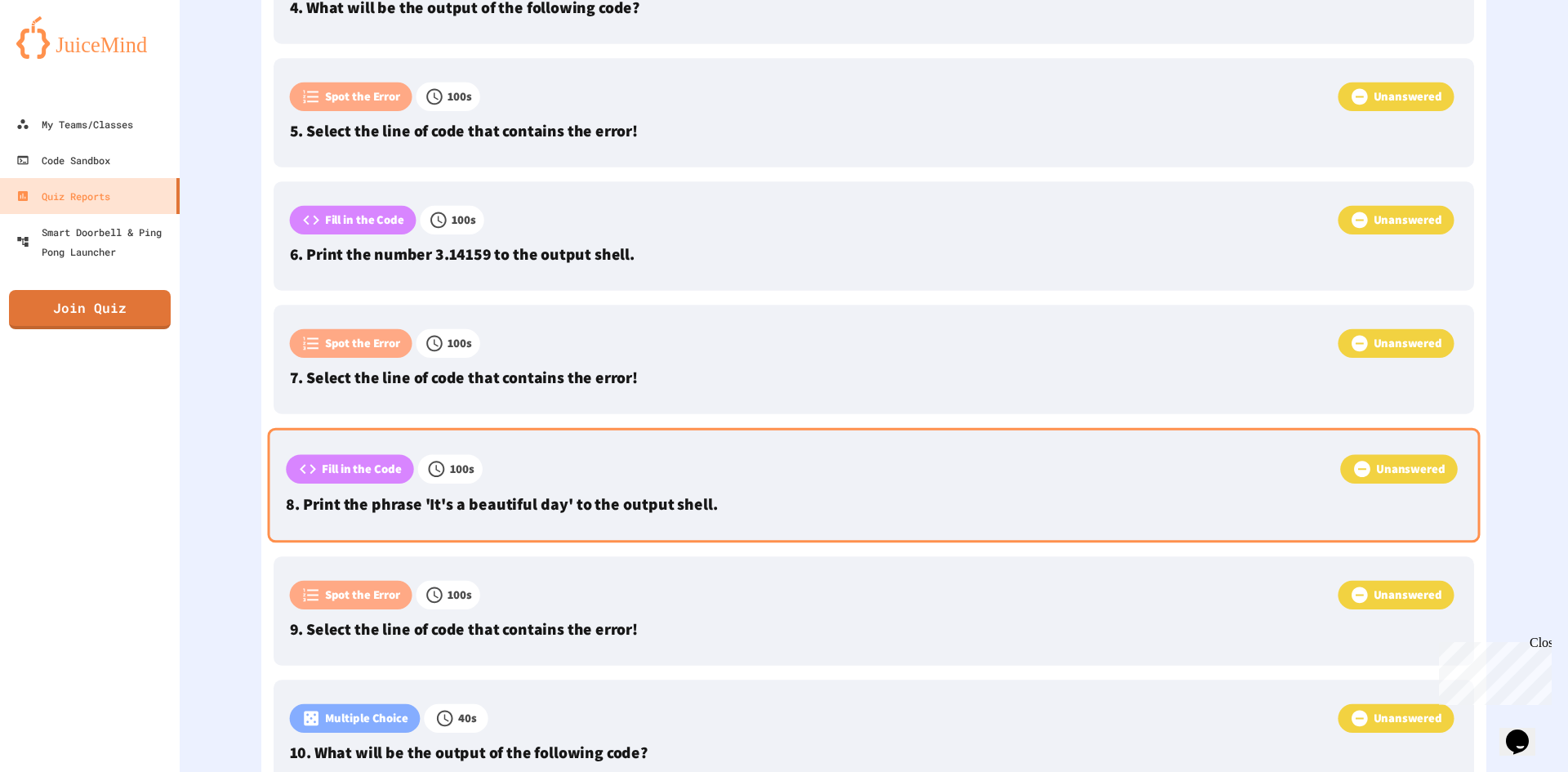
click at [615, 436] on div "Fill in the Code 100 s Unanswered 8. Print the phrase 'It's a beautiful day' to…" at bounding box center [873, 486] width 1212 height 115
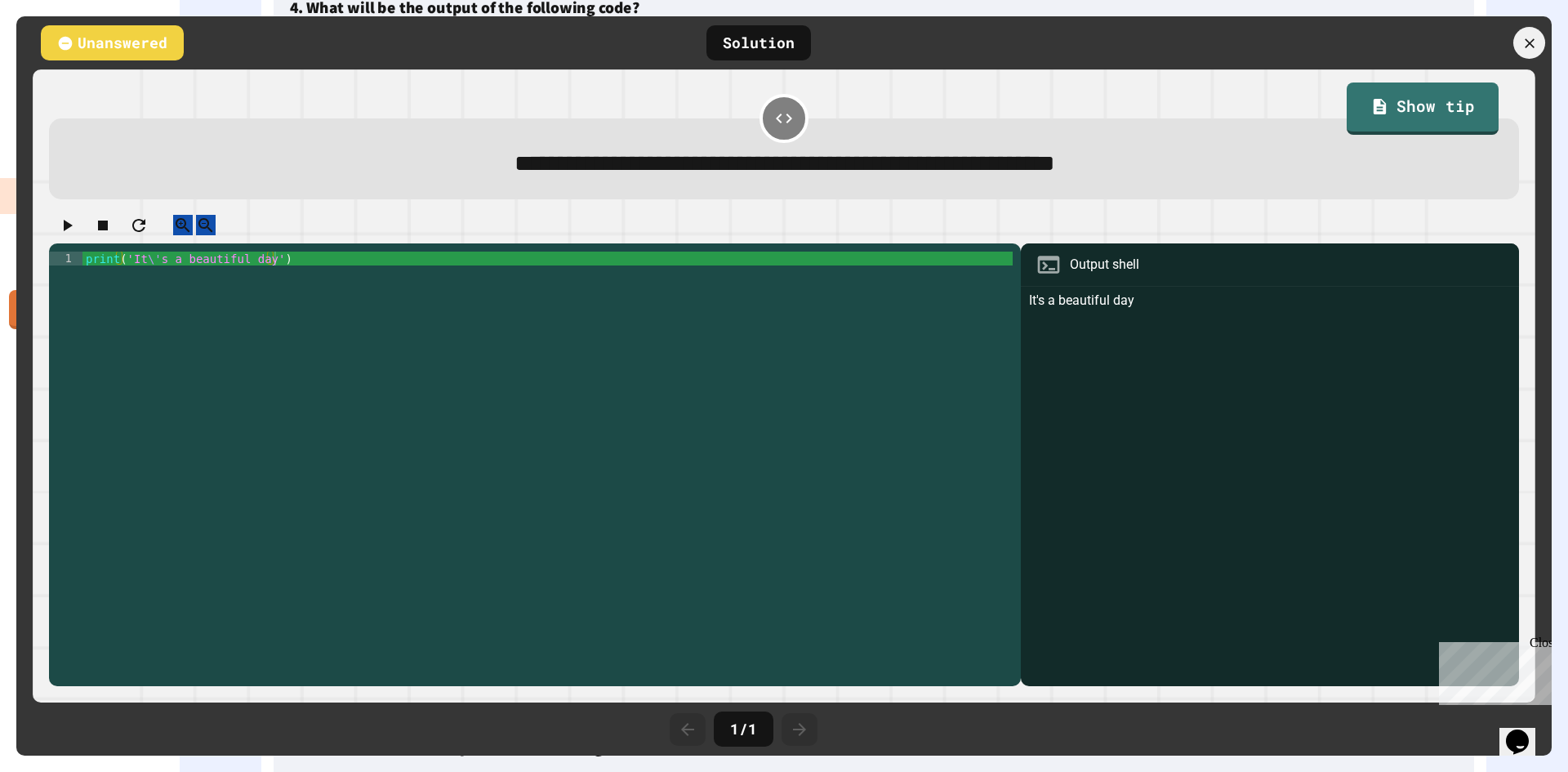
click at [1528, 55] on div at bounding box center [1529, 43] width 32 height 32
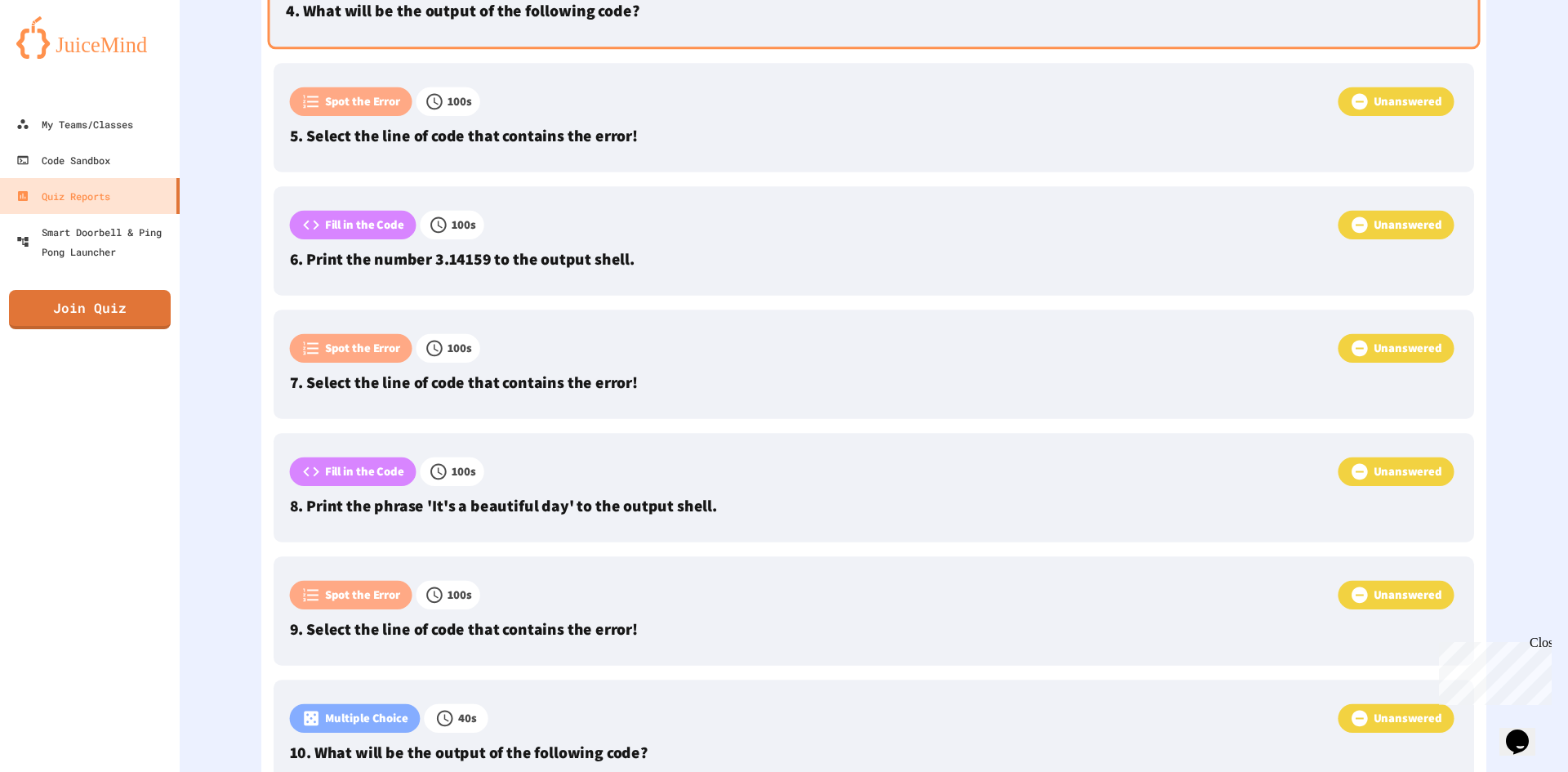
drag, startPoint x: 1526, startPoint y: 54, endPoint x: 739, endPoint y: 5, distance: 788.5
click at [1247, 51] on div "Reports Assigned Running Print statements Join quiz EDUAR Score 0 0 Correct 1 I…" at bounding box center [873, 386] width 1388 height 772
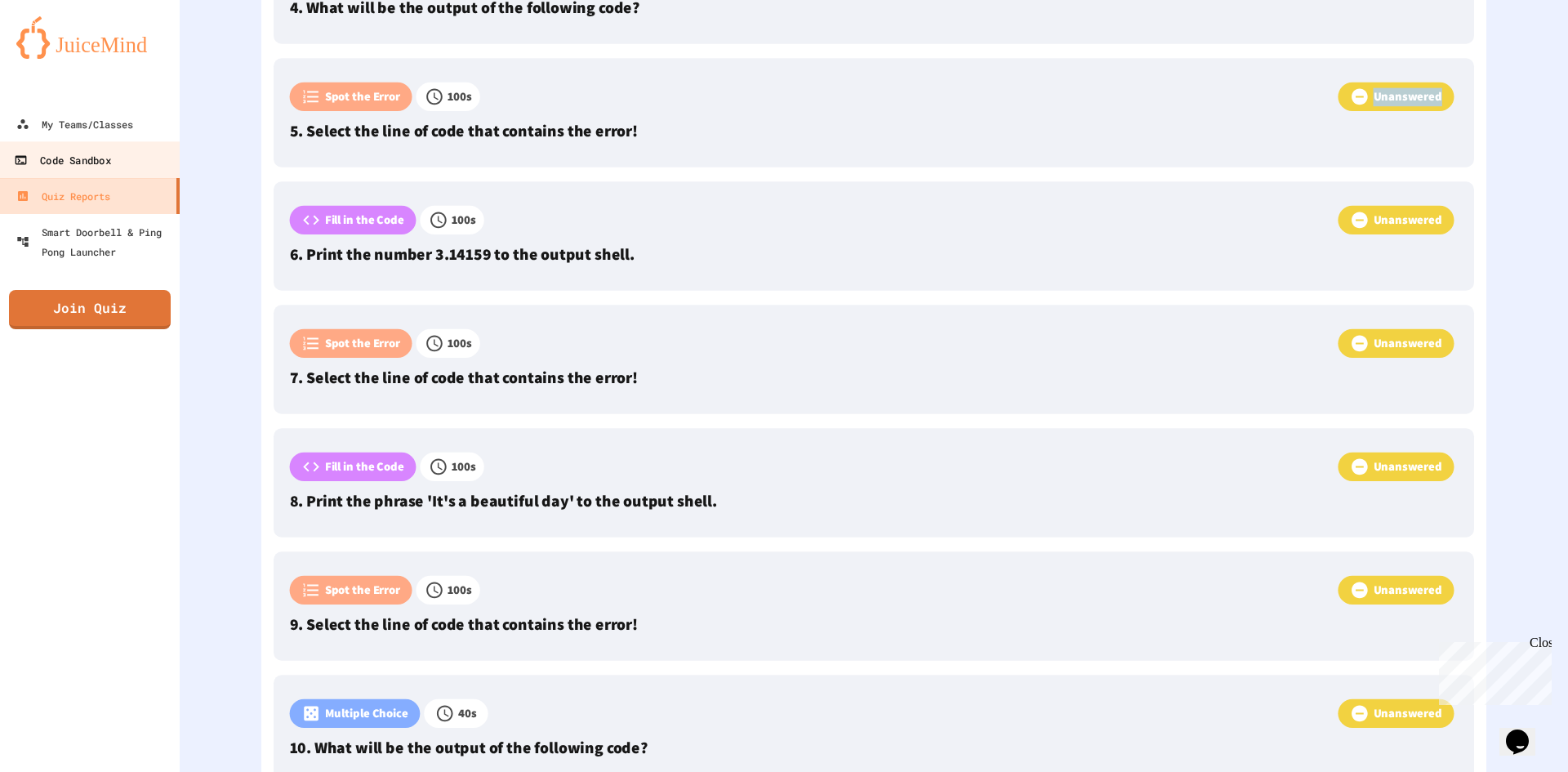
click at [85, 168] on div "Code Sandbox" at bounding box center [62, 160] width 96 height 21
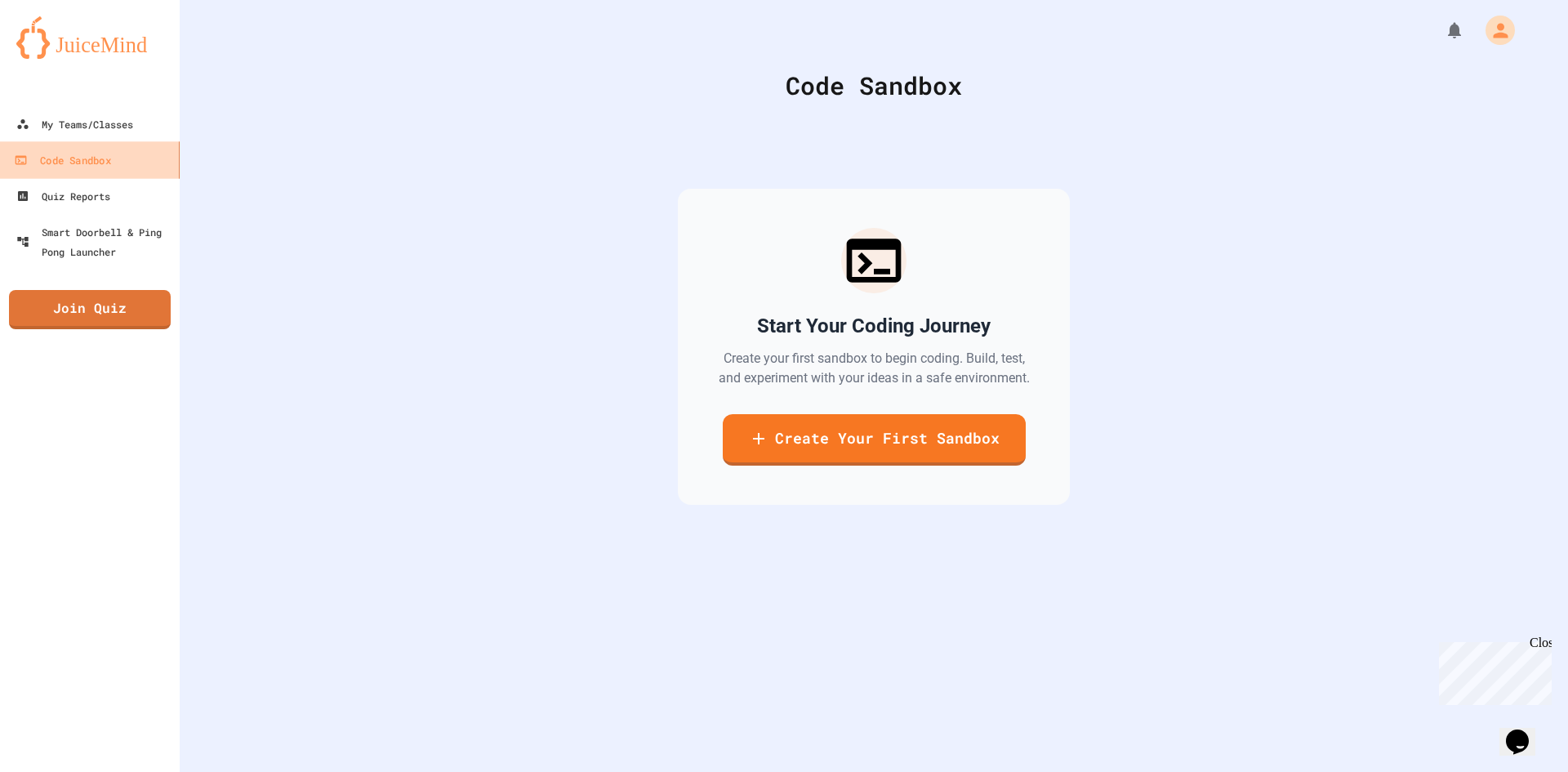
click at [107, 141] on link "Code Sandbox" at bounding box center [90, 159] width 186 height 37
